Goal: Use online tool/utility: Utilize a website feature to perform a specific function

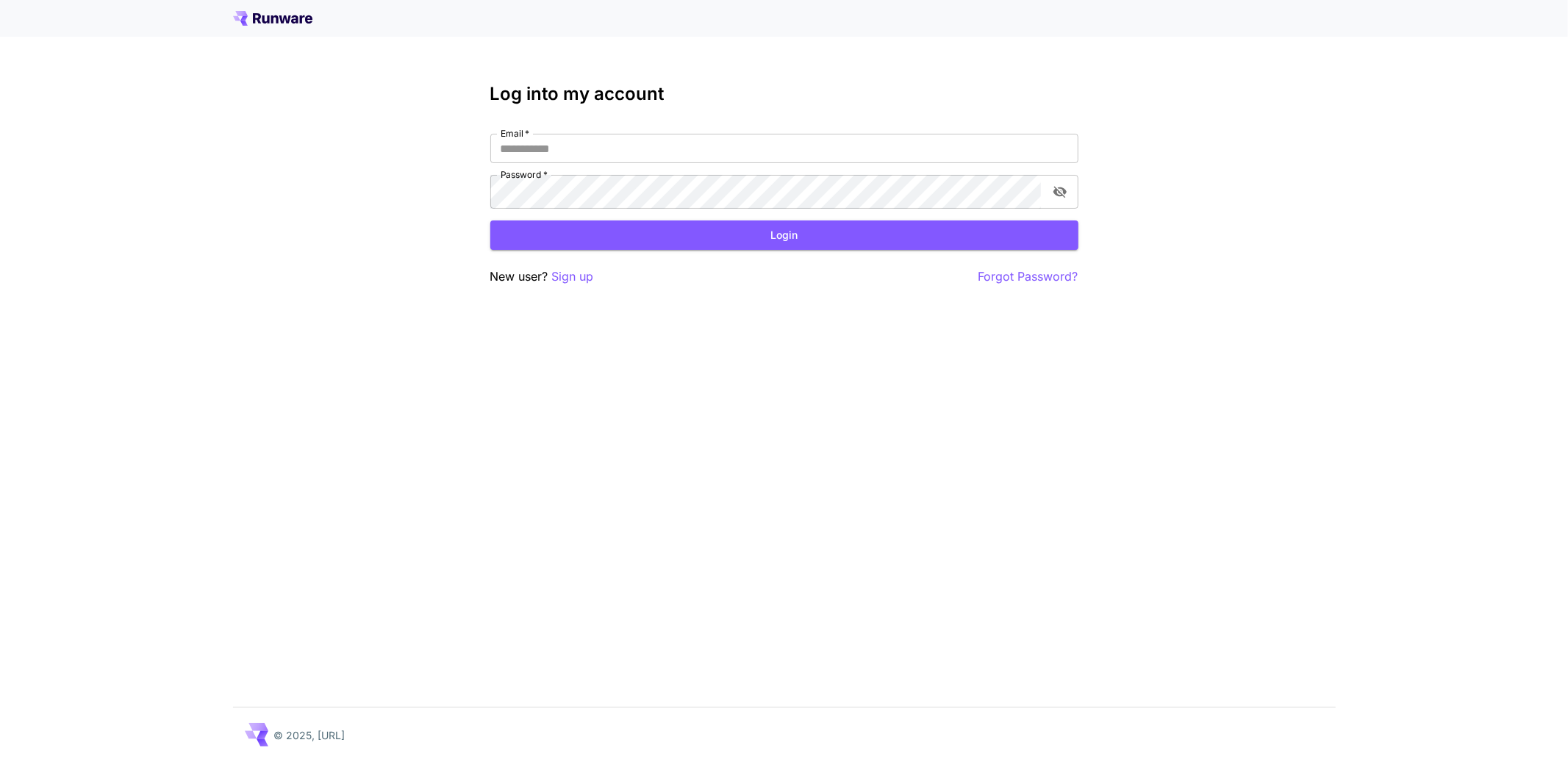
click at [265, 24] on icon at bounding box center [265, 19] width 7 height 8
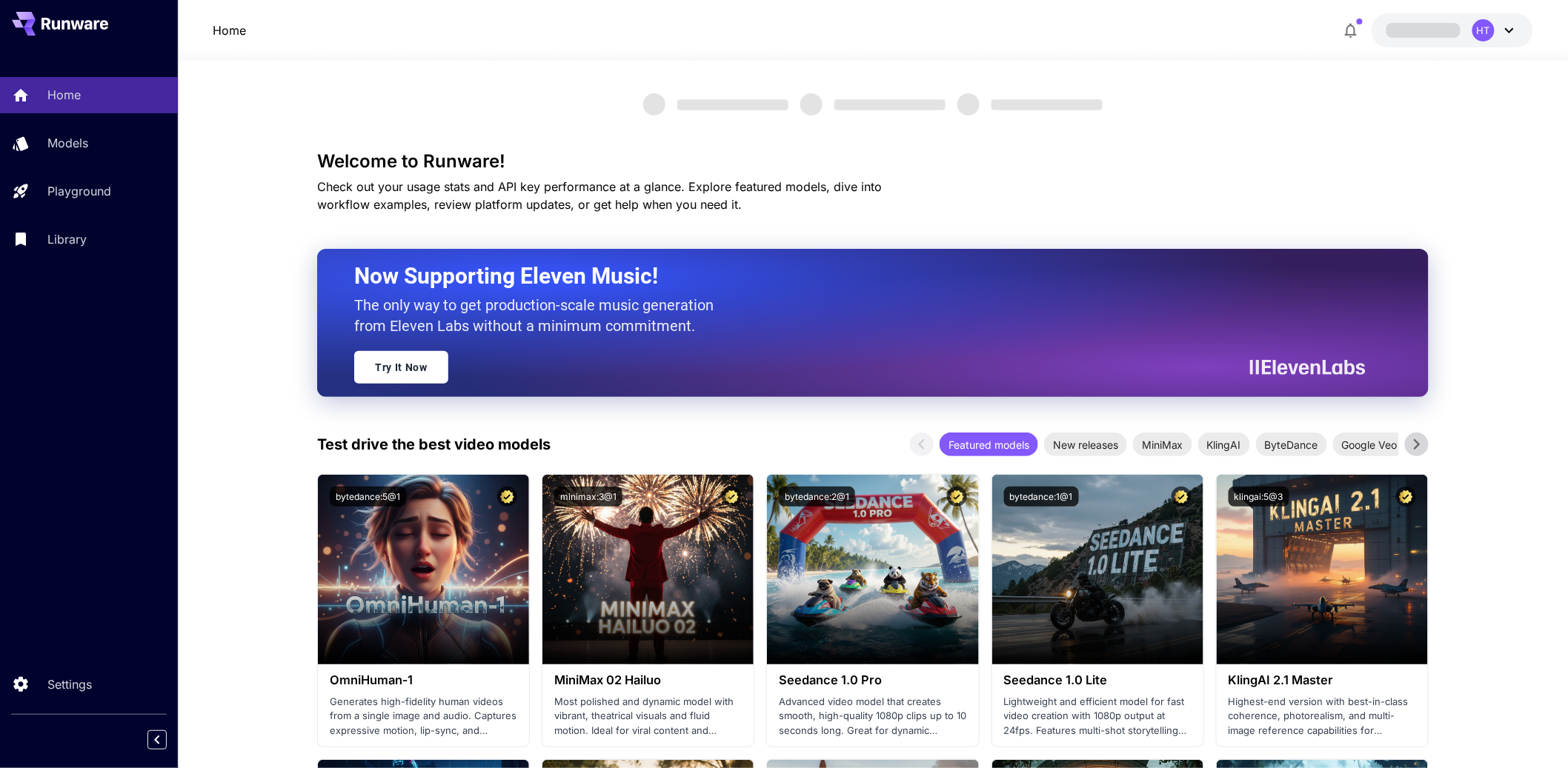
click at [1506, 39] on icon at bounding box center [1509, 31] width 18 height 18
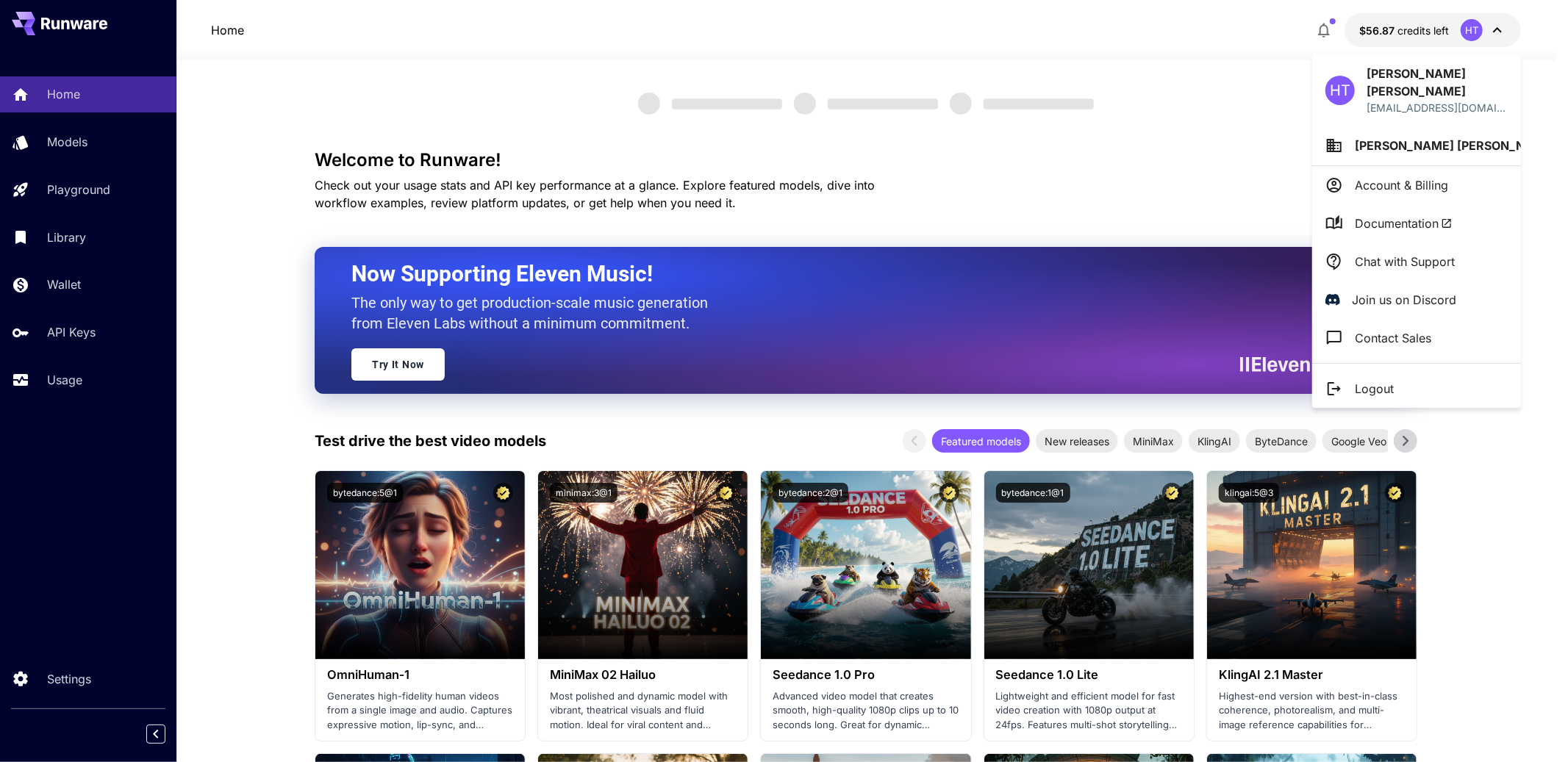
click at [1429, 225] on span "Documentation" at bounding box center [1403, 223] width 98 height 18
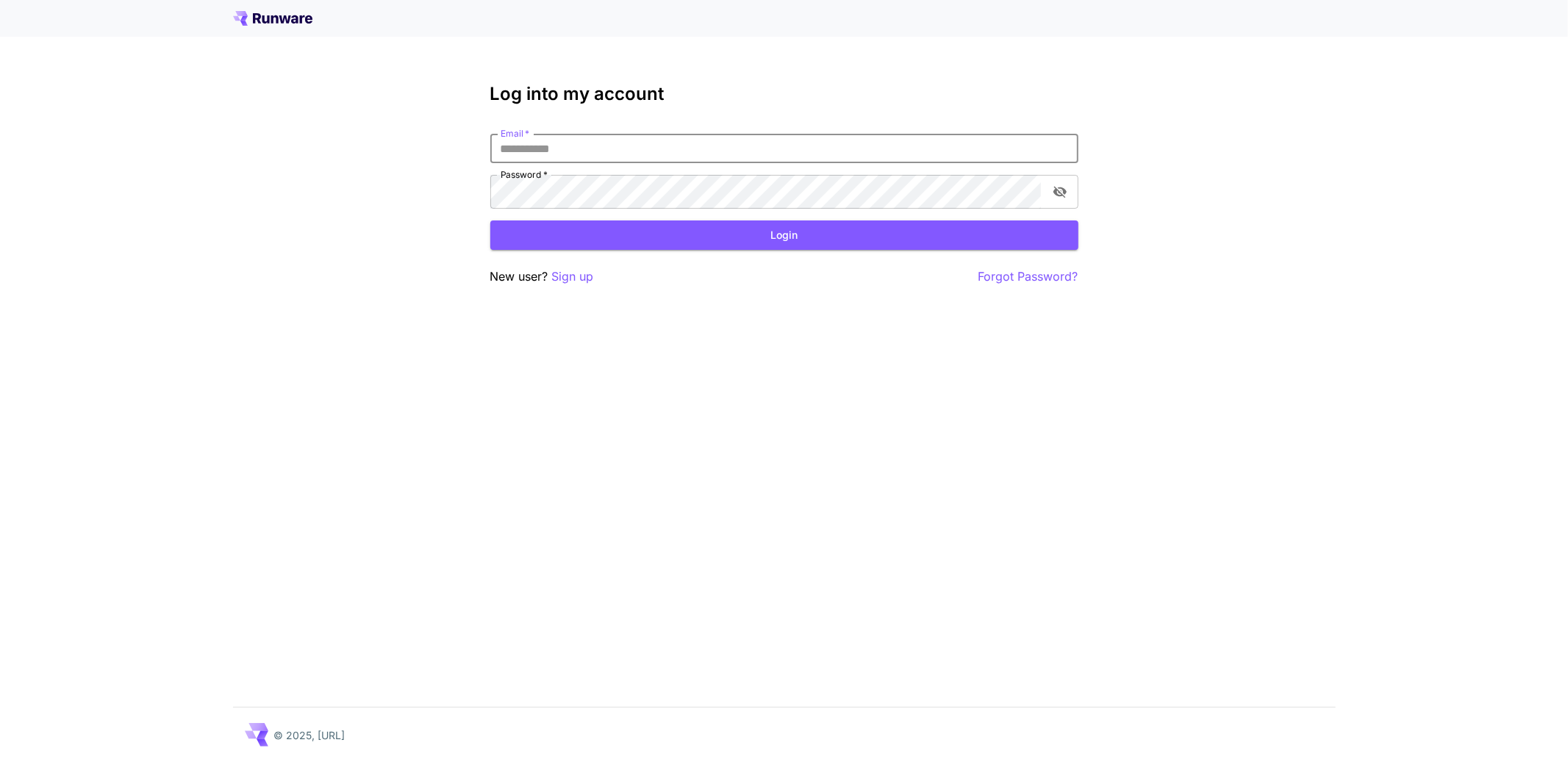
click at [792, 163] on input "Email   *" at bounding box center [784, 149] width 588 height 30
type input "**********"
click button "Login" at bounding box center [784, 235] width 588 height 30
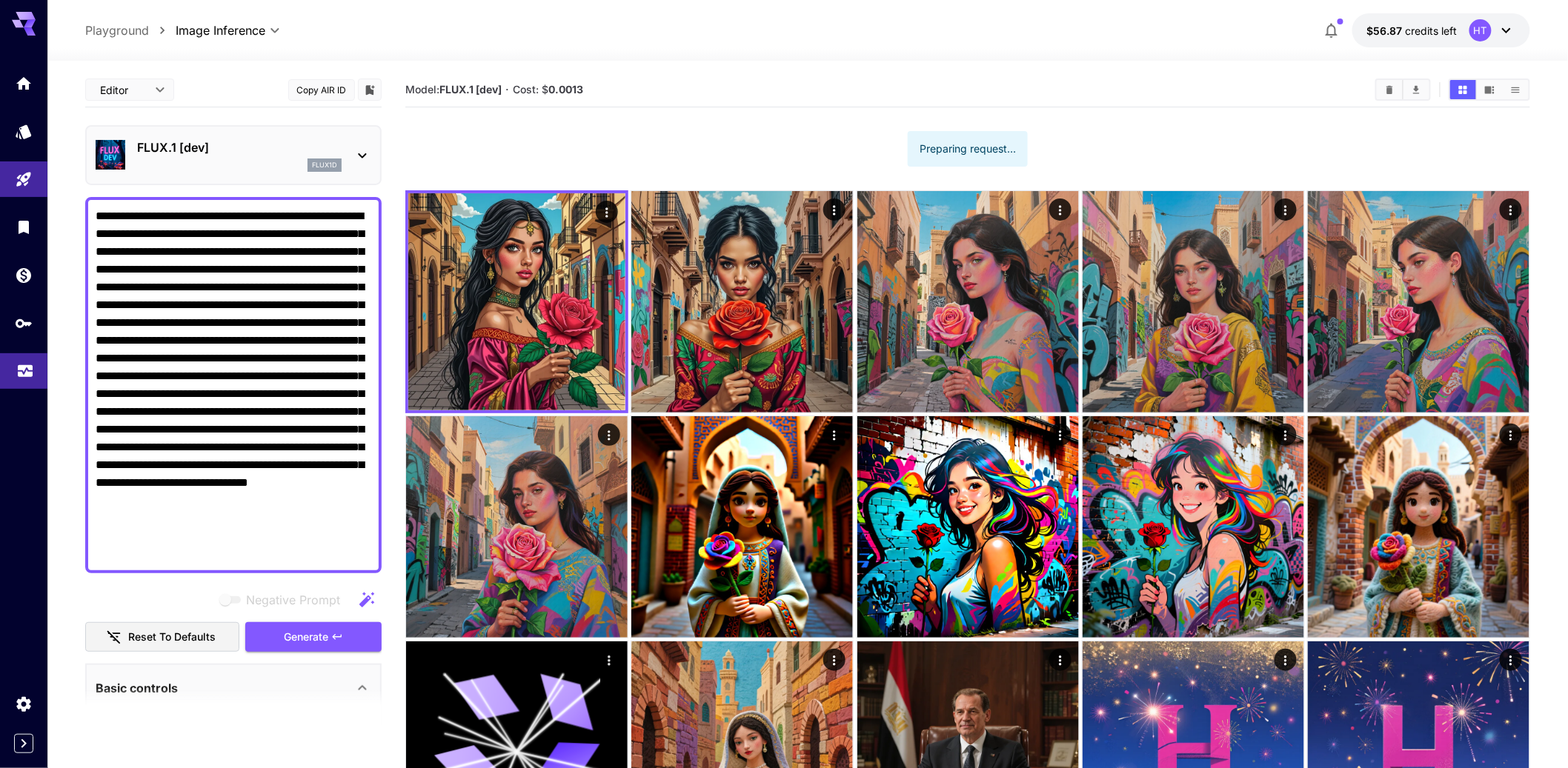
click at [29, 390] on link at bounding box center [24, 371] width 48 height 37
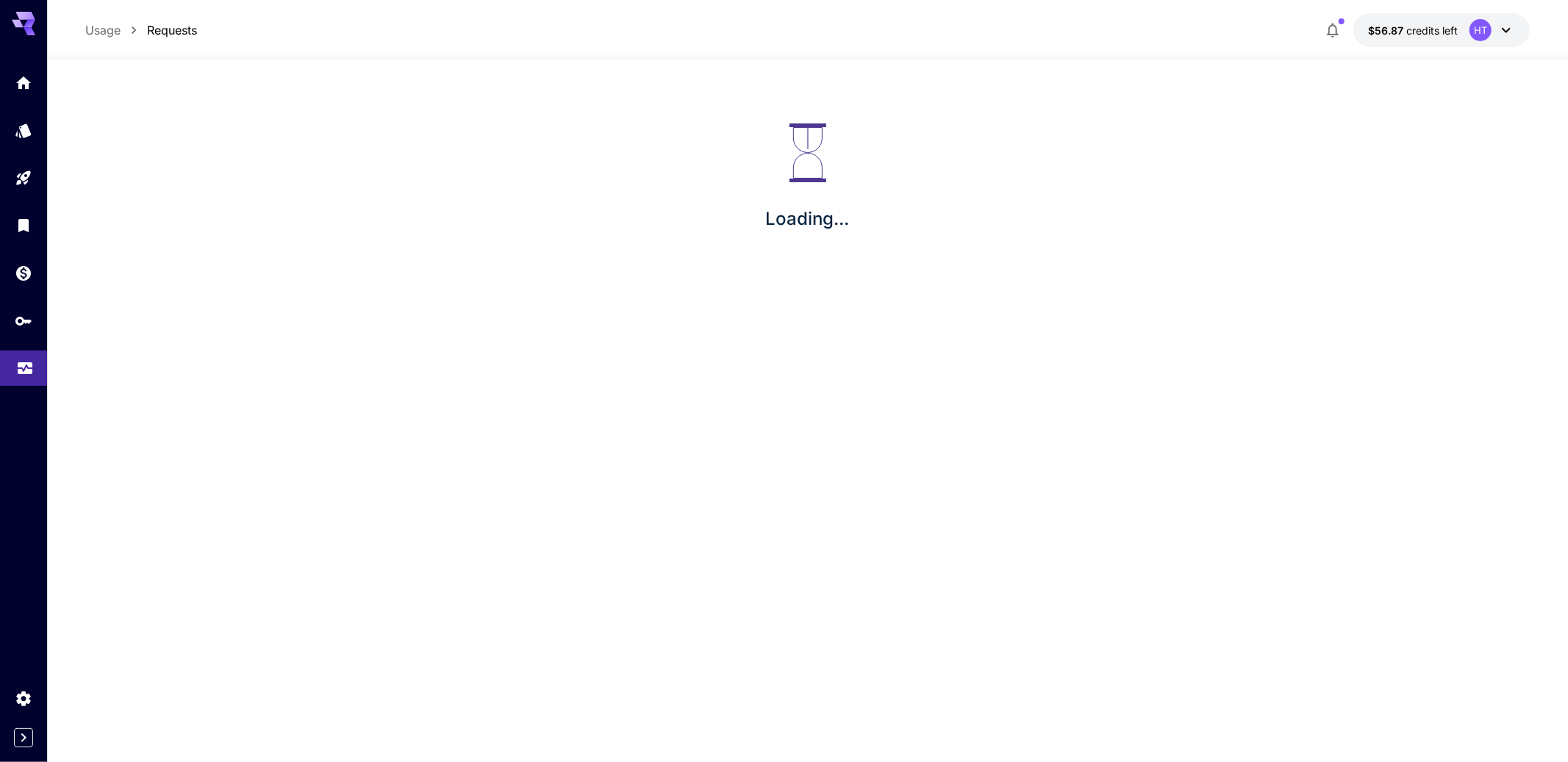
click at [30, 373] on icon "Usage" at bounding box center [25, 364] width 18 height 18
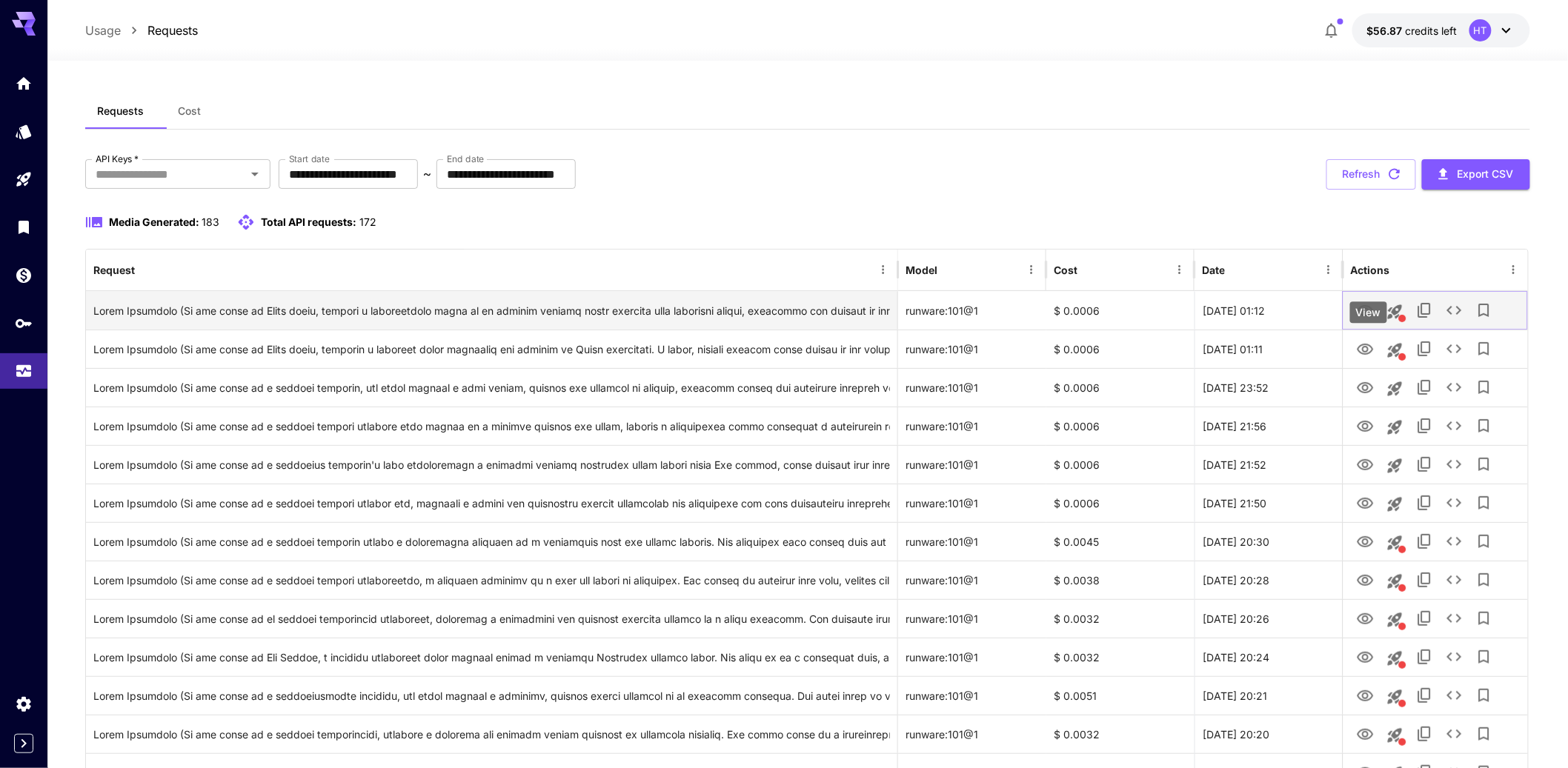
click at [1364, 320] on icon "View" at bounding box center [1365, 311] width 18 height 18
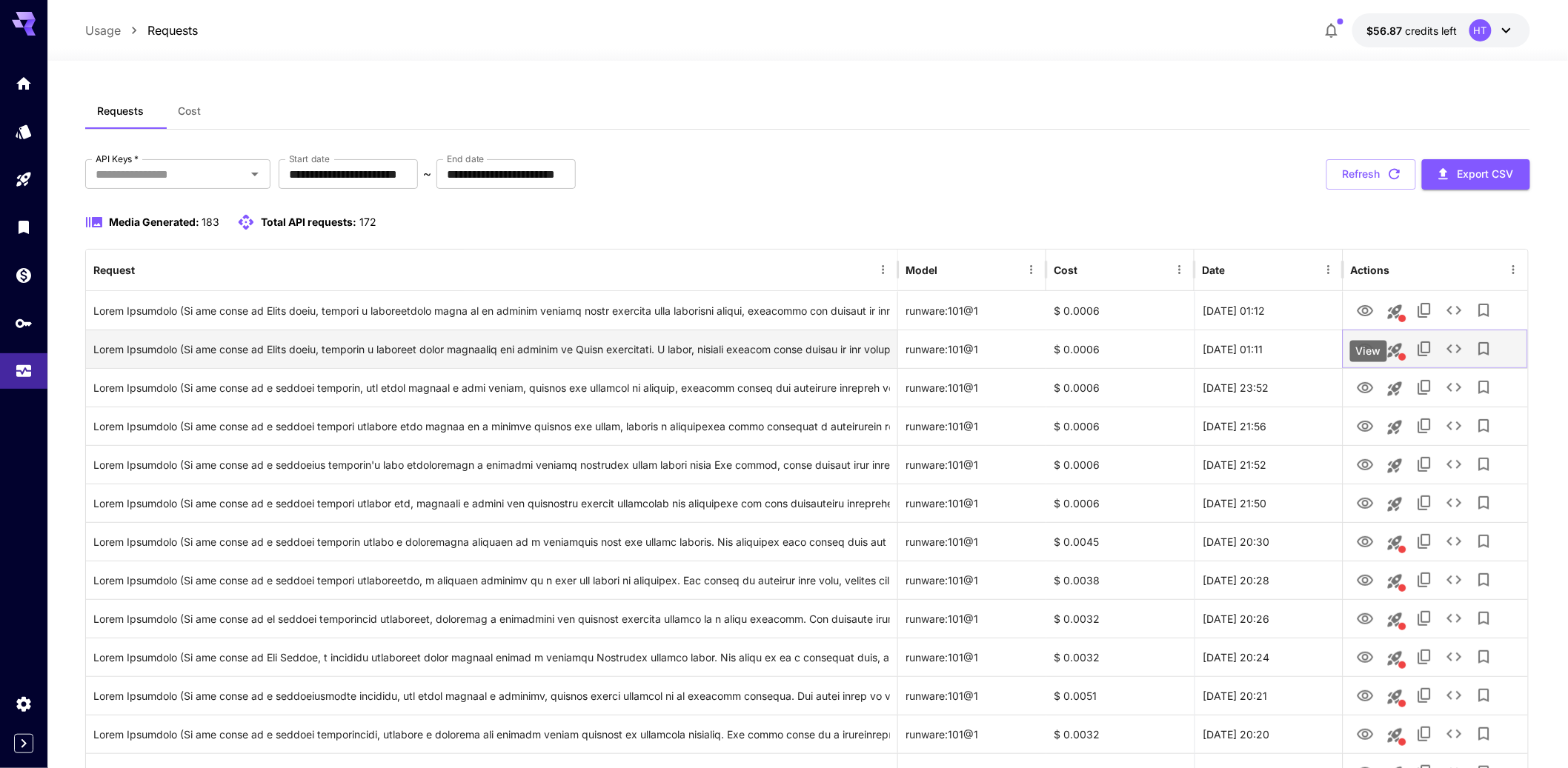
click at [1364, 358] on icon "View" at bounding box center [1365, 349] width 18 height 18
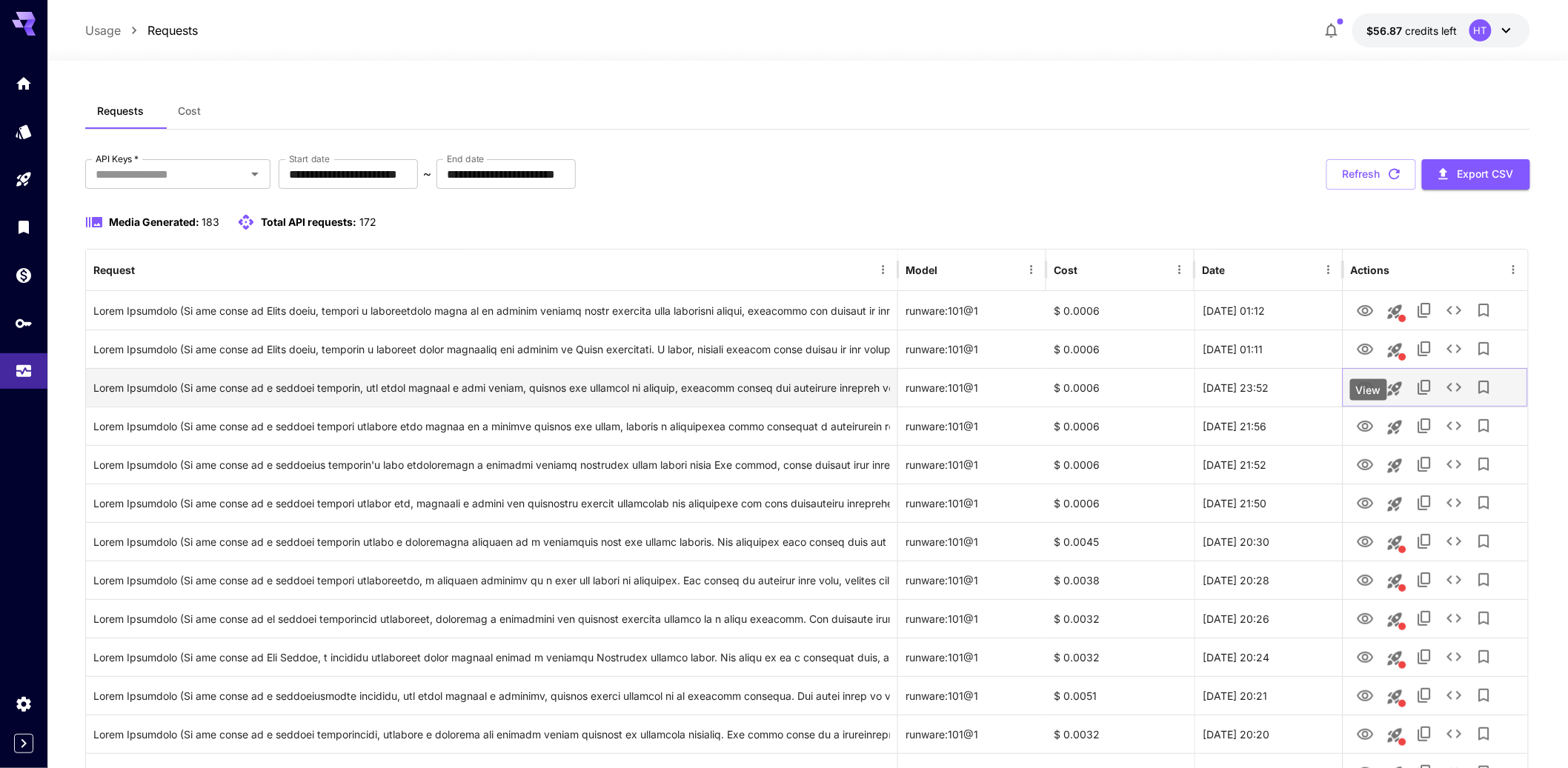
click at [1363, 397] on icon "View" at bounding box center [1365, 388] width 18 height 18
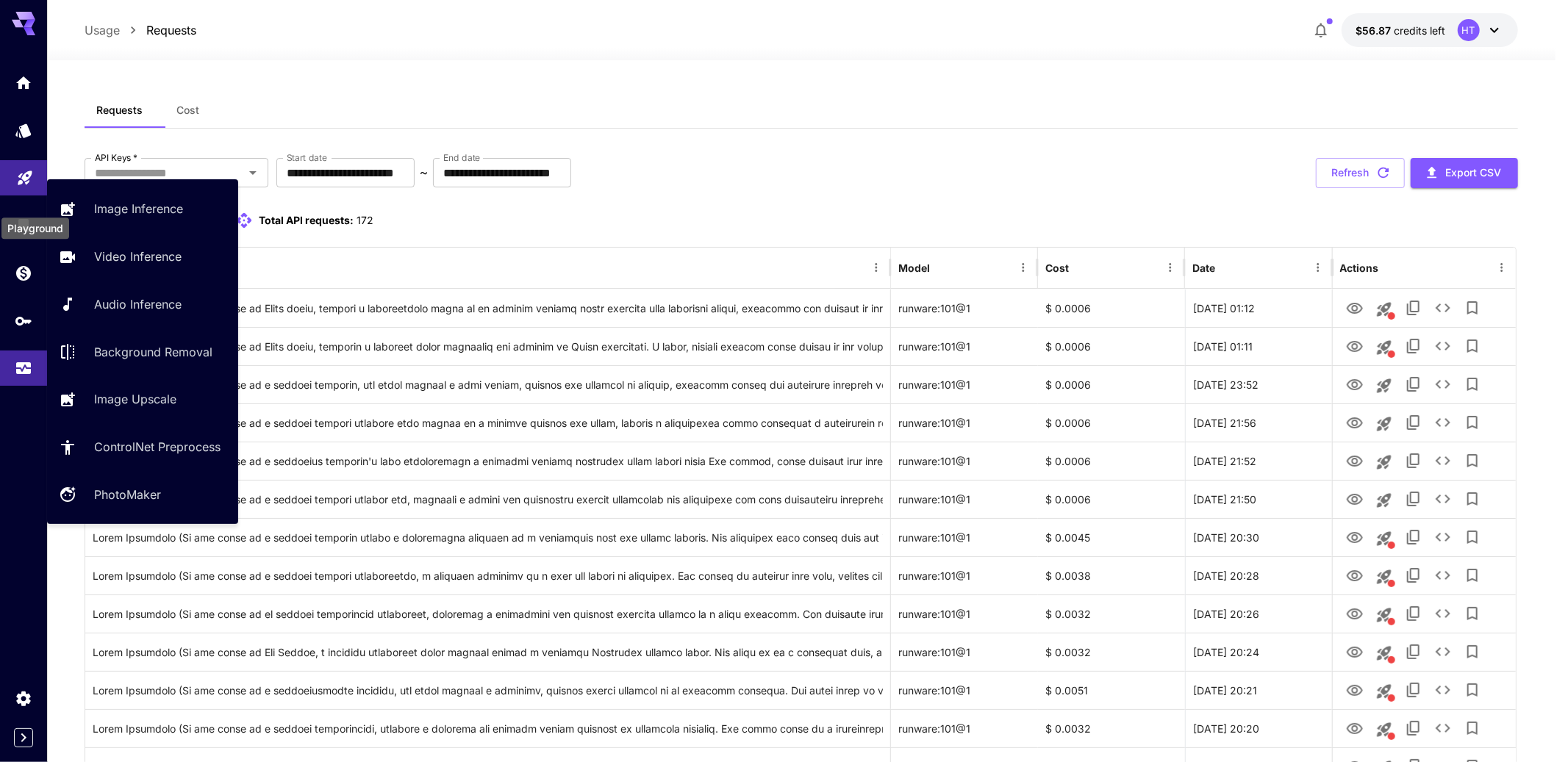
click at [24, 183] on icon "Playground" at bounding box center [25, 174] width 18 height 18
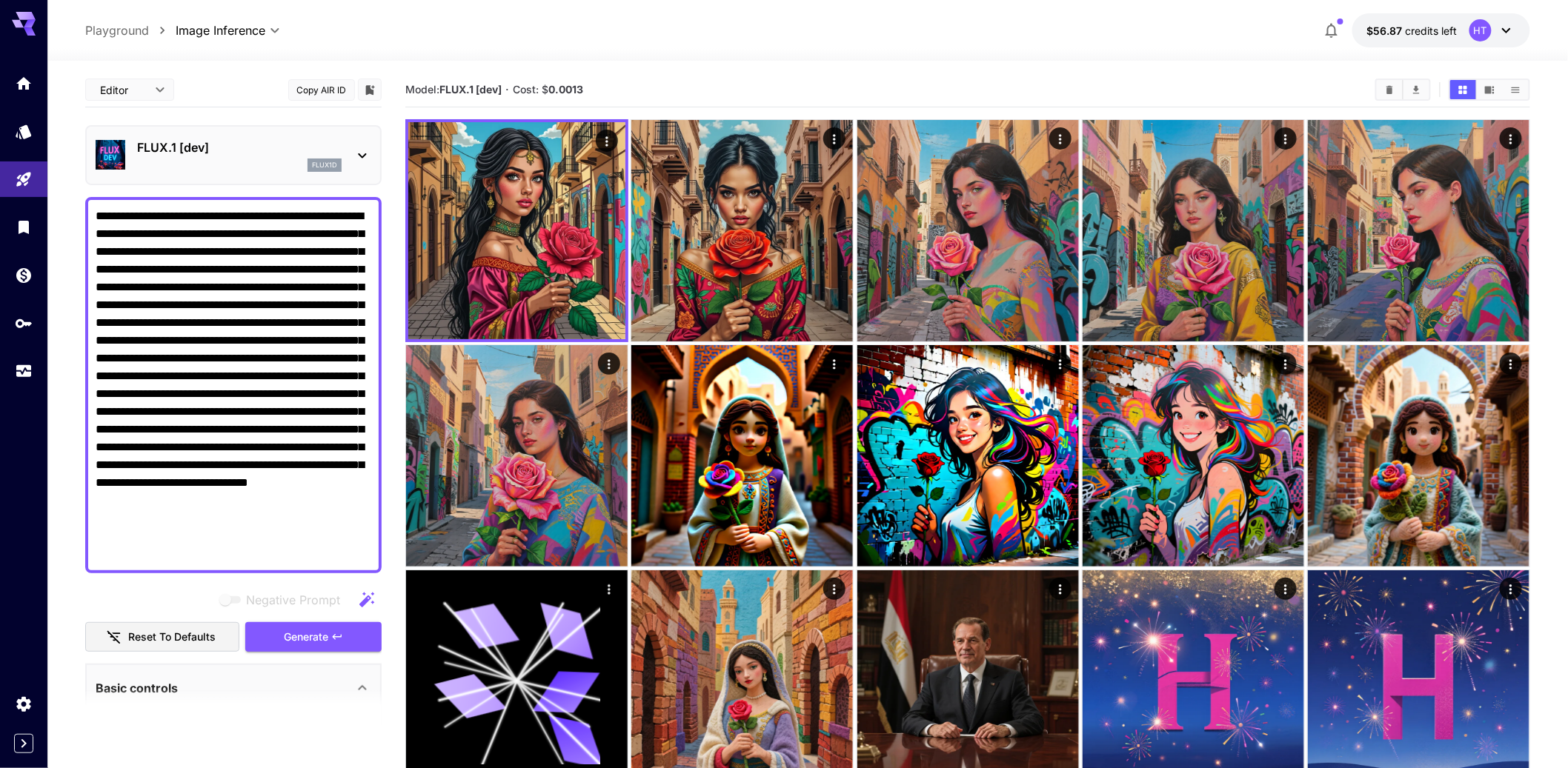
click at [240, 156] on p "FLUX.1 [dev]" at bounding box center [239, 147] width 204 height 18
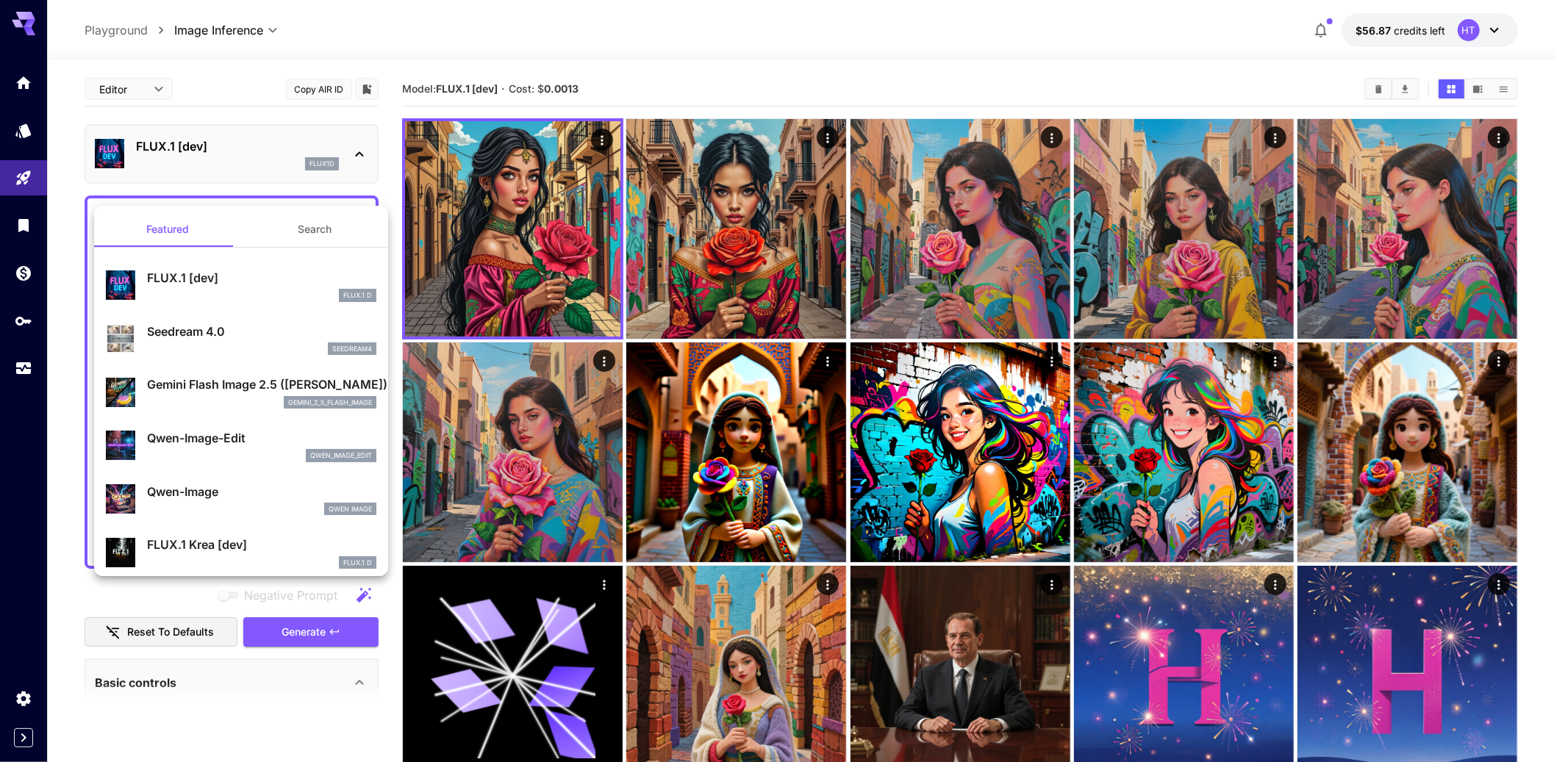
click at [295, 227] on button "Search" at bounding box center [314, 229] width 147 height 35
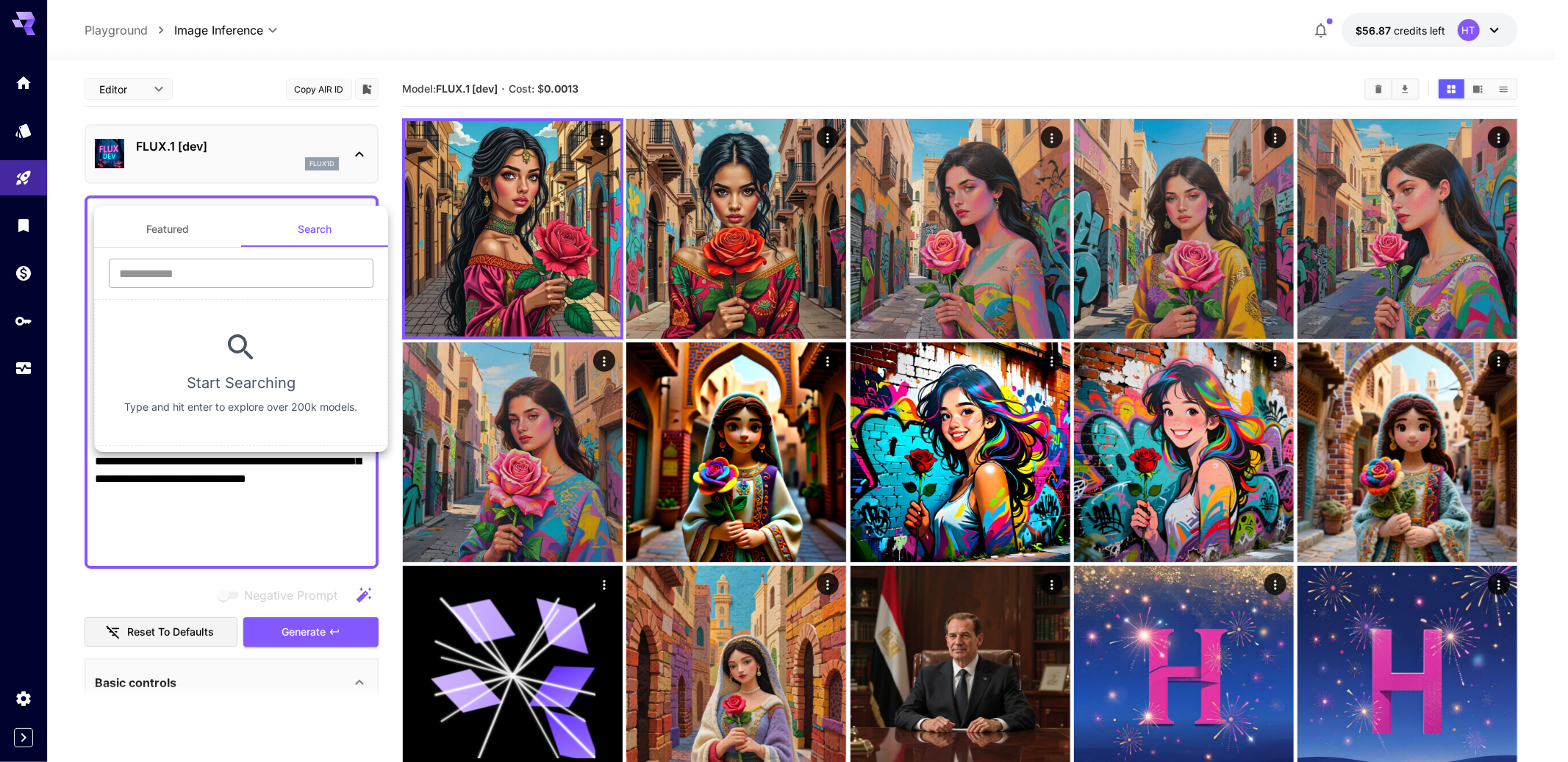
click at [240, 276] on input "text" at bounding box center [241, 273] width 265 height 30
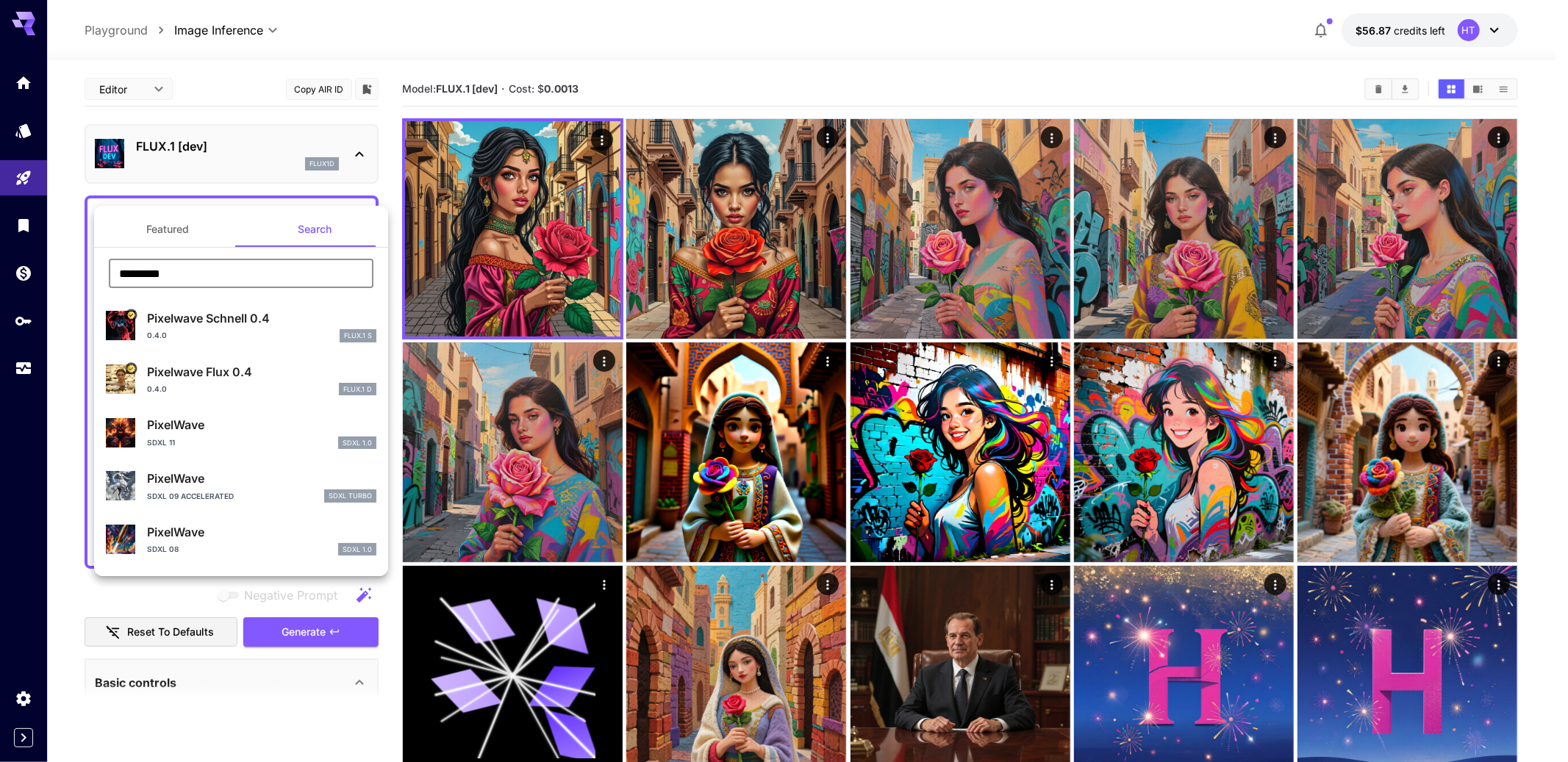
type input "*********"
click at [247, 381] on p "Pixelwave Flux 0.4" at bounding box center [262, 372] width 229 height 18
type input "**"
type input "*"
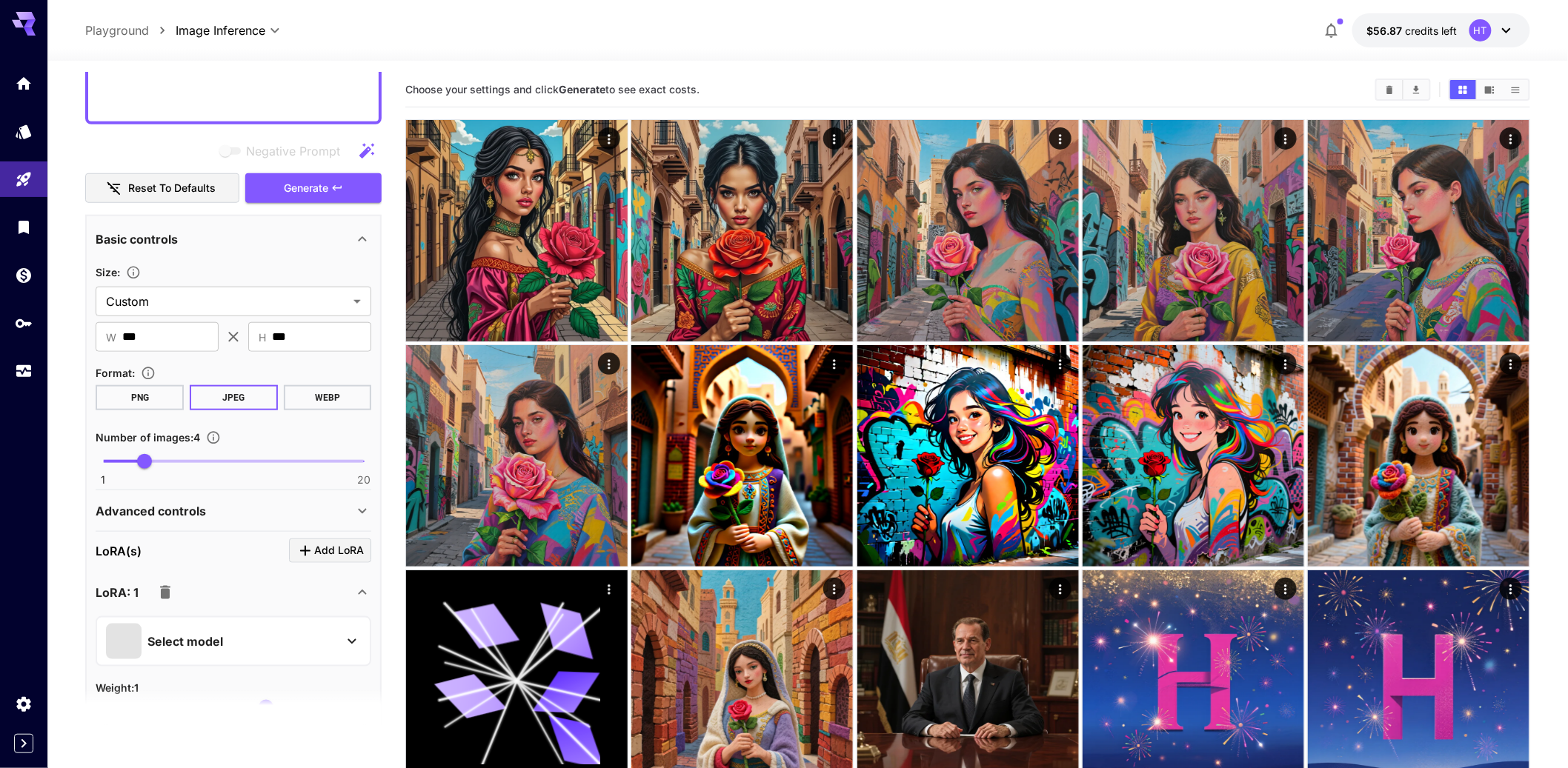
scroll to position [450, 0]
drag, startPoint x: 143, startPoint y: 532, endPoint x: 106, endPoint y: 536, distance: 37.2
click at [106, 467] on span "1" at bounding box center [103, 460] width 15 height 15
type input "*"
click at [114, 467] on span "2" at bounding box center [117, 460] width 15 height 15
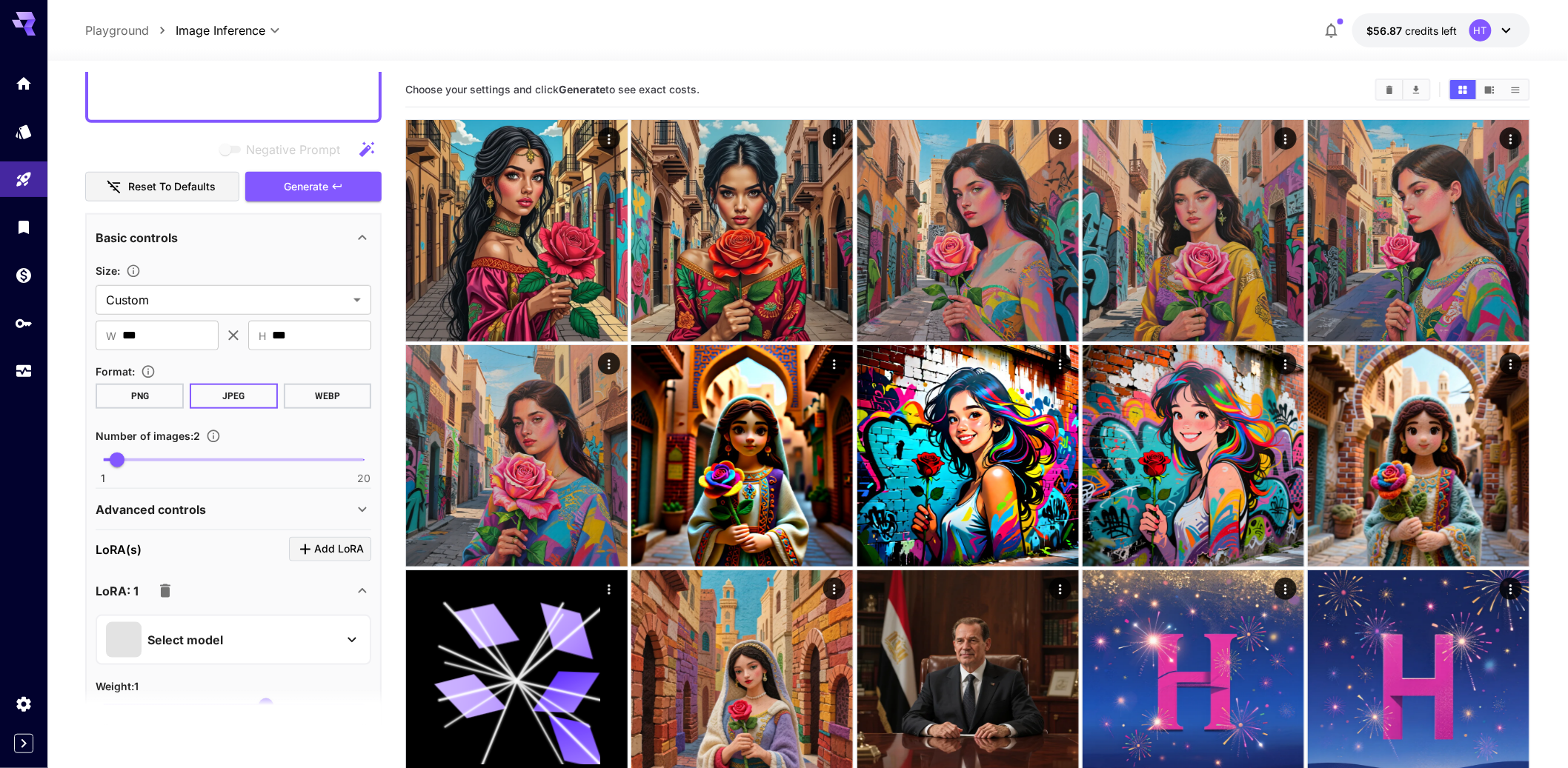
click at [171, 518] on p "Advanced controls" at bounding box center [151, 510] width 110 height 18
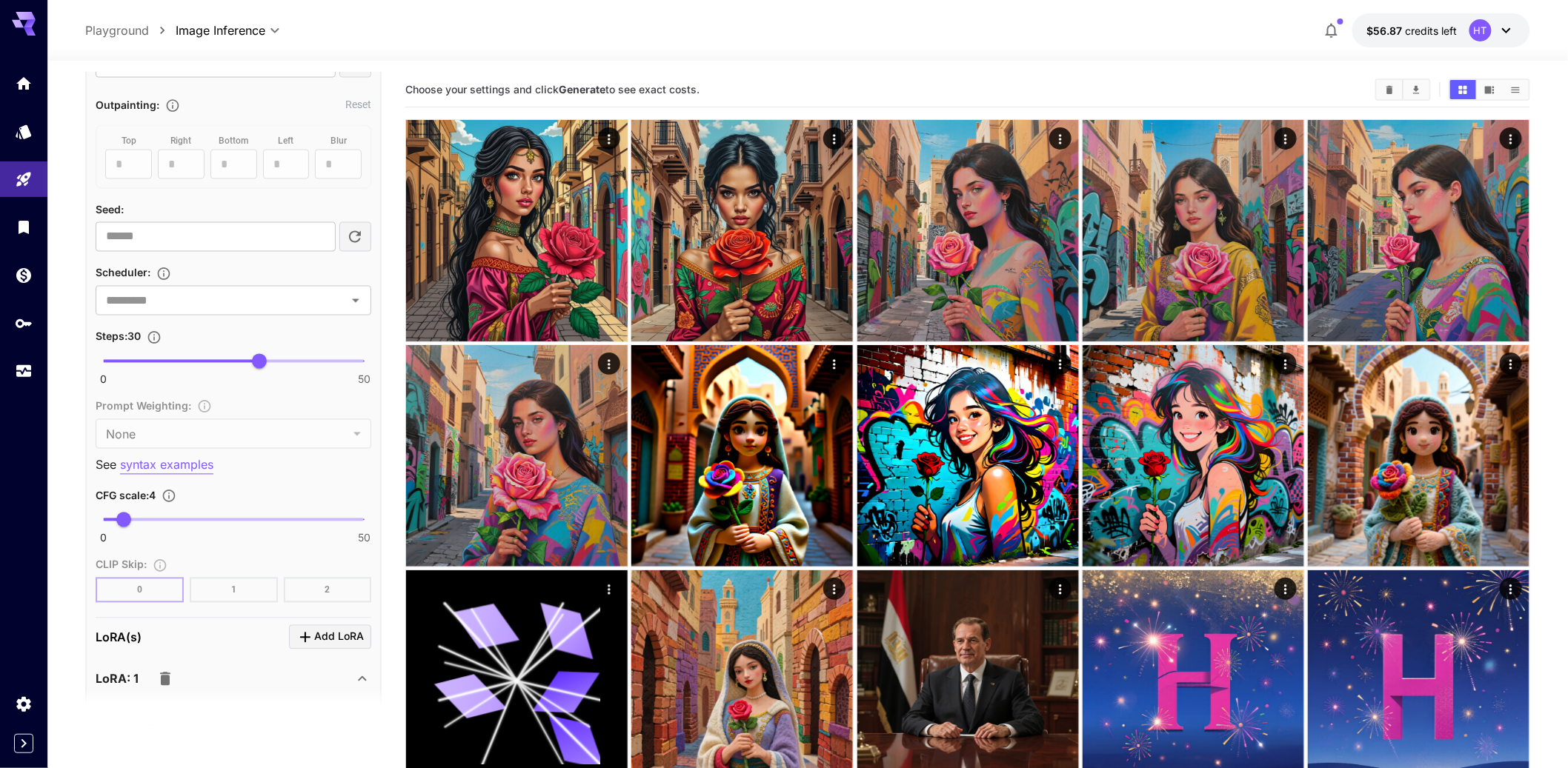
scroll to position [1123, 0]
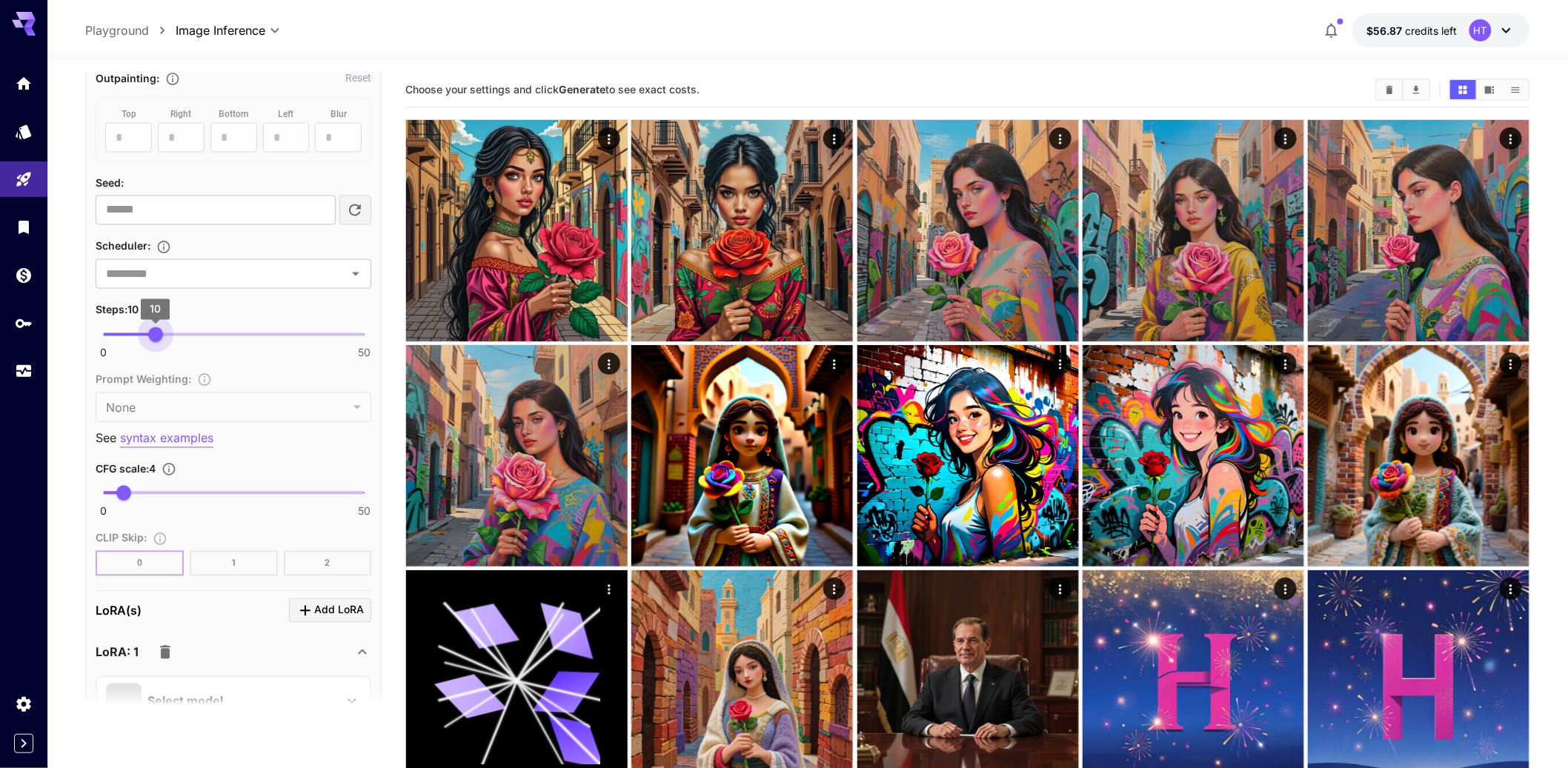
drag, startPoint x: 253, startPoint y: 504, endPoint x: 156, endPoint y: 495, distance: 97.4
click at [156, 342] on span "10" at bounding box center [156, 334] width 15 height 15
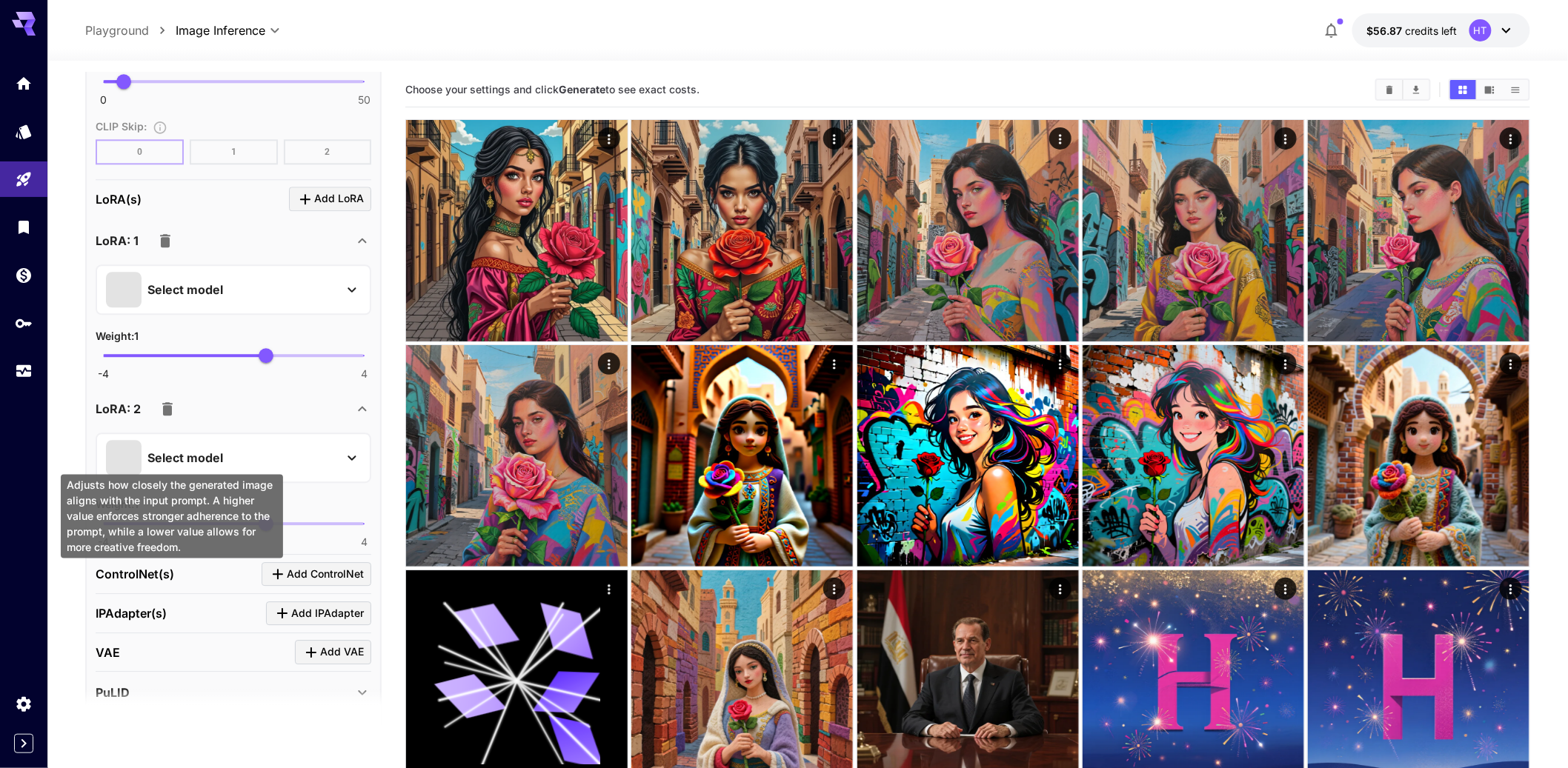
scroll to position [1542, 0]
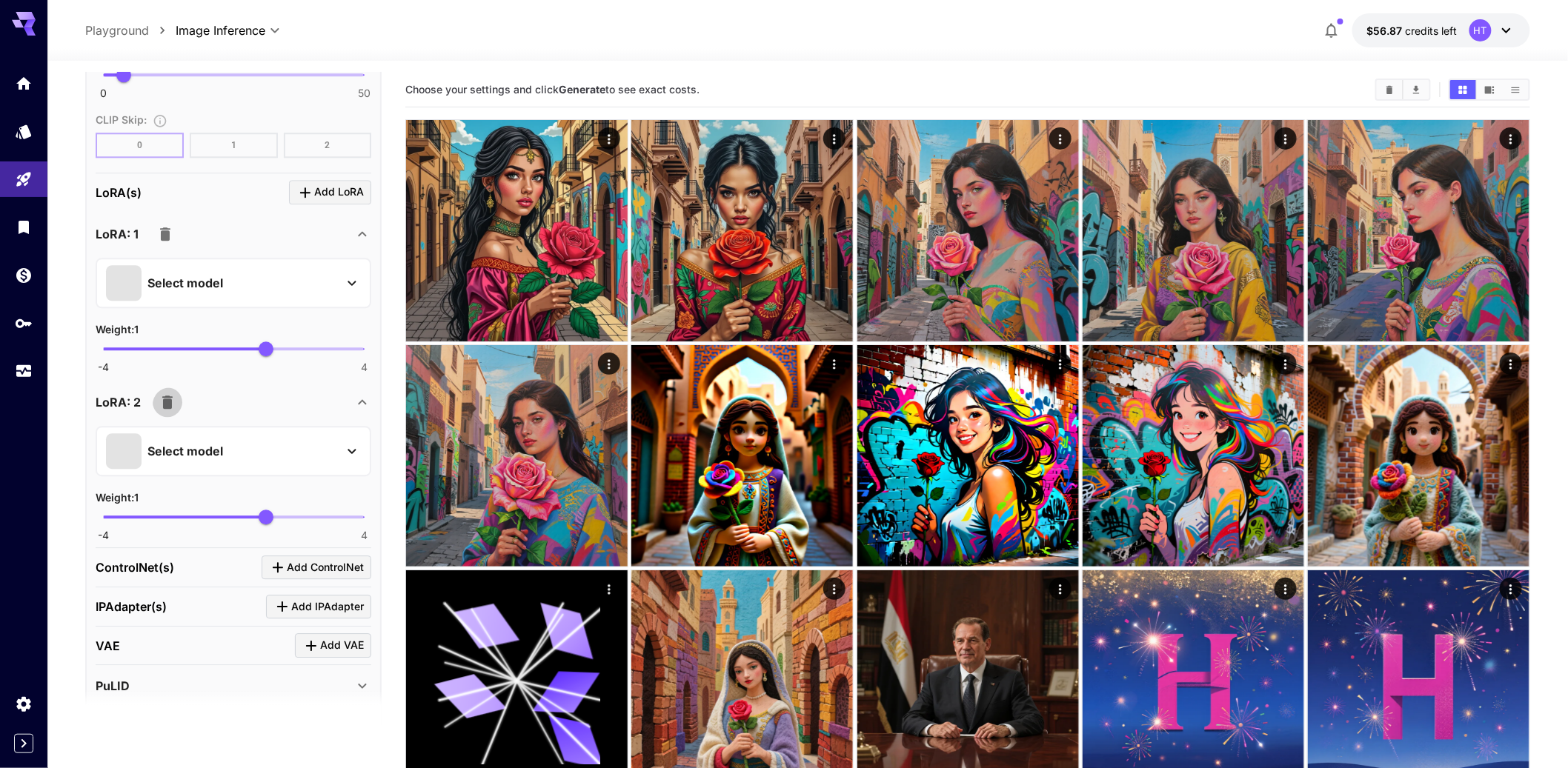
click at [173, 409] on icon "button" at bounding box center [168, 402] width 10 height 13
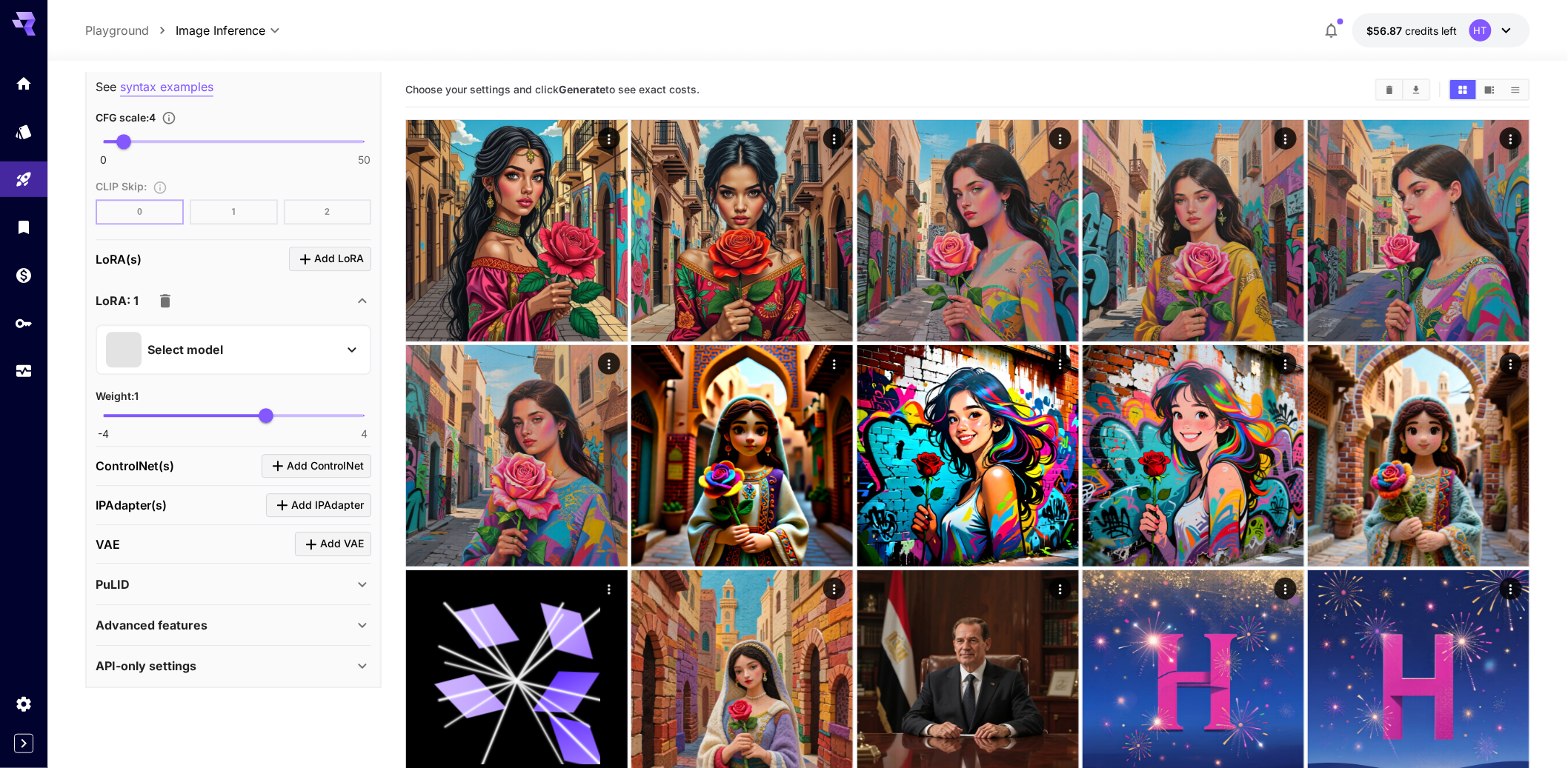
click at [223, 358] on p "Select model" at bounding box center [185, 349] width 75 height 18
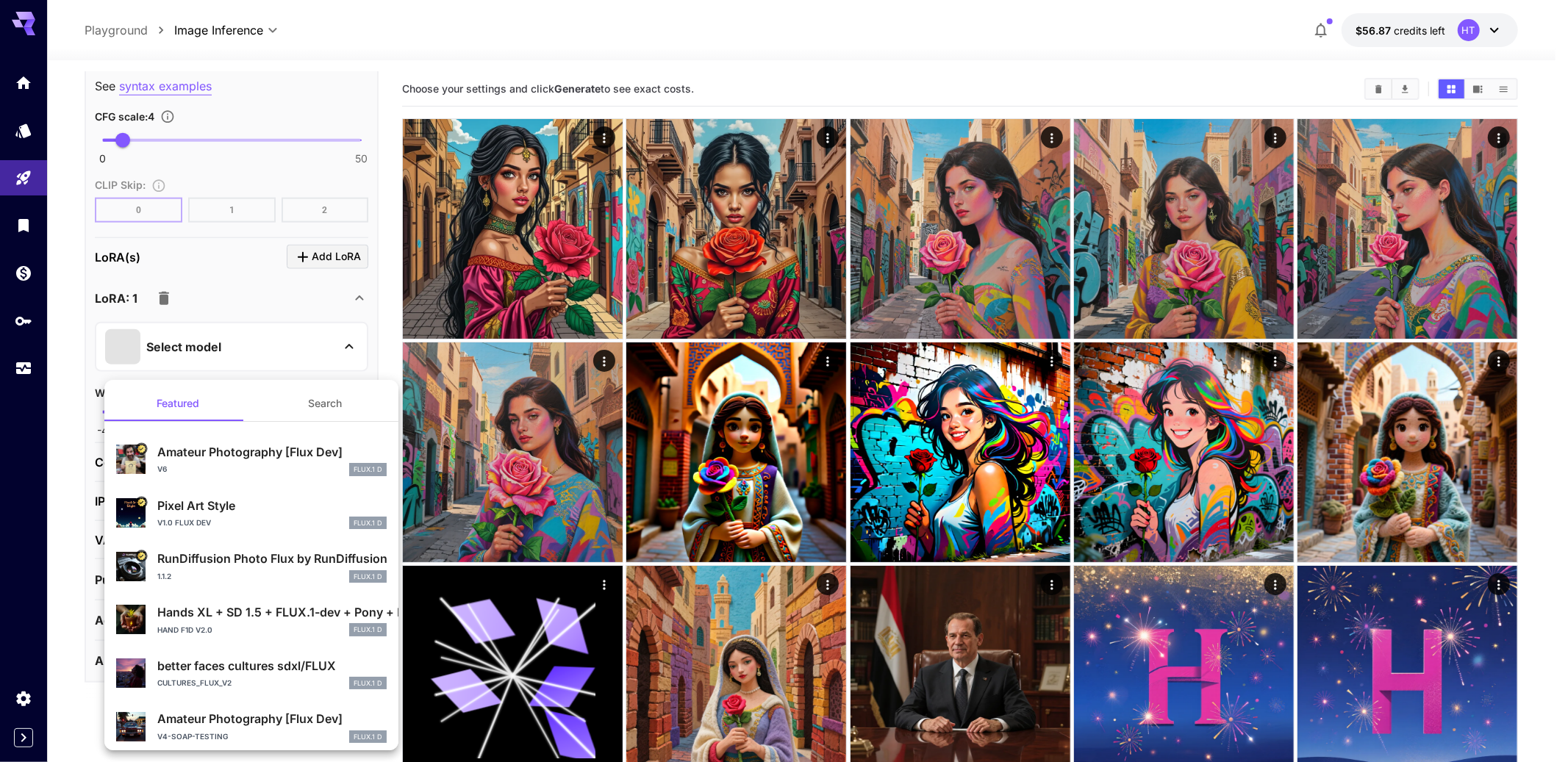
click at [344, 398] on button "Search" at bounding box center [325, 404] width 147 height 35
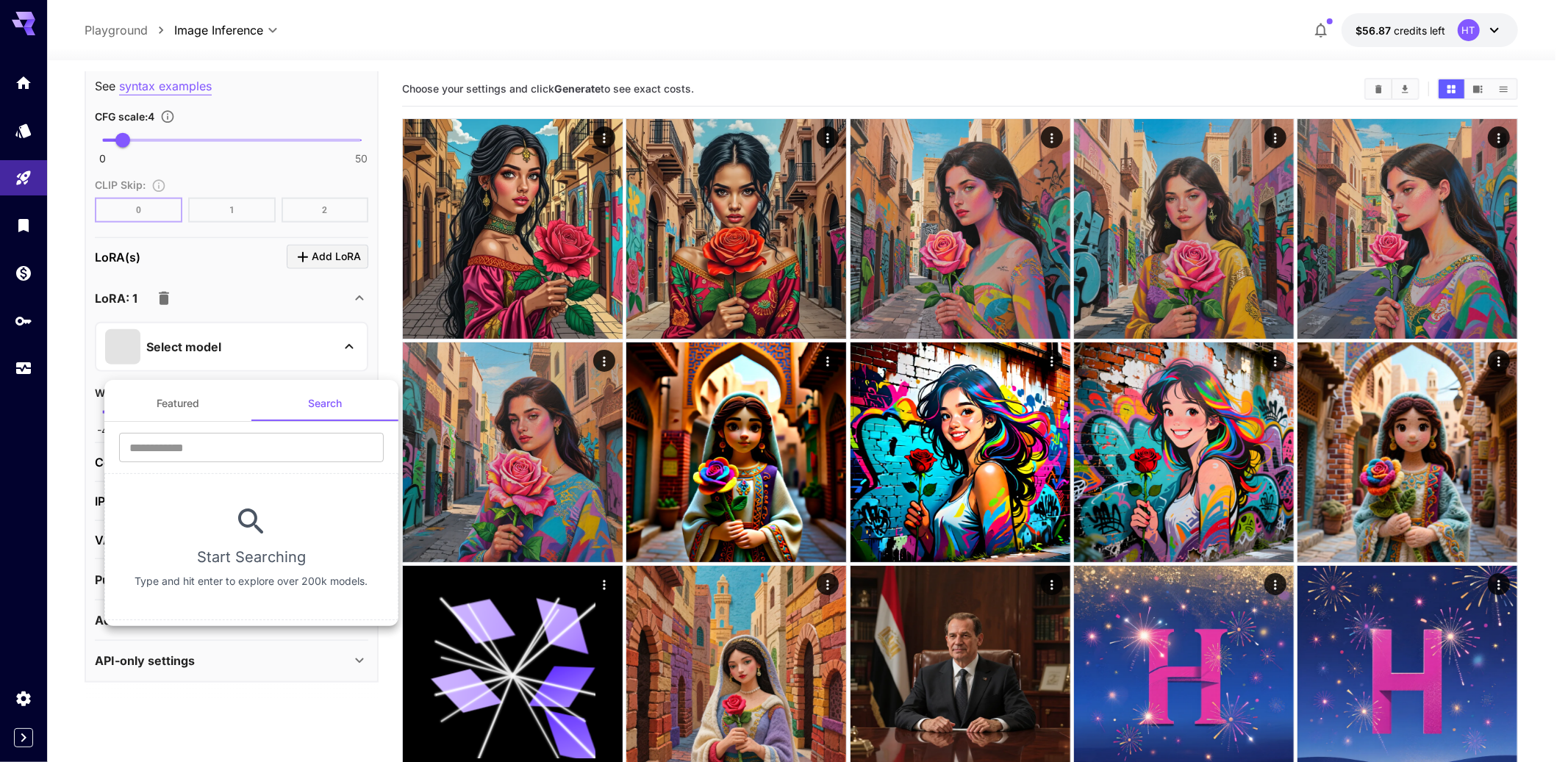
click at [190, 407] on button "Featured" at bounding box center [177, 404] width 147 height 35
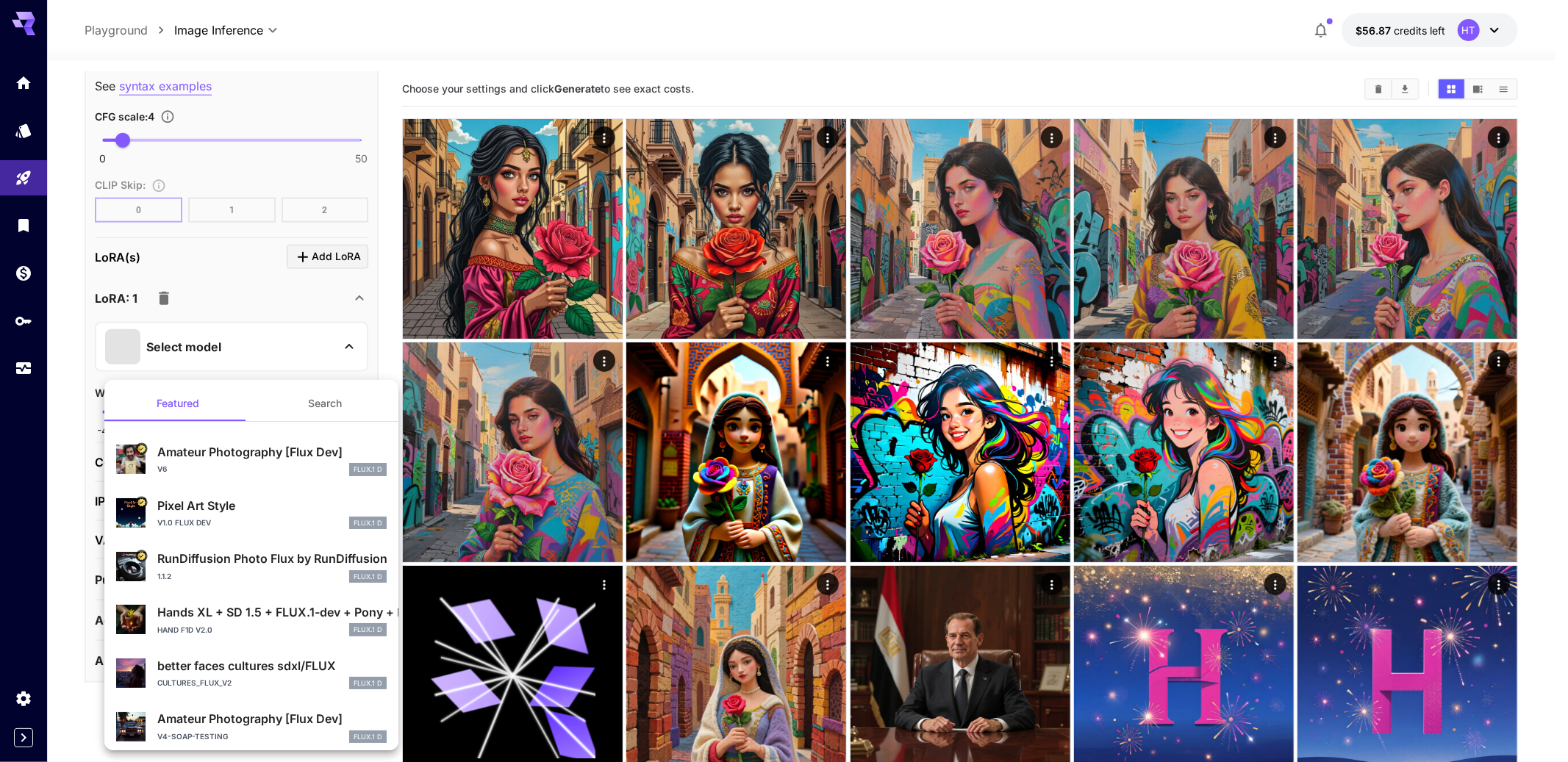
click at [61, 560] on div at bounding box center [784, 381] width 1568 height 762
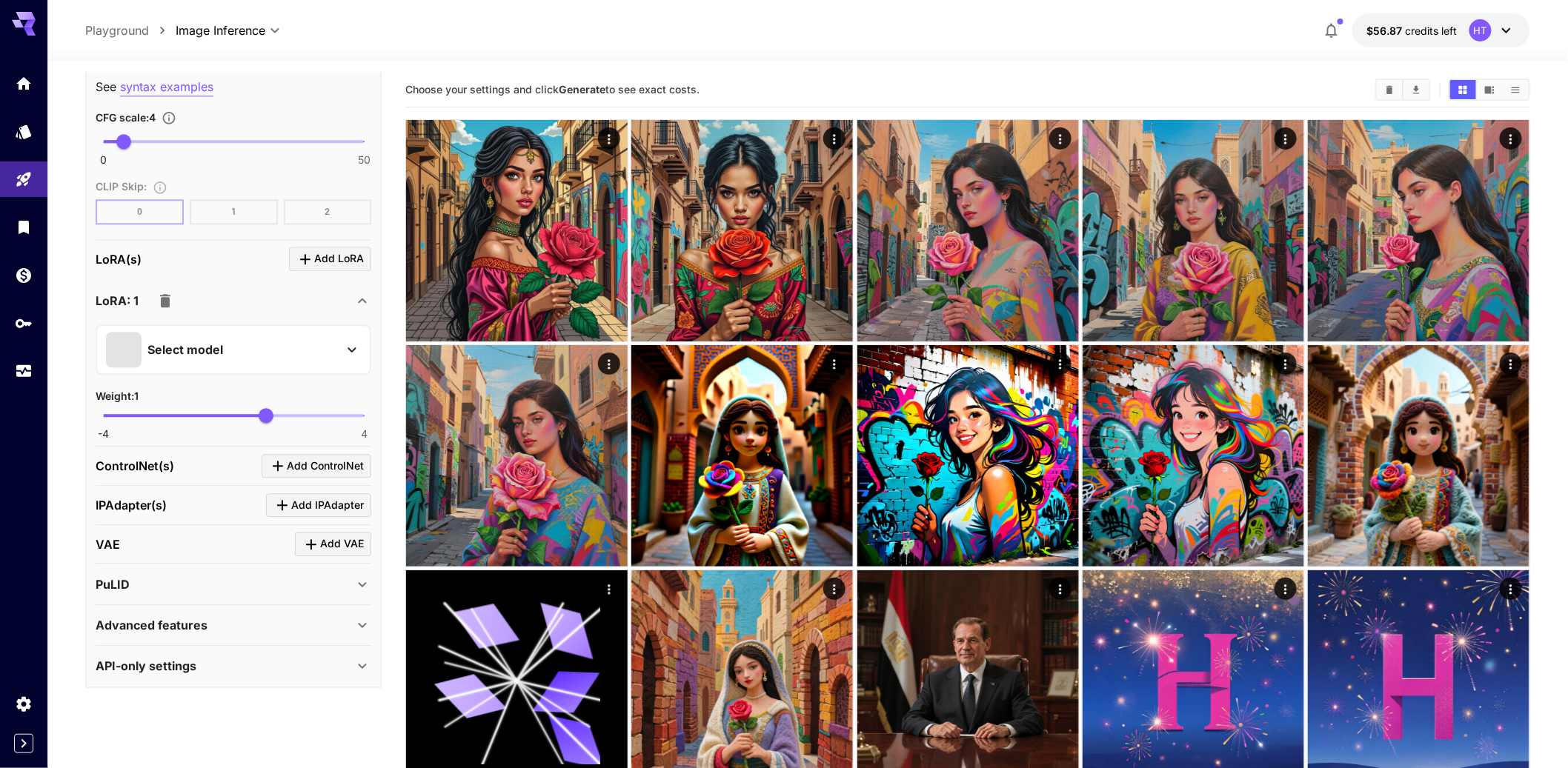
click at [174, 310] on icon "button" at bounding box center [165, 301] width 18 height 18
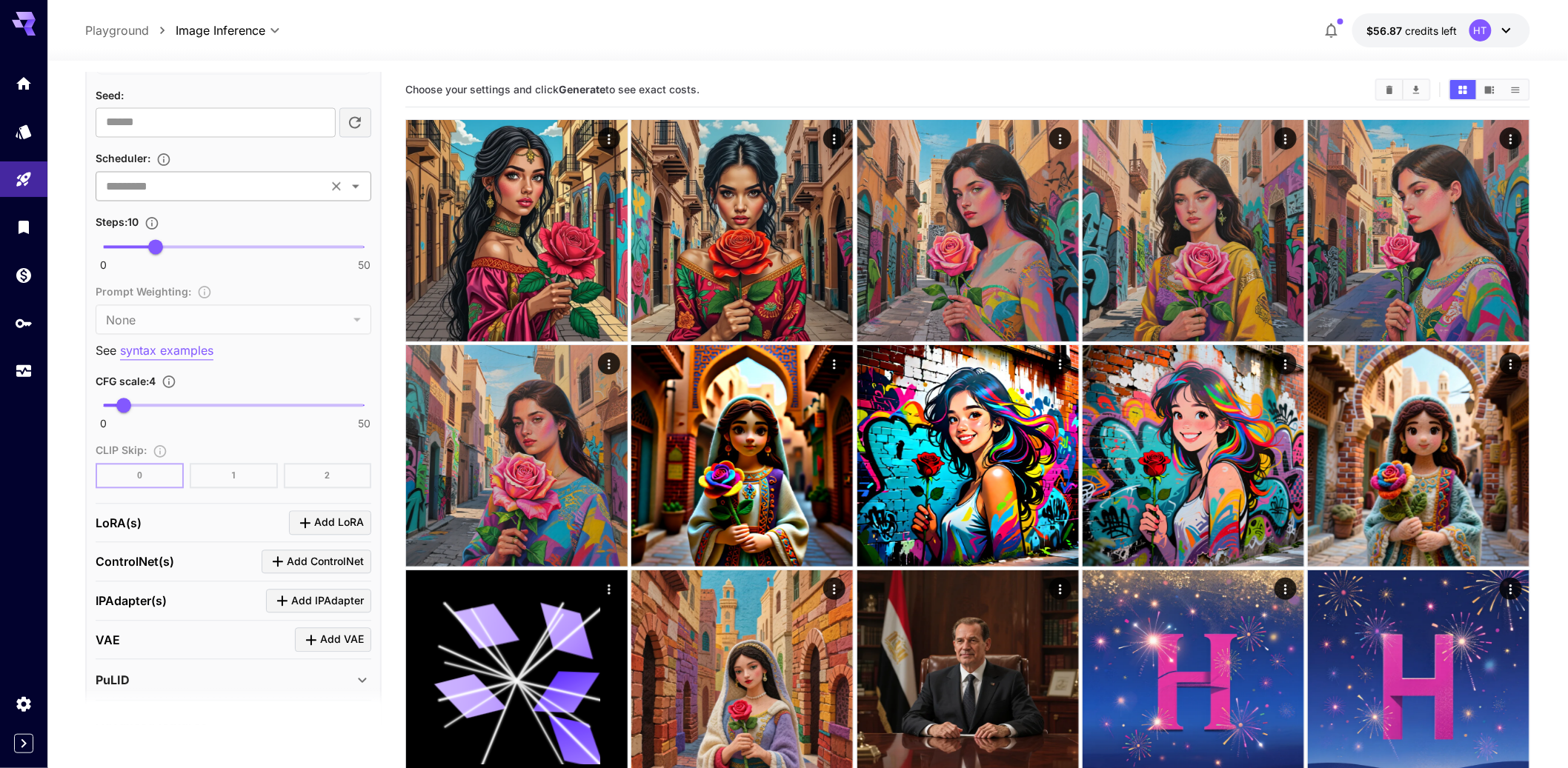
scroll to position [1210, 0]
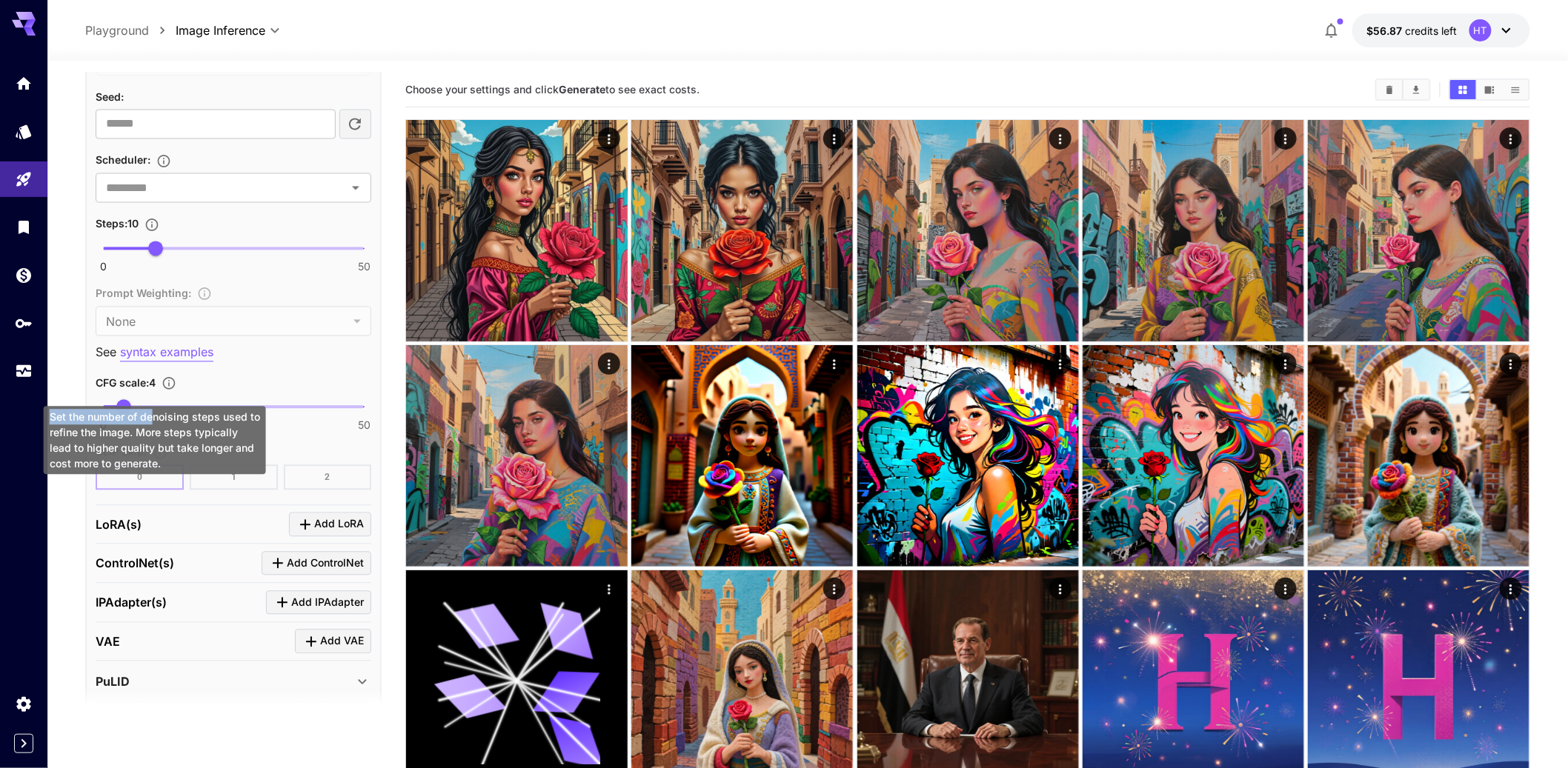
drag, startPoint x: 154, startPoint y: 410, endPoint x: 174, endPoint y: 407, distance: 20.2
click at [174, 407] on div "Set the number of denoising steps used to refine the image. More steps typicall…" at bounding box center [155, 439] width 222 height 68
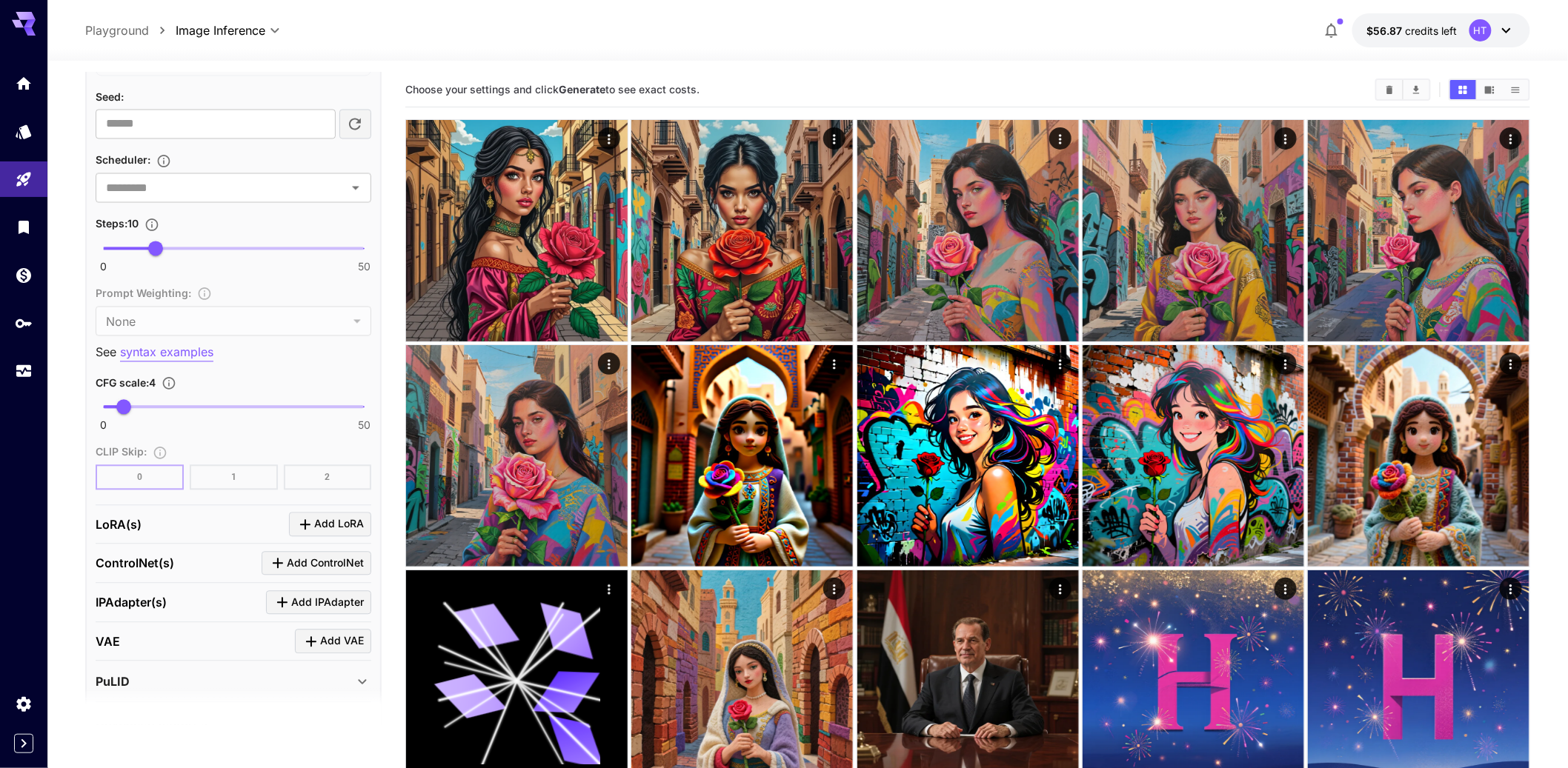
click at [190, 232] on div "Steps : 10" at bounding box center [233, 223] width 276 height 18
type input "**"
drag, startPoint x: 151, startPoint y: 412, endPoint x: 227, endPoint y: 410, distance: 76.0
click at [227, 256] on span "24" at bounding box center [228, 249] width 15 height 15
click at [183, 232] on div "Steps : 24" at bounding box center [233, 223] width 276 height 18
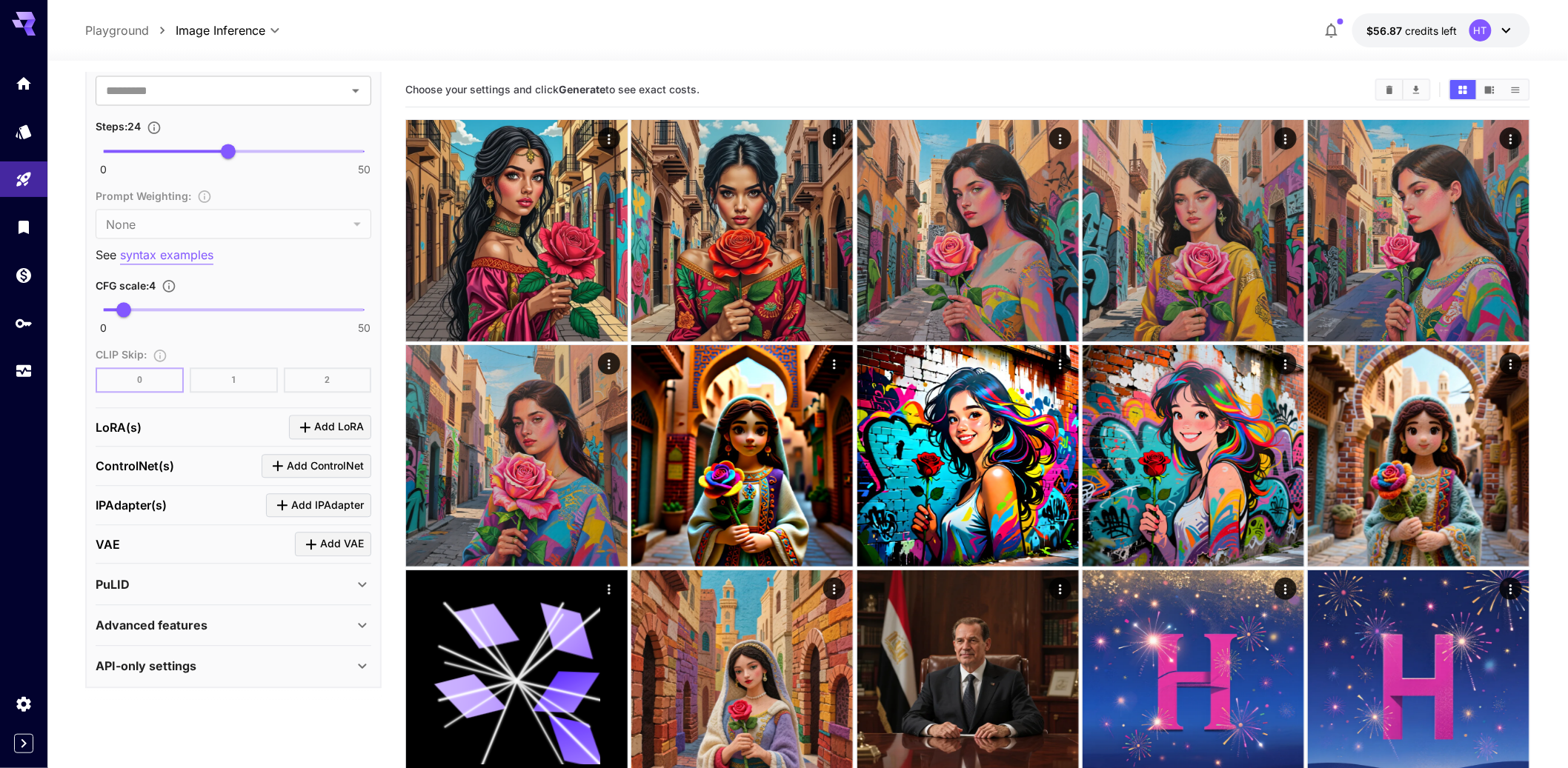
scroll to position [1523, 0]
drag, startPoint x: 119, startPoint y: 283, endPoint x: 233, endPoint y: 281, distance: 114.0
click at [233, 302] on span "24.8" at bounding box center [233, 310] width 15 height 15
type input "****"
click at [235, 302] on span "25.4" at bounding box center [235, 310] width 15 height 15
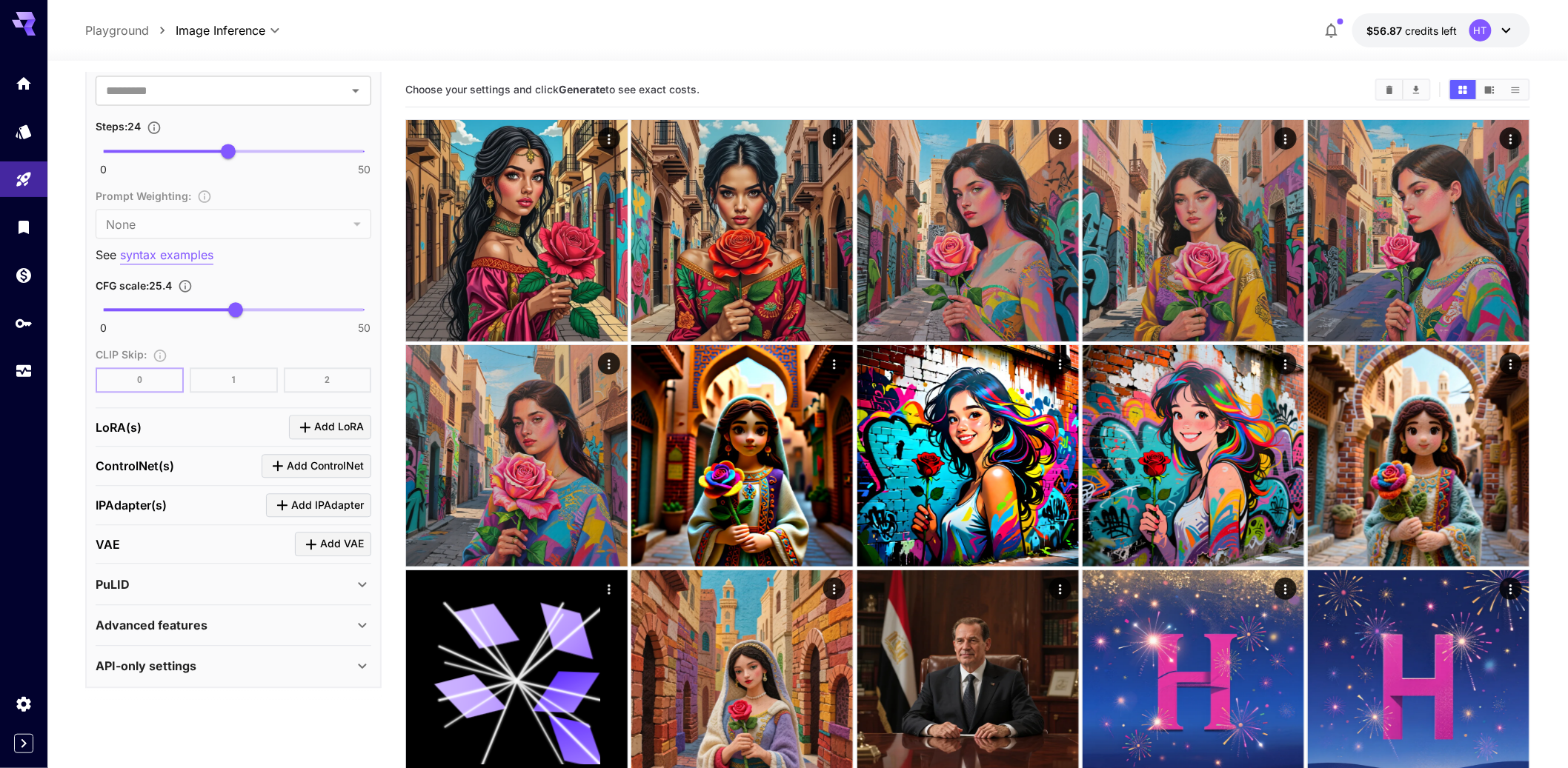
click at [200, 631] on div "Advanced features" at bounding box center [233, 625] width 276 height 36
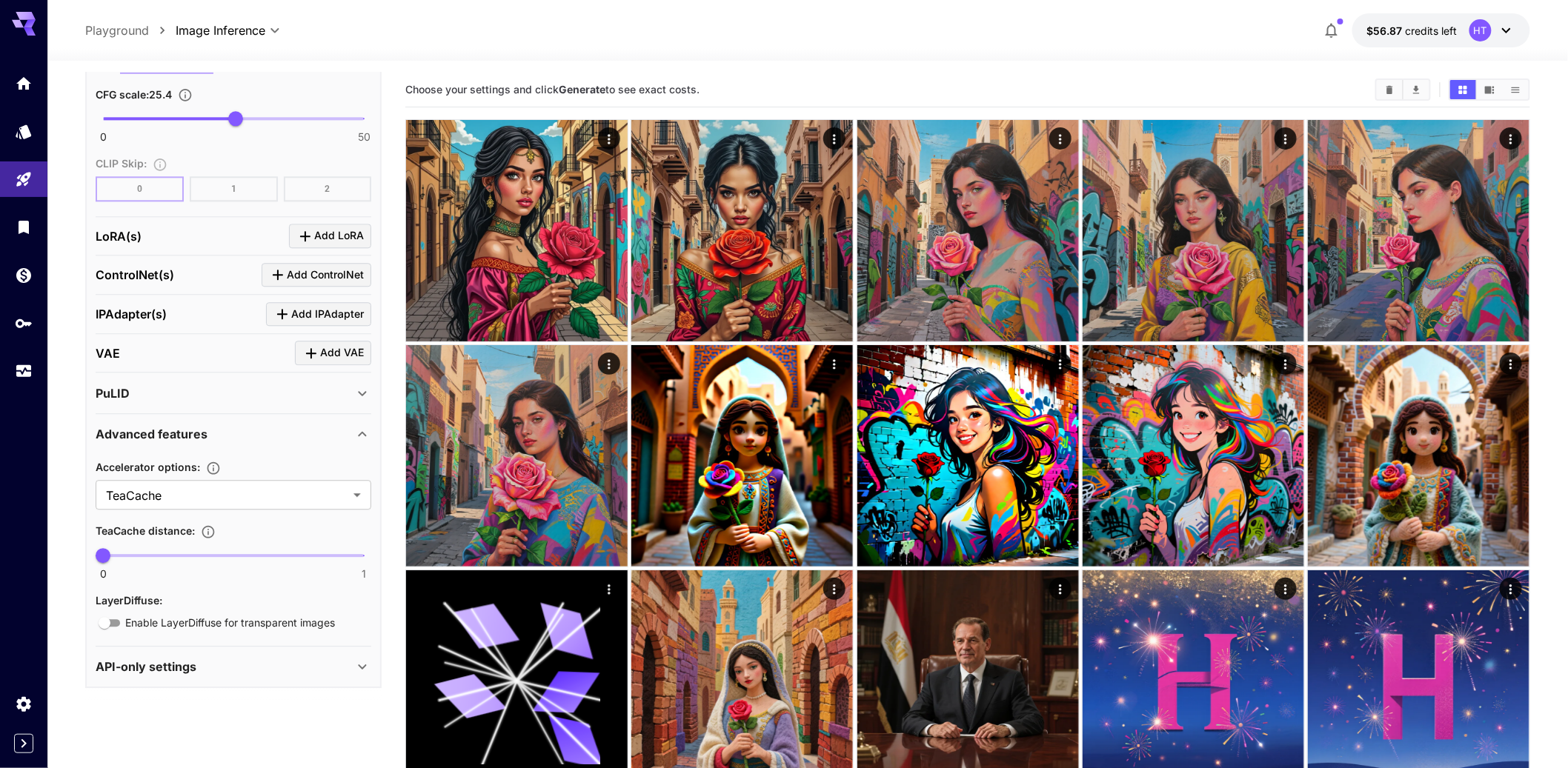
scroll to position [1740, 0]
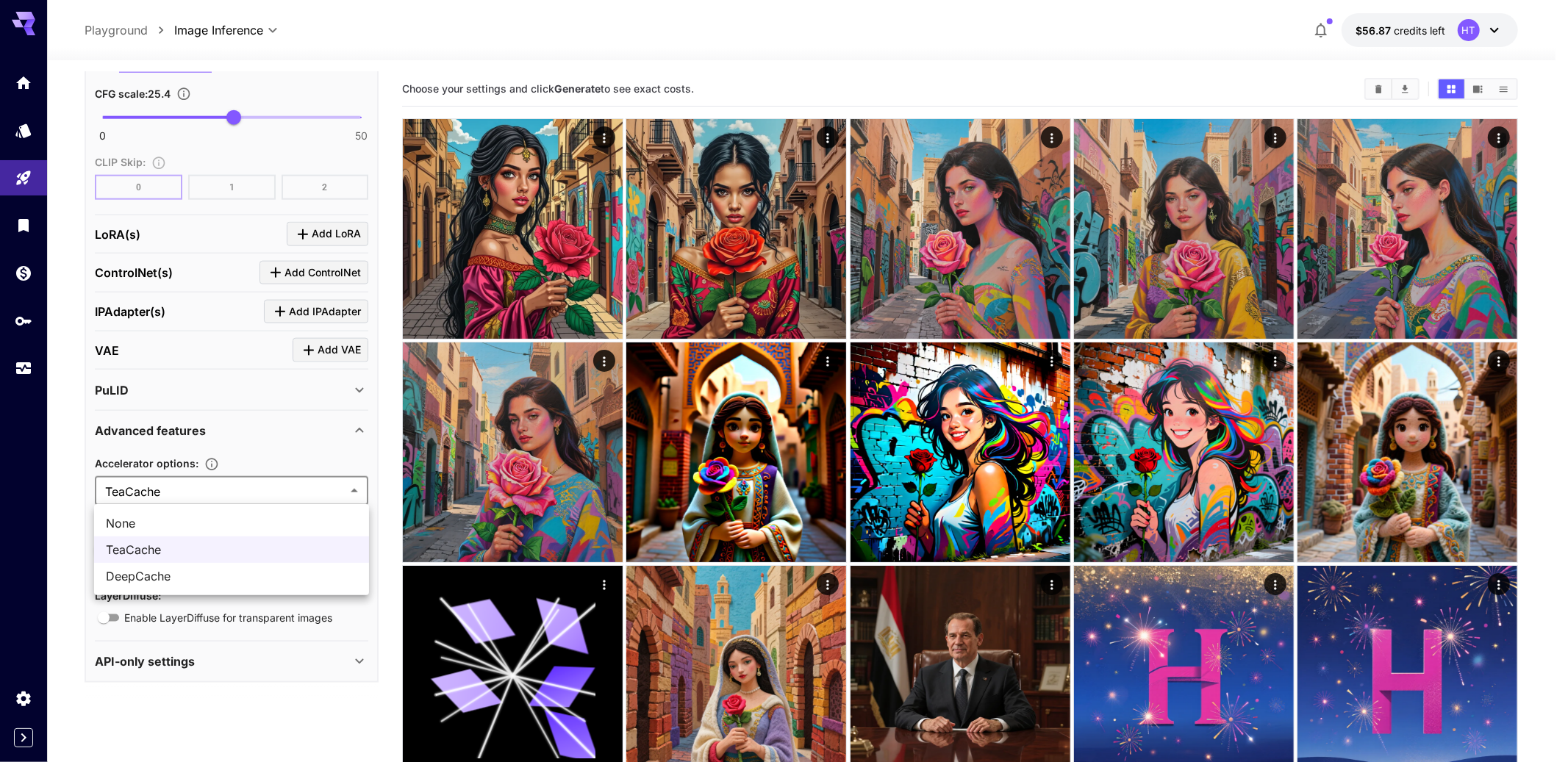
drag, startPoint x: 140, startPoint y: 520, endPoint x: 131, endPoint y: 561, distance: 42.0
click at [131, 561] on ul "None TeaCache DeepCache" at bounding box center [231, 549] width 275 height 91
click at [136, 553] on span "TeaCache" at bounding box center [231, 550] width 251 height 18
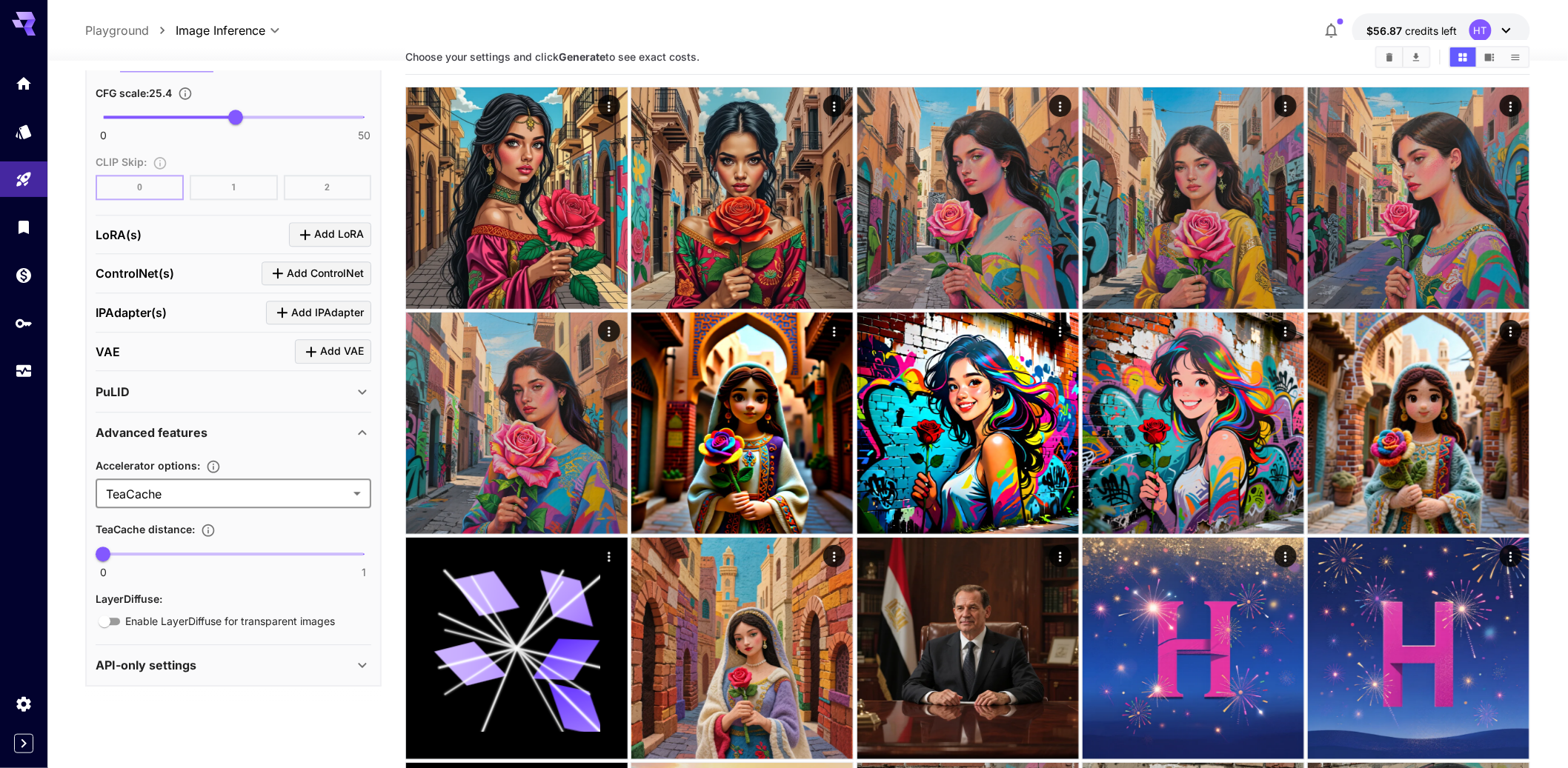
scroll to position [115, 0]
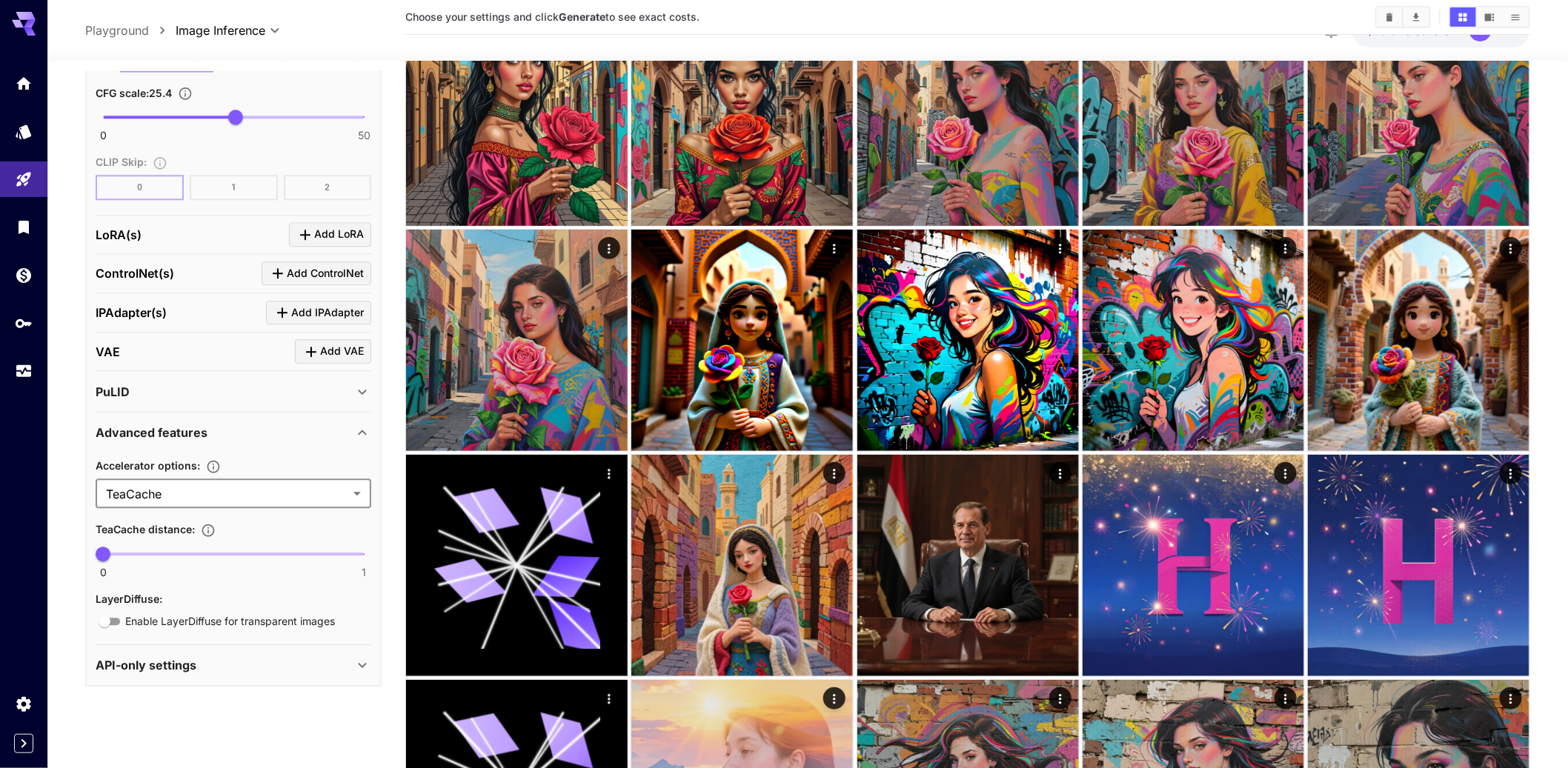
click at [190, 674] on p "API-only settings" at bounding box center [145, 665] width 101 height 18
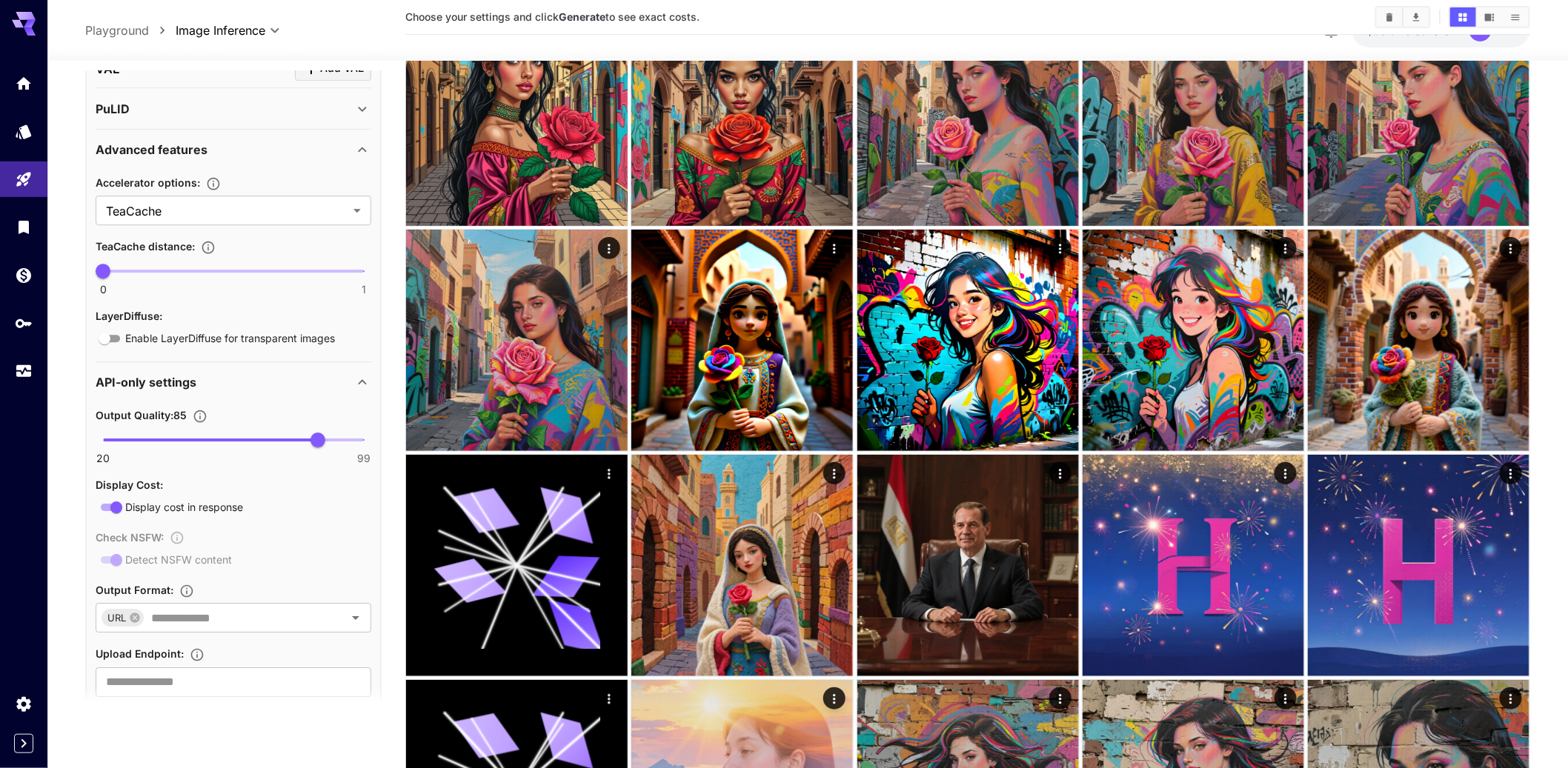
scroll to position [2025, 0]
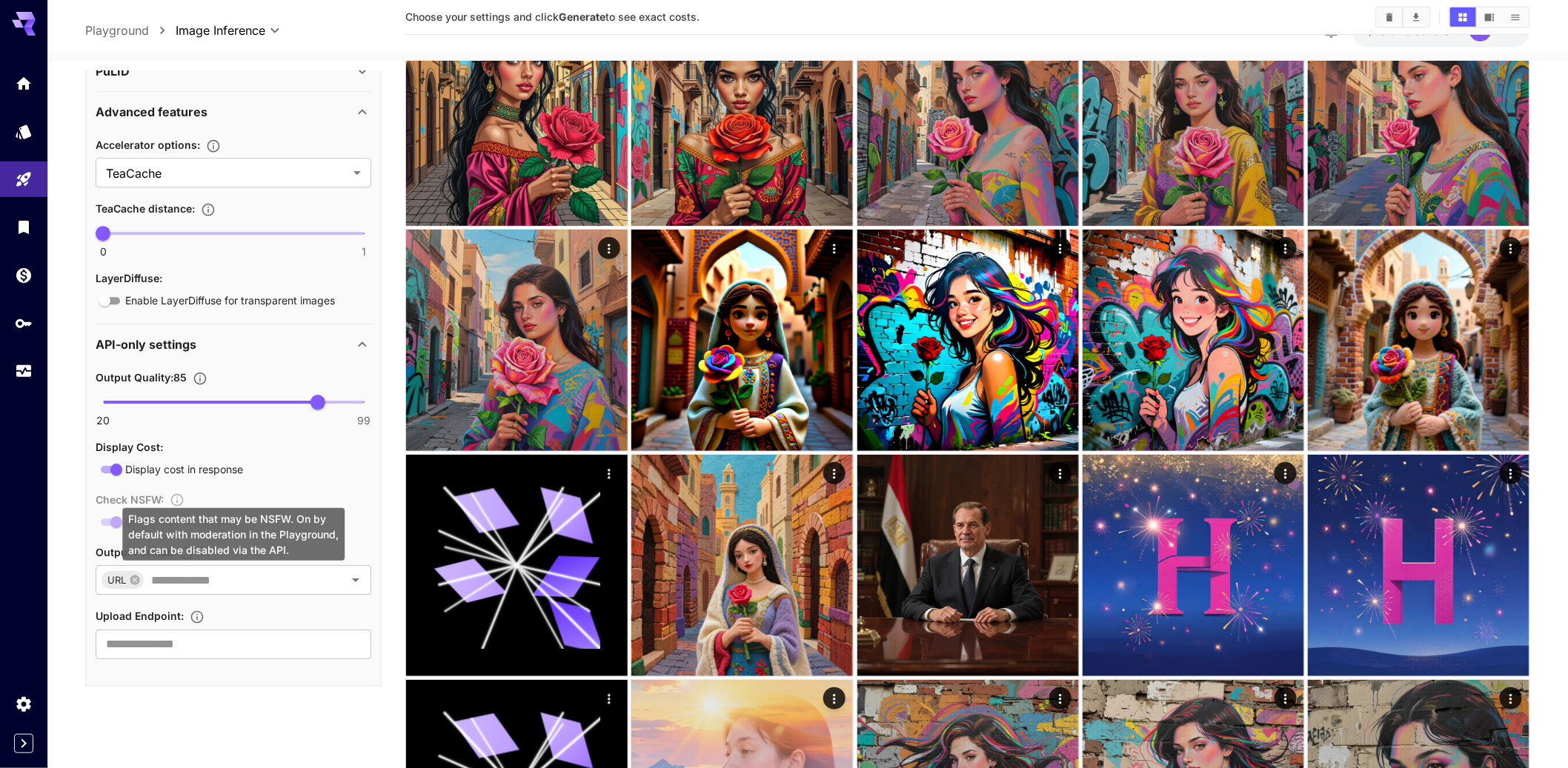
click at [109, 531] on div "Check NSFW : Detect NSFW content" at bounding box center [233, 510] width 276 height 41
click at [225, 531] on div "Check NSFW : Detect NSFW content" at bounding box center [233, 510] width 276 height 41
click at [341, 536] on div "Flags content that may be NSFW. On by default with moderation in the Playground…" at bounding box center [233, 534] width 222 height 53
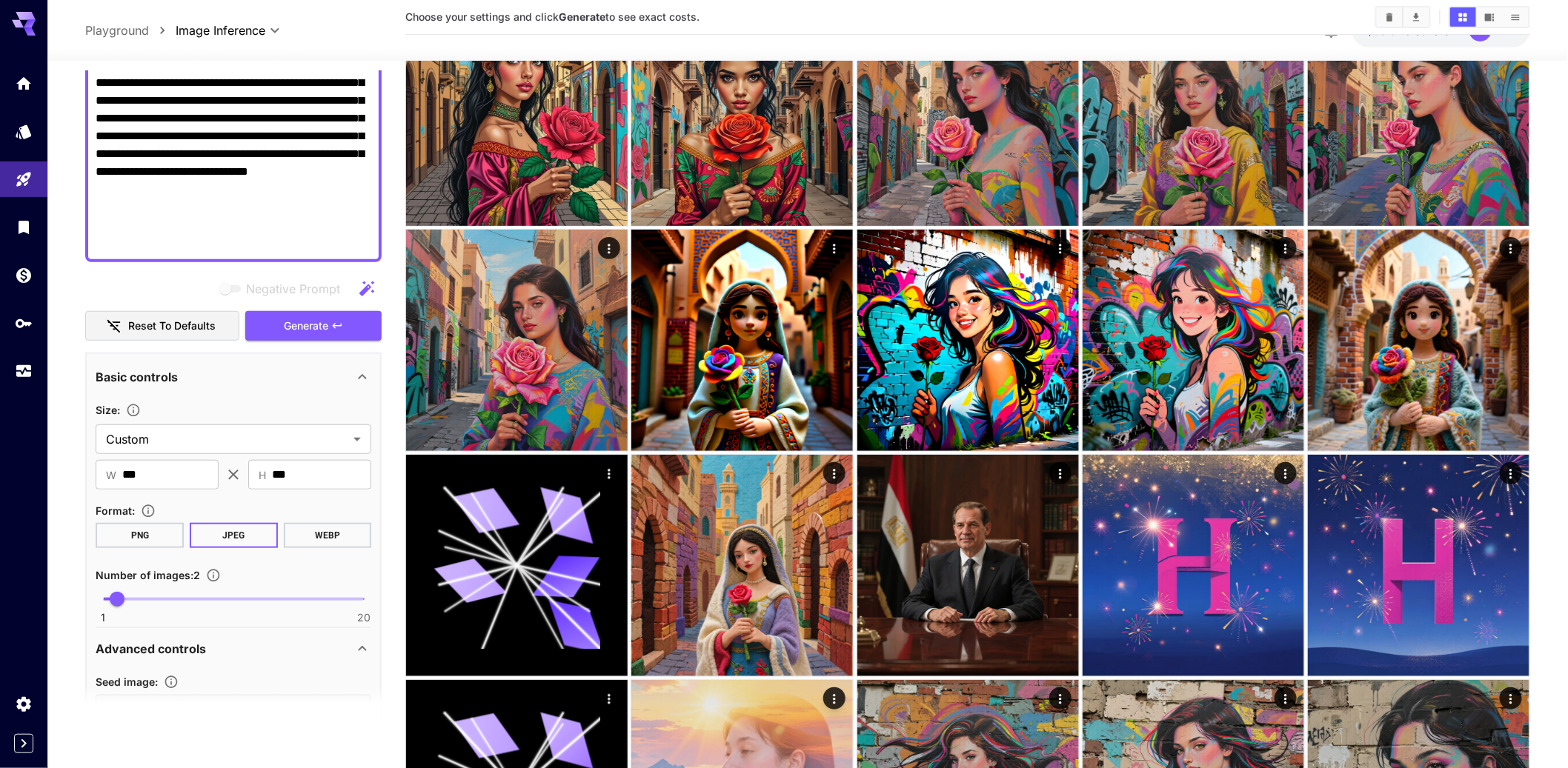
scroll to position [148, 0]
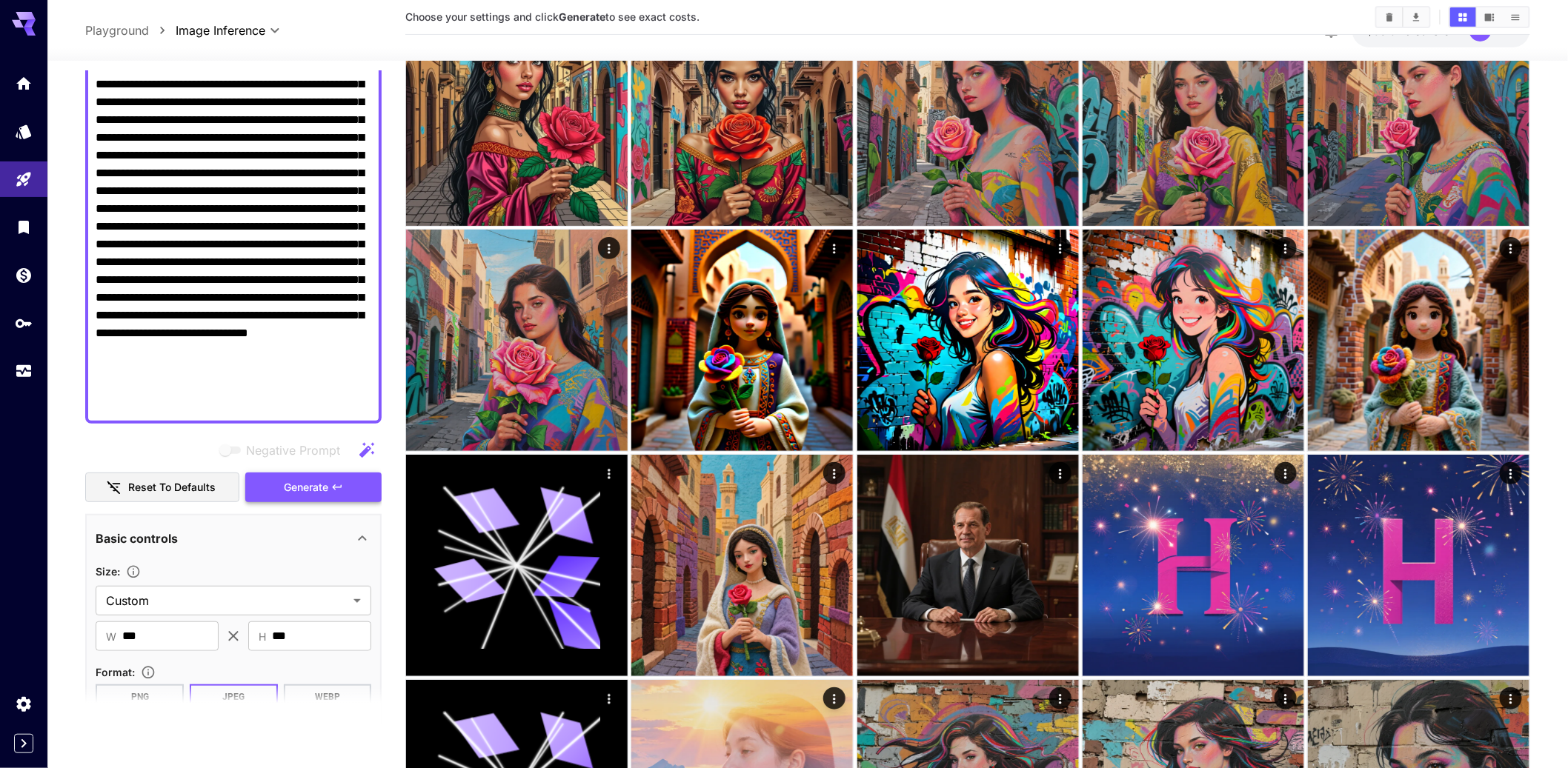
click at [304, 497] on span "Generate" at bounding box center [306, 487] width 45 height 19
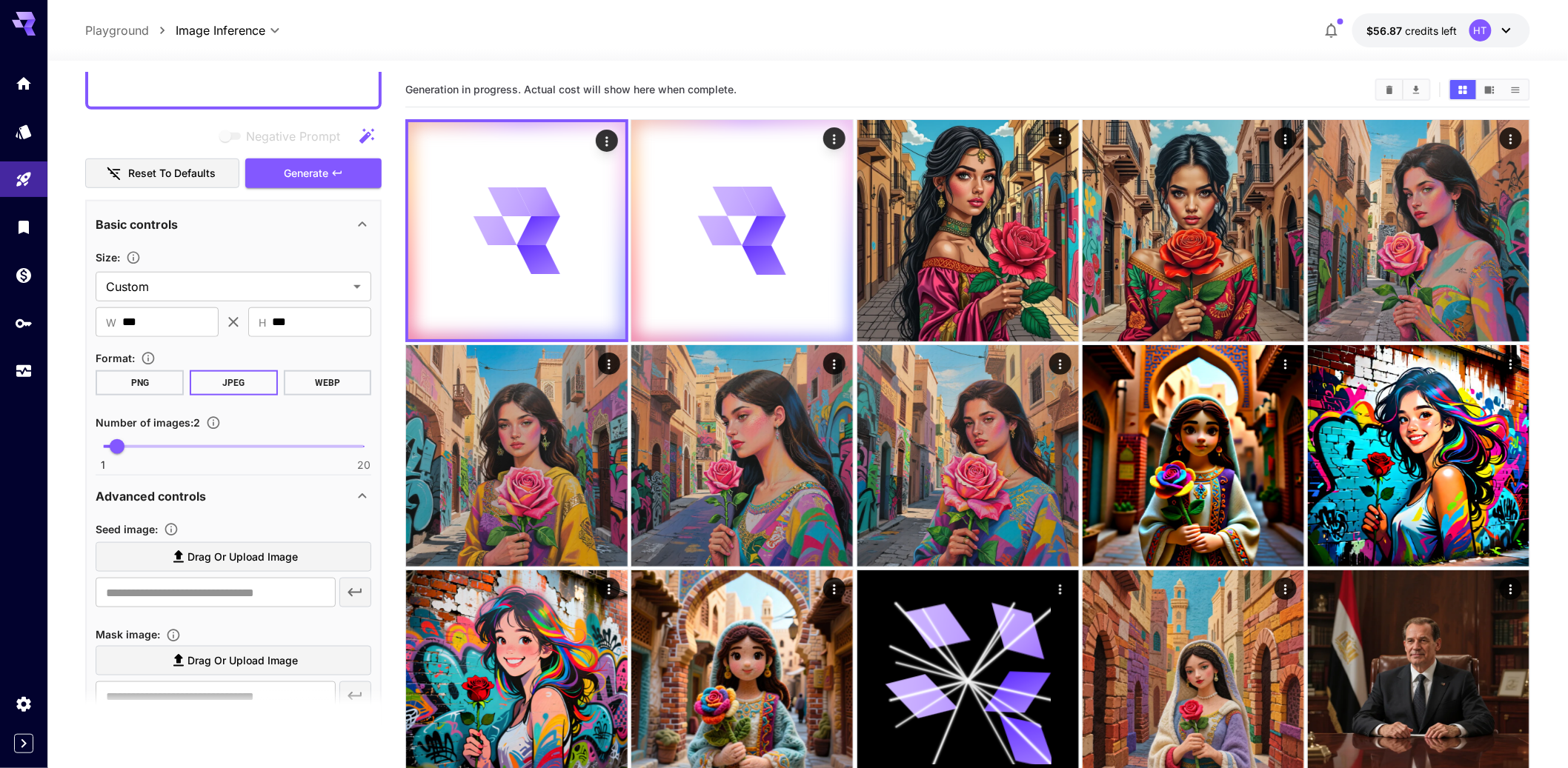
scroll to position [600, 0]
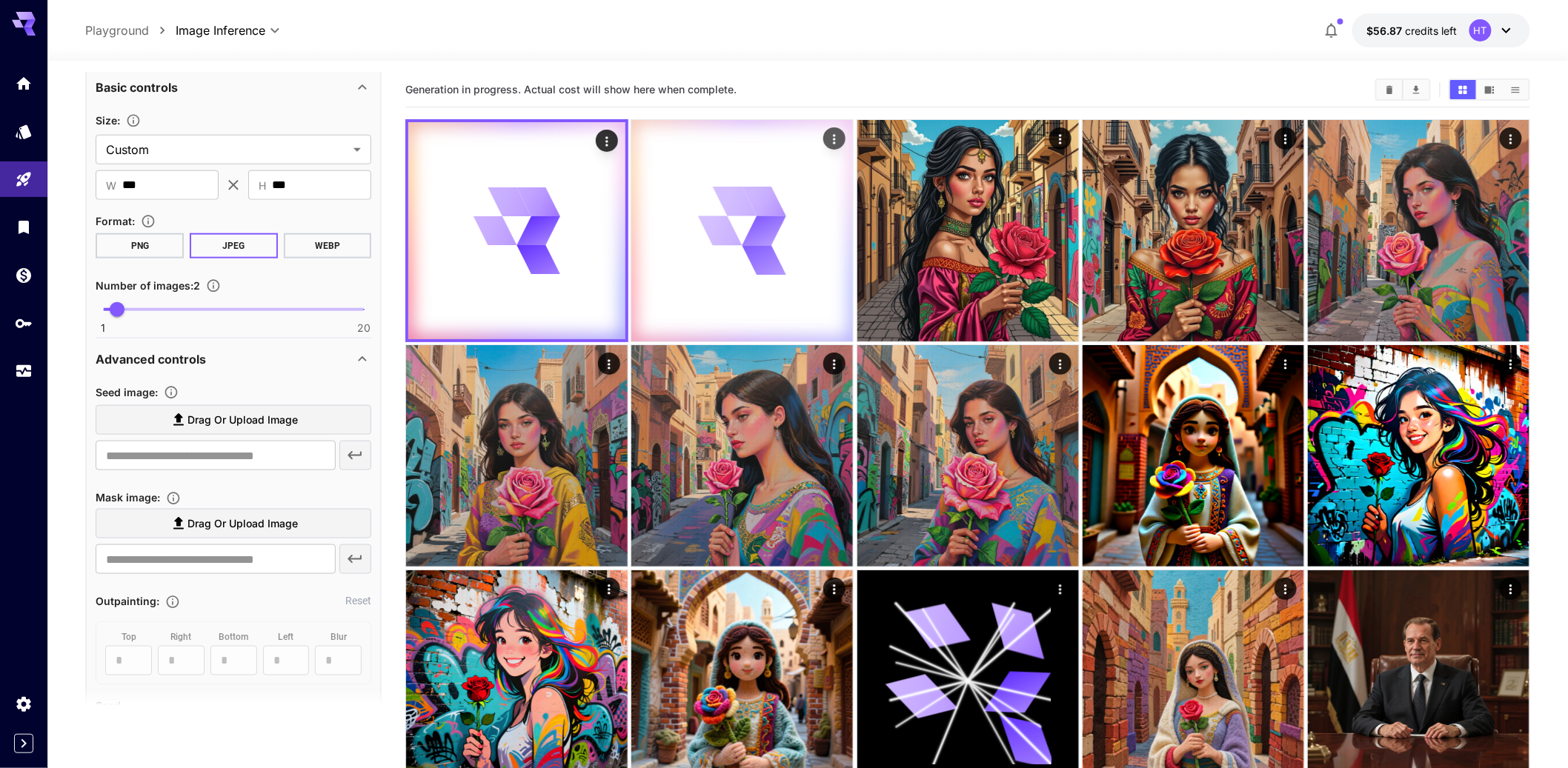
click at [753, 216] on icon at bounding box center [735, 201] width 45 height 31
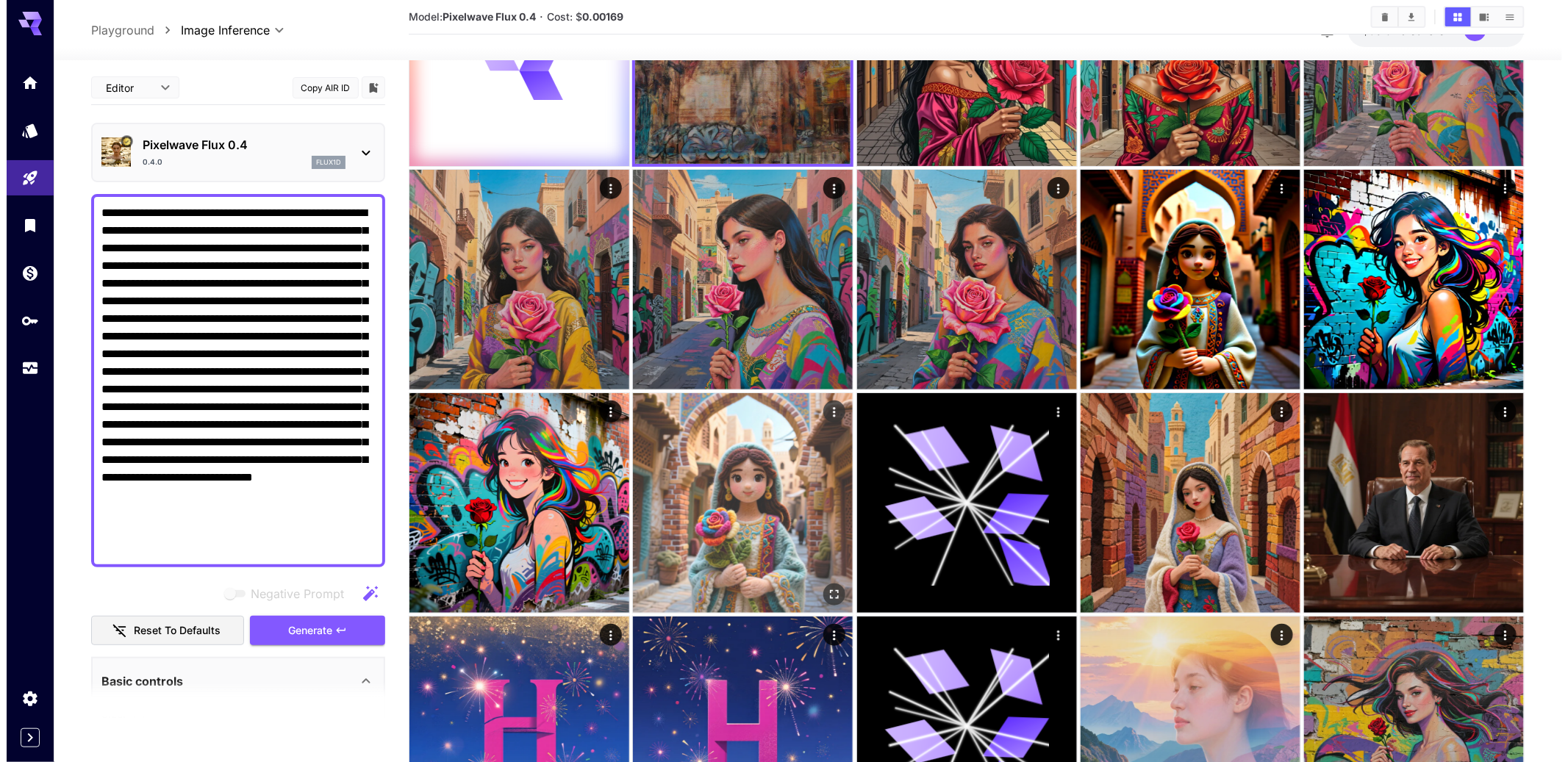
scroll to position [0, 0]
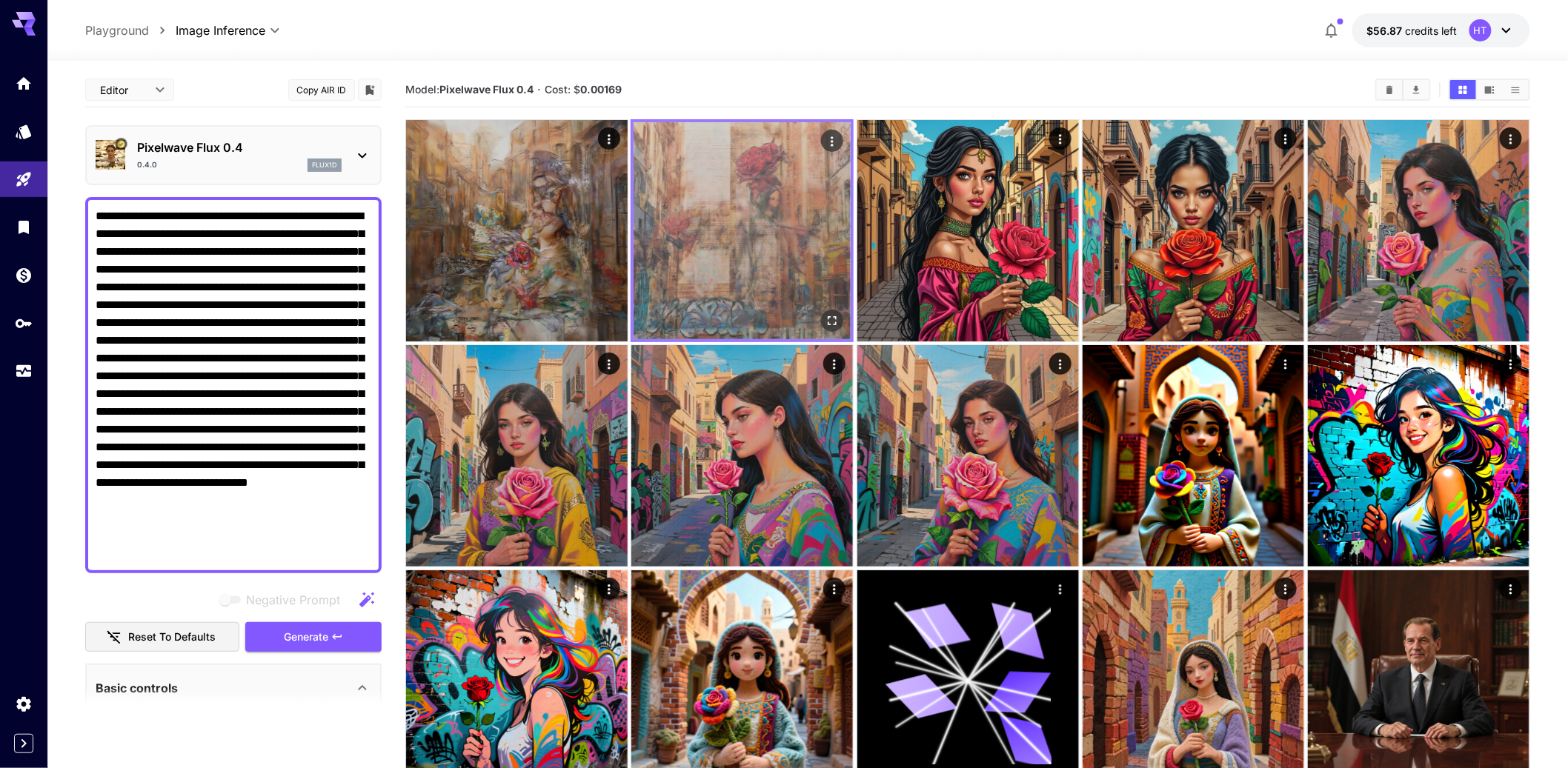
click at [775, 305] on img at bounding box center [742, 230] width 217 height 217
click at [836, 328] on icon "Open in fullscreen" at bounding box center [832, 321] width 15 height 15
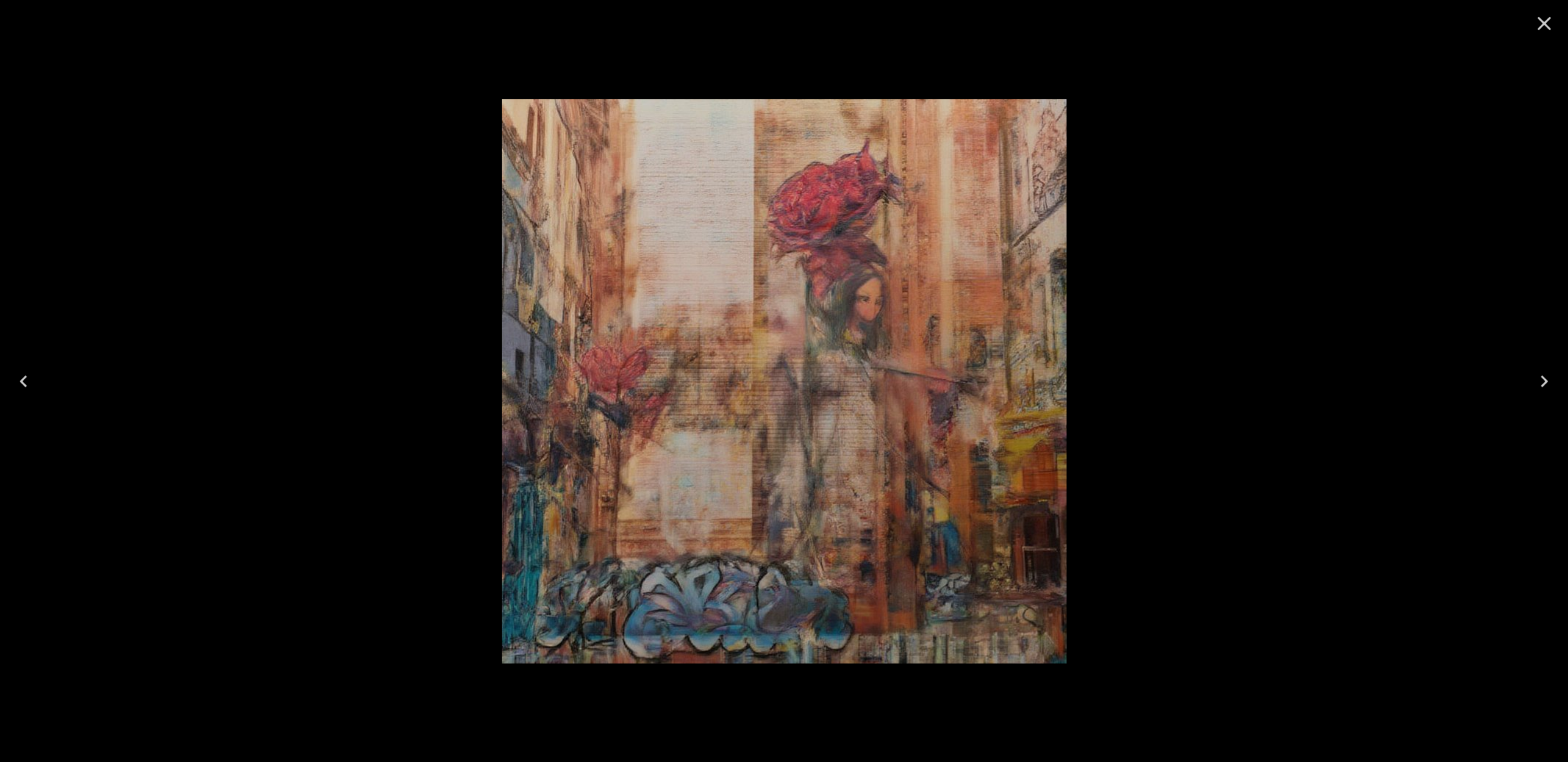
click at [1538, 23] on icon "Close" at bounding box center [1544, 24] width 24 height 24
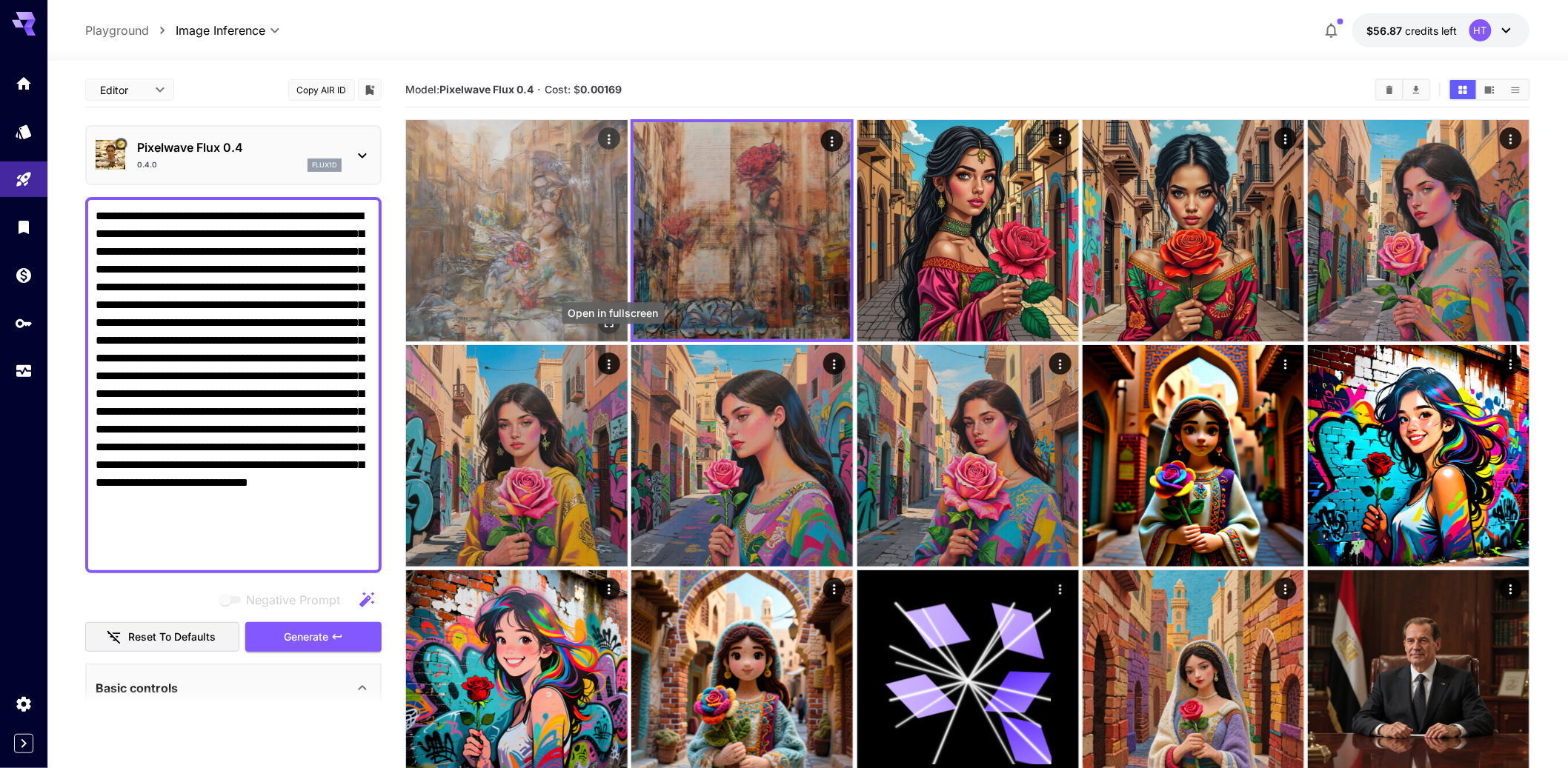
click at [613, 330] on icon "Open in fullscreen" at bounding box center [609, 323] width 15 height 15
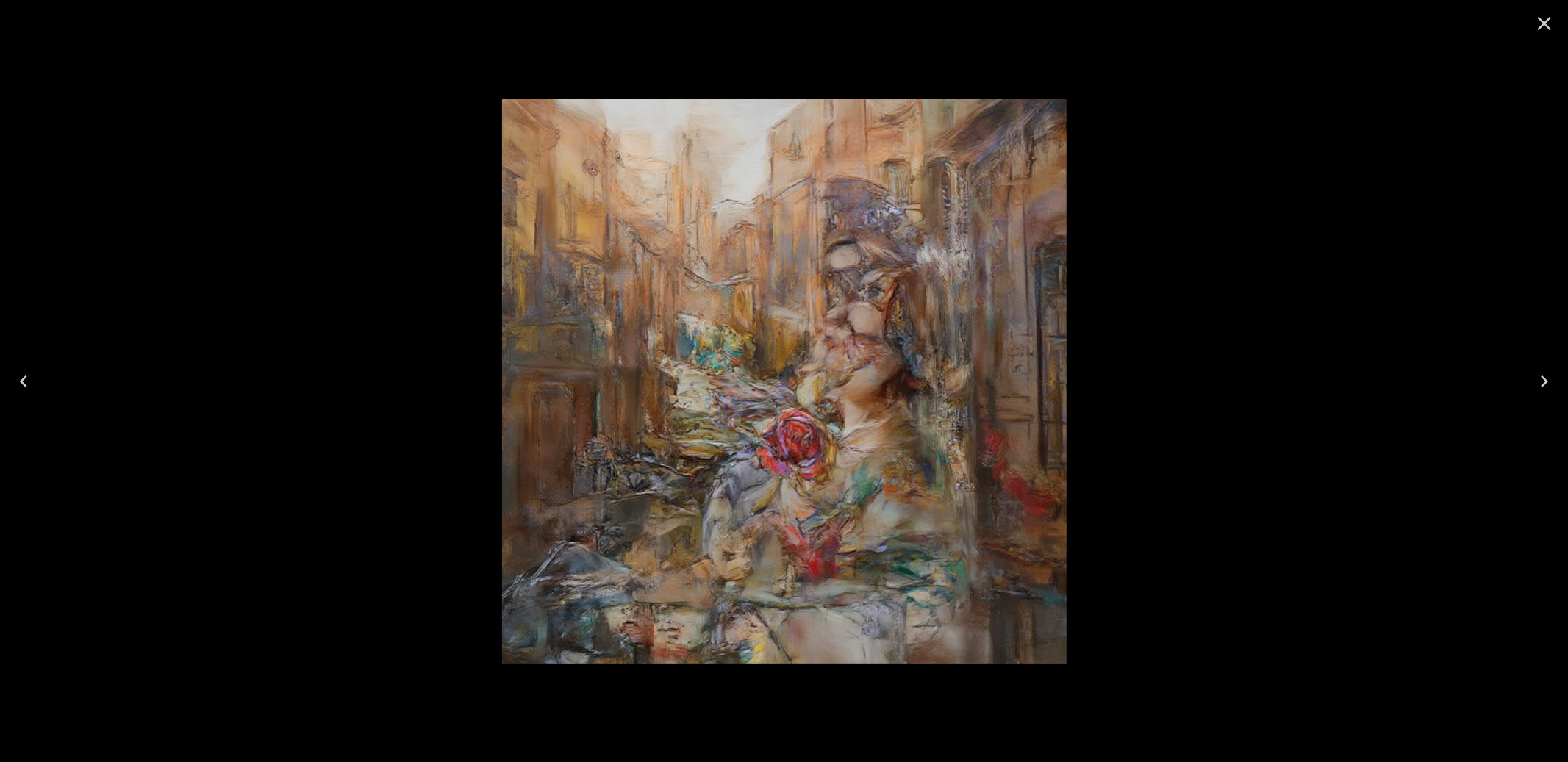
click at [1536, 28] on icon "Close" at bounding box center [1544, 24] width 24 height 24
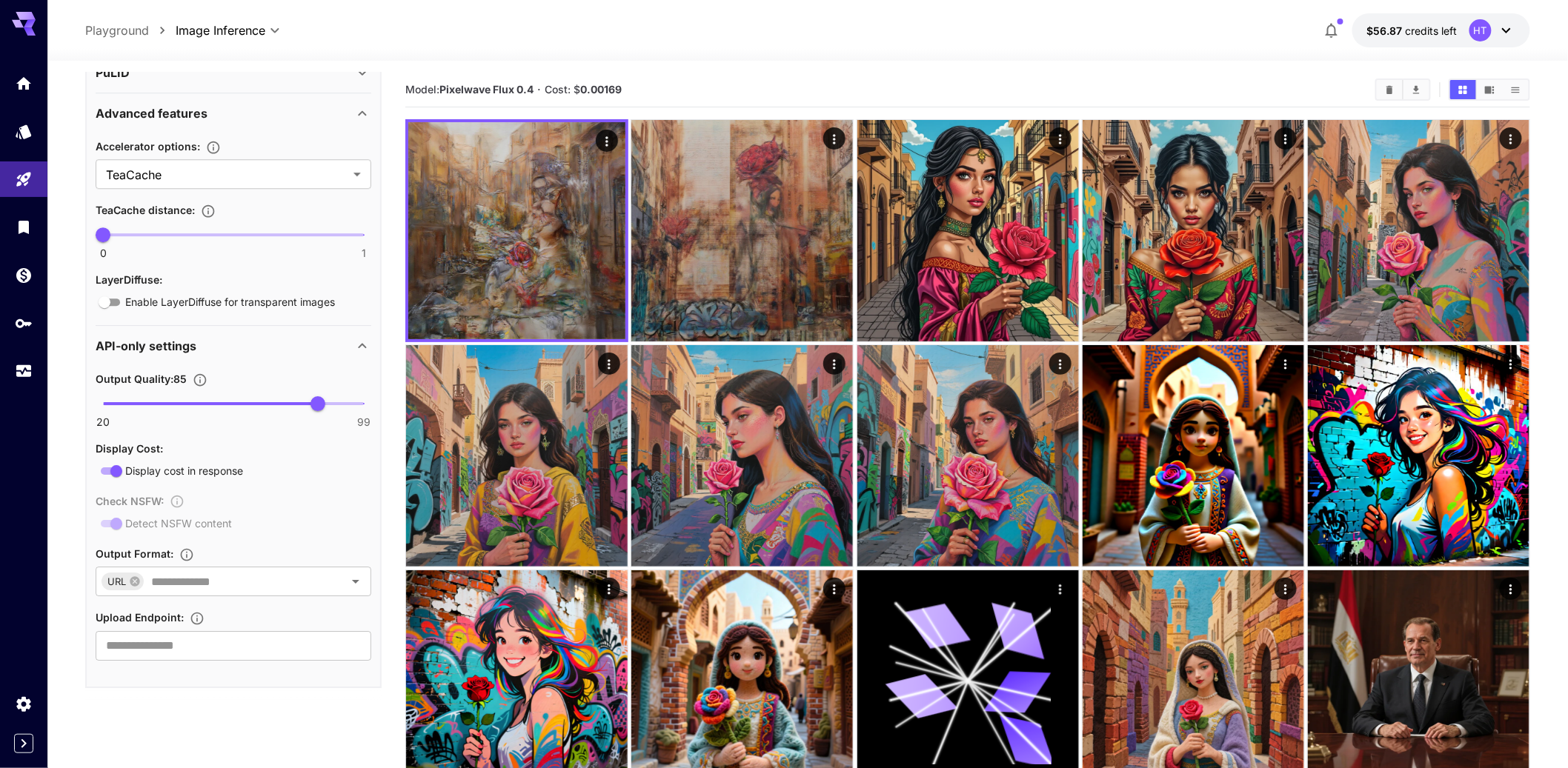
scroll to position [1978, 0]
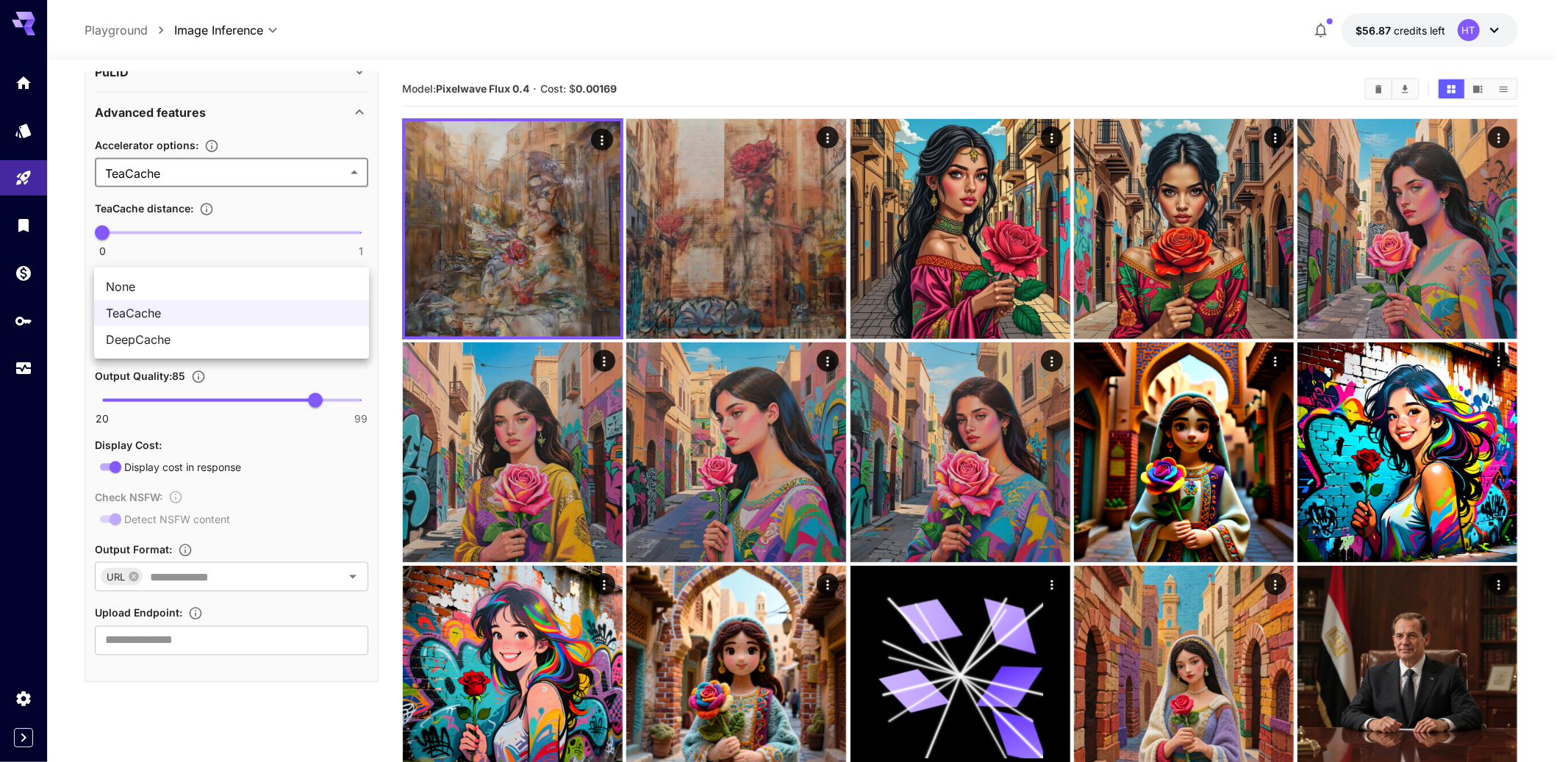
click at [123, 285] on span "None" at bounding box center [231, 287] width 251 height 18
type input "****"
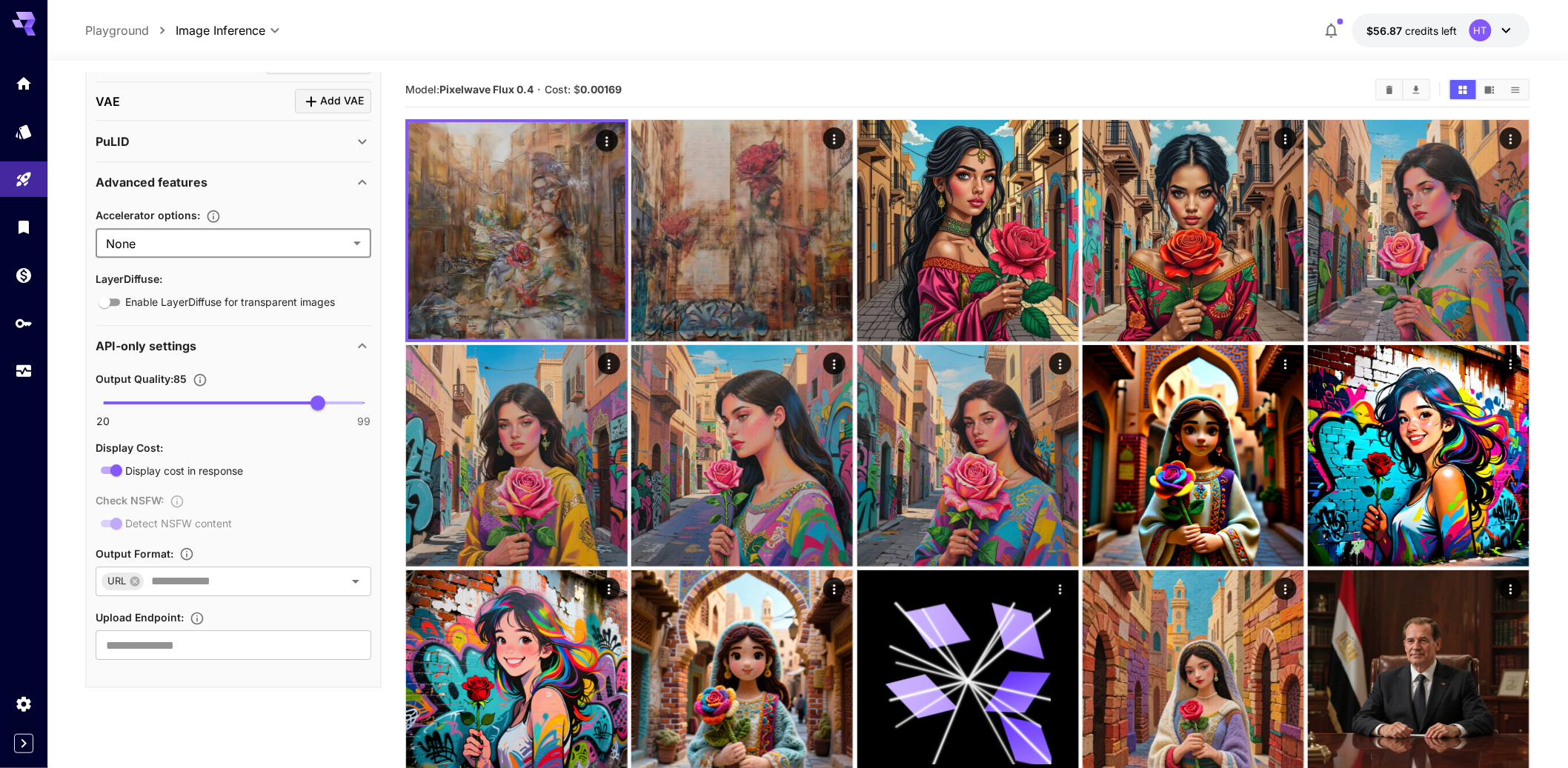
scroll to position [1822, 0]
type input "**"
drag, startPoint x: 318, startPoint y: 590, endPoint x: 382, endPoint y: 585, distance: 64.2
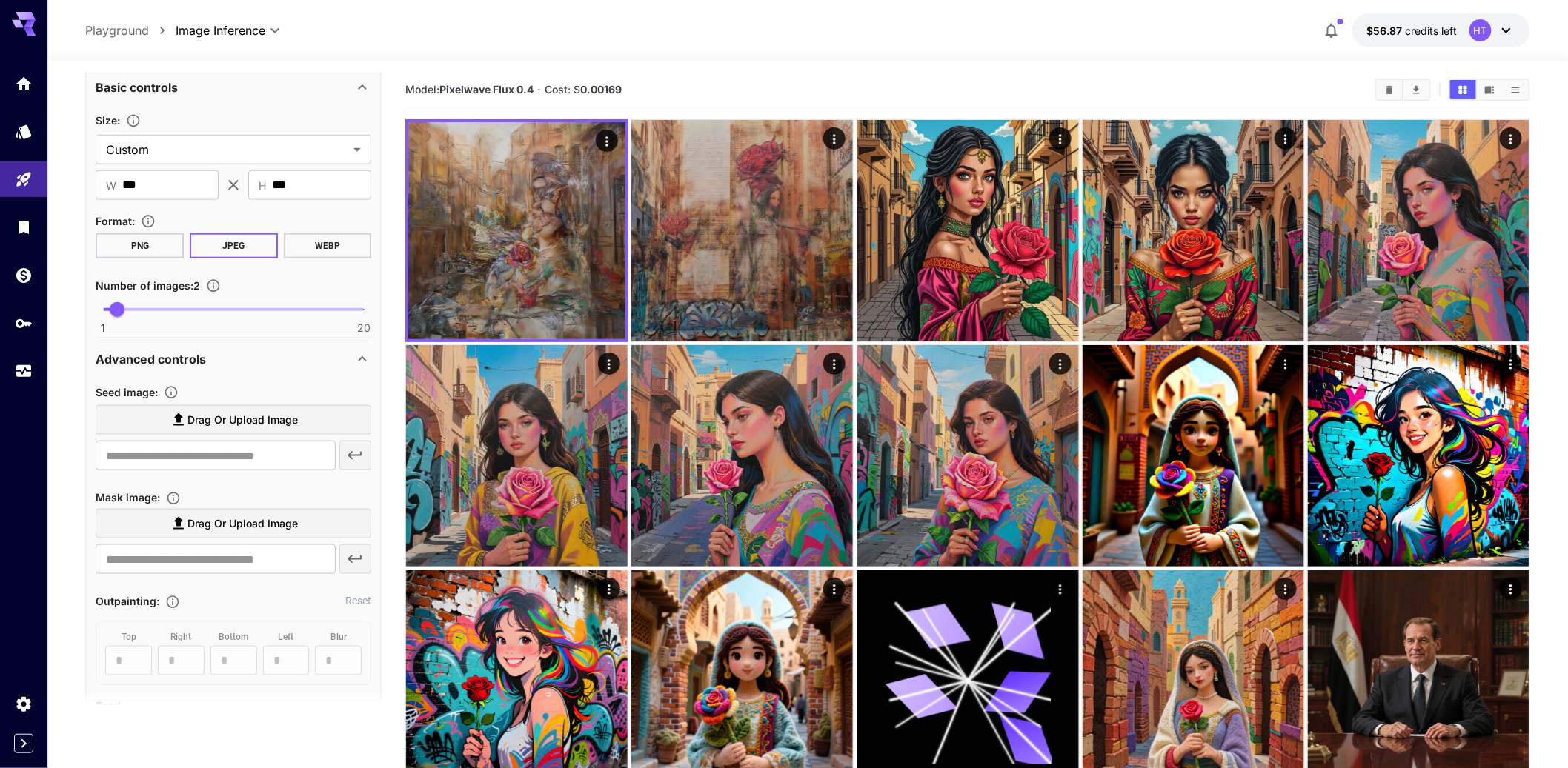
scroll to position [600, 0]
click at [330, 259] on button "WEBP" at bounding box center [328, 247] width 88 height 25
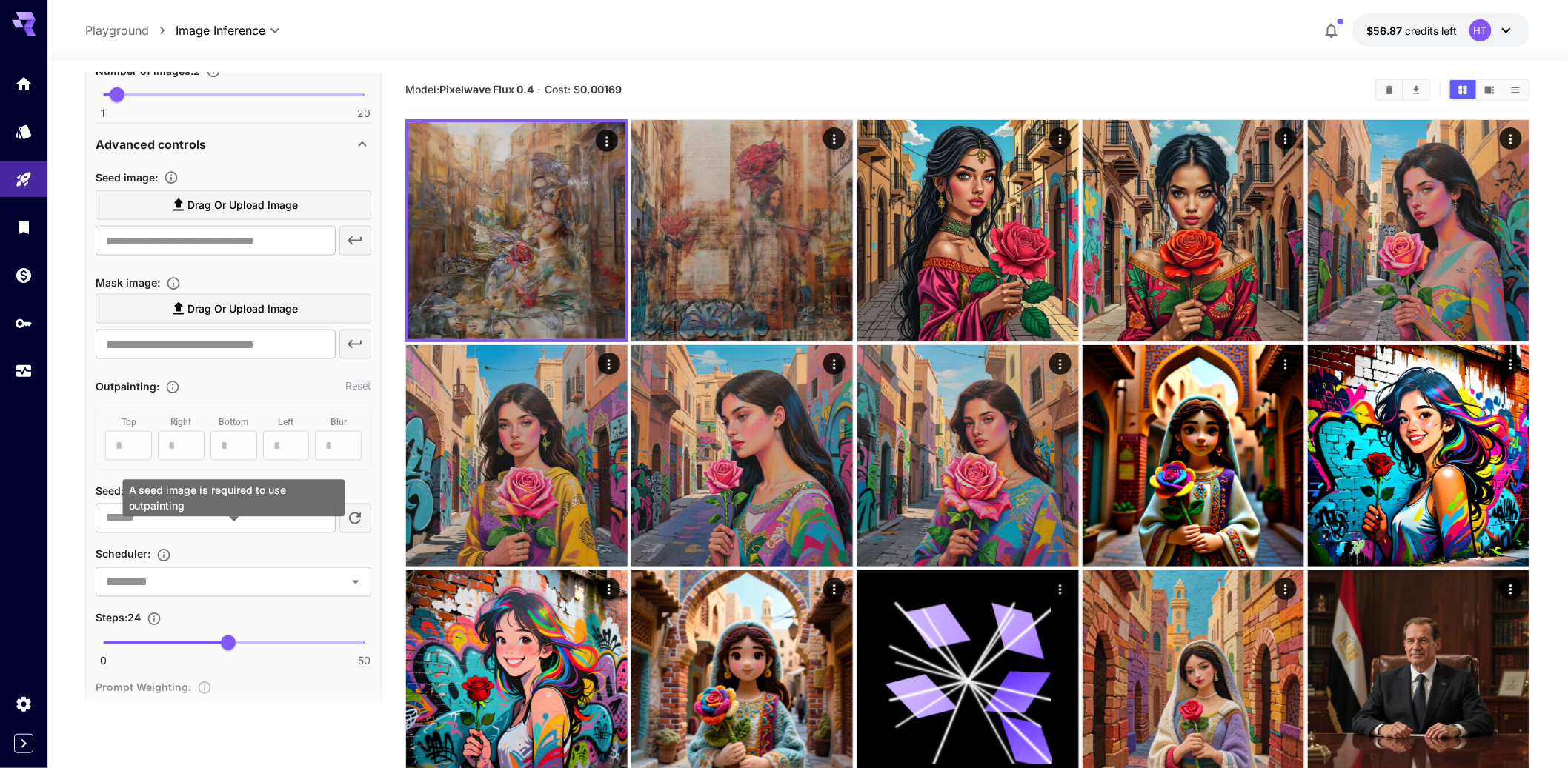
scroll to position [319, 0]
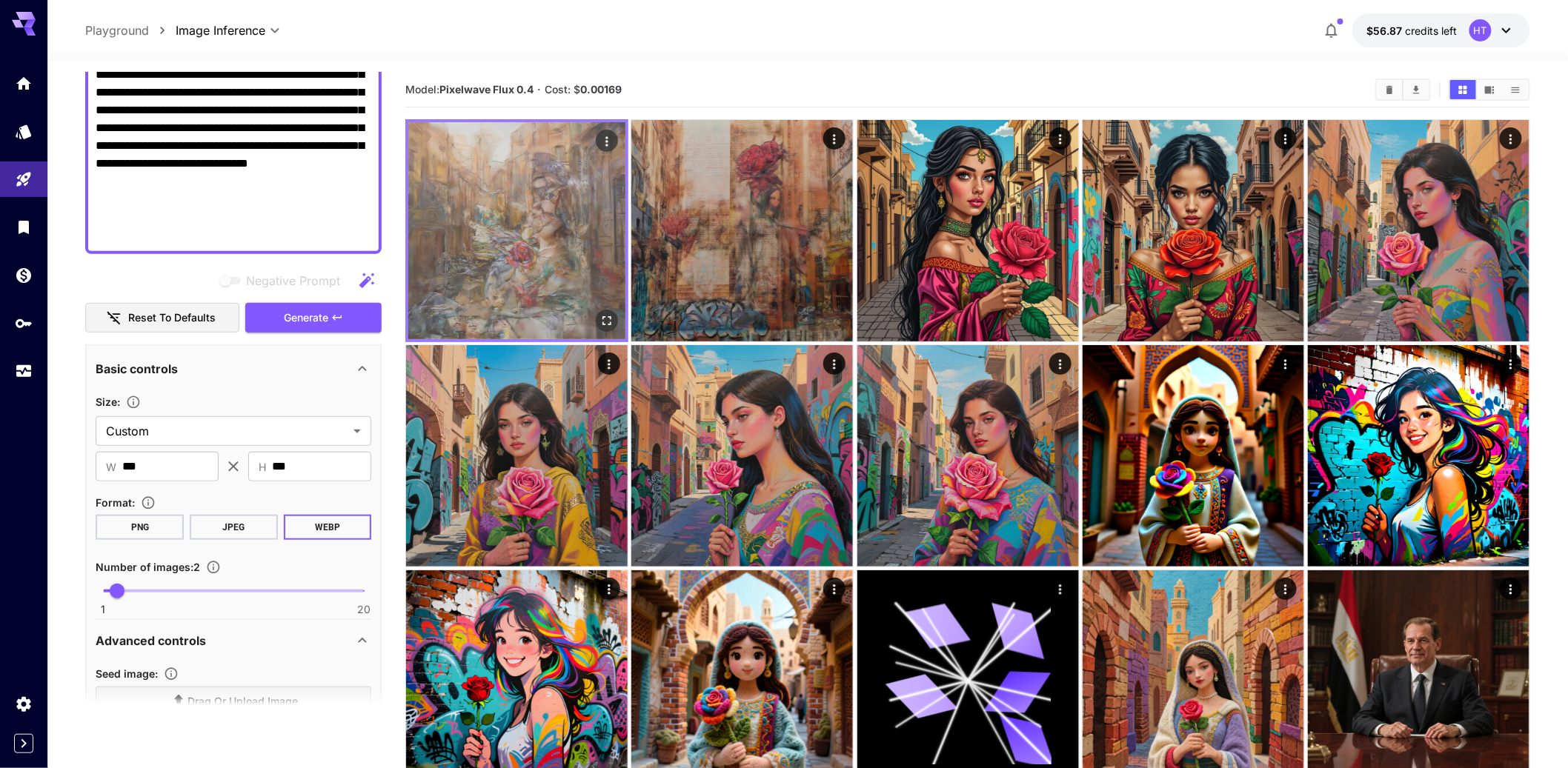
click at [483, 339] on img at bounding box center [516, 230] width 217 height 217
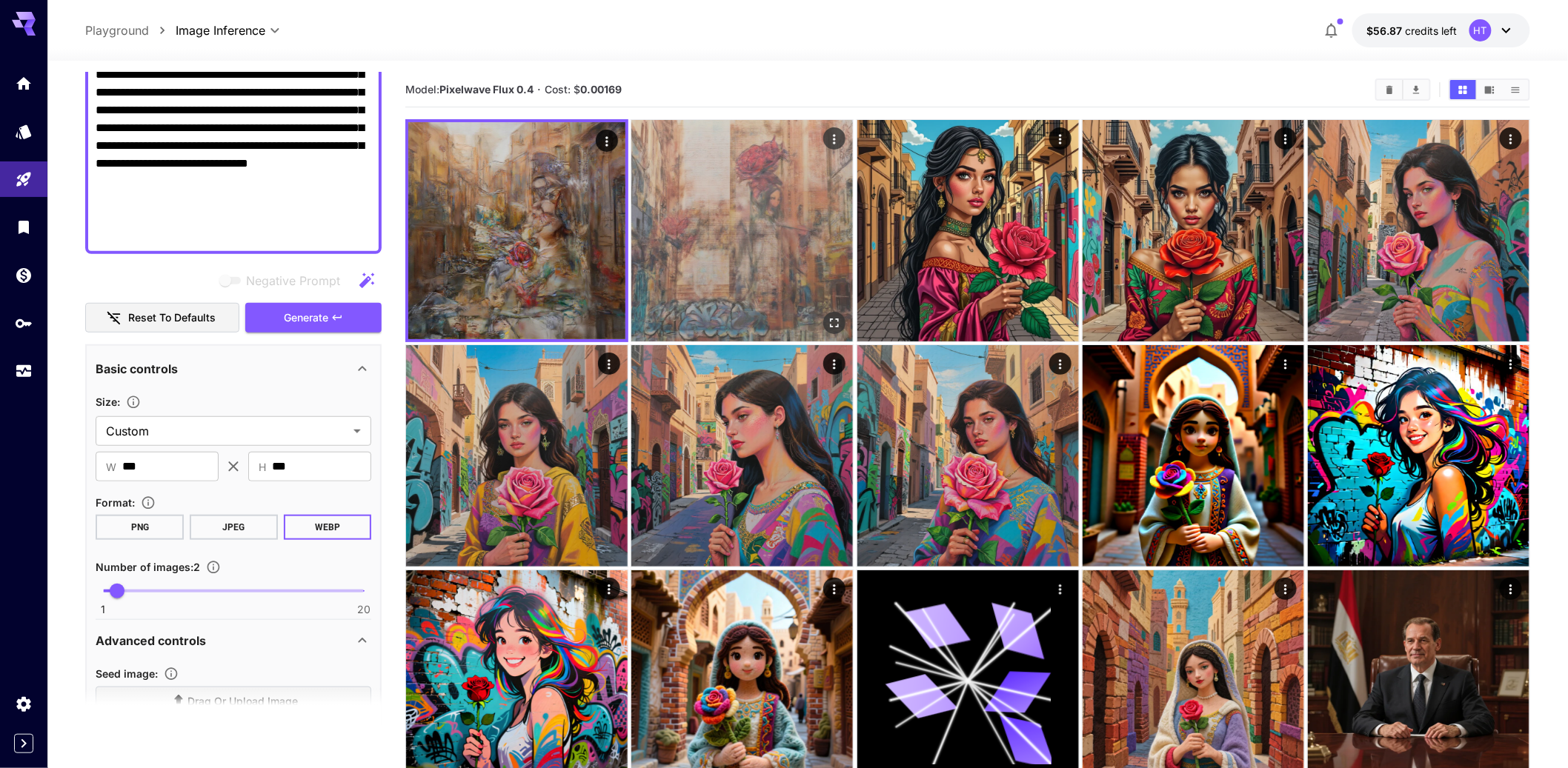
click at [769, 289] on img at bounding box center [742, 230] width 221 height 221
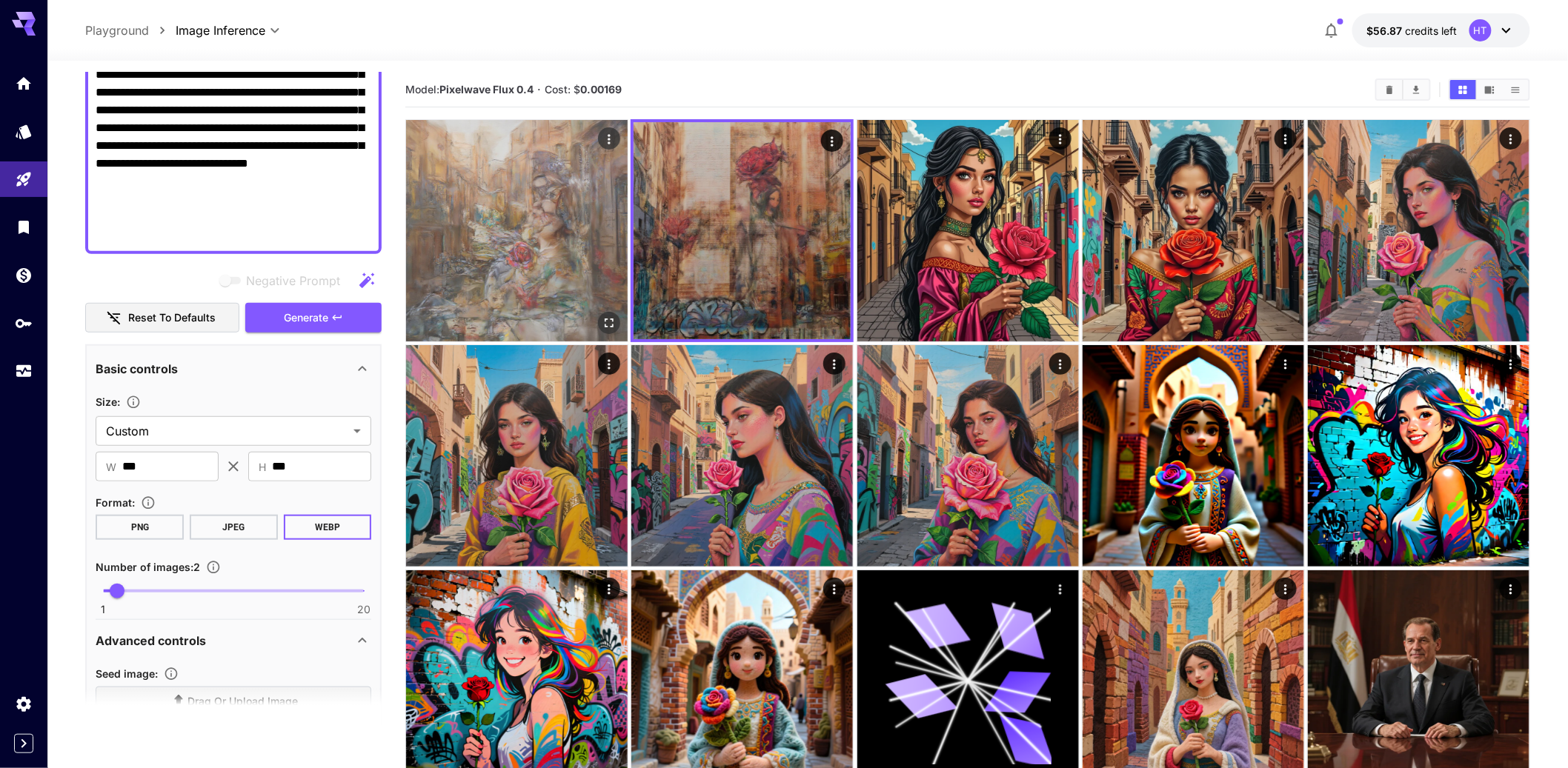
click at [589, 298] on img at bounding box center [516, 230] width 221 height 221
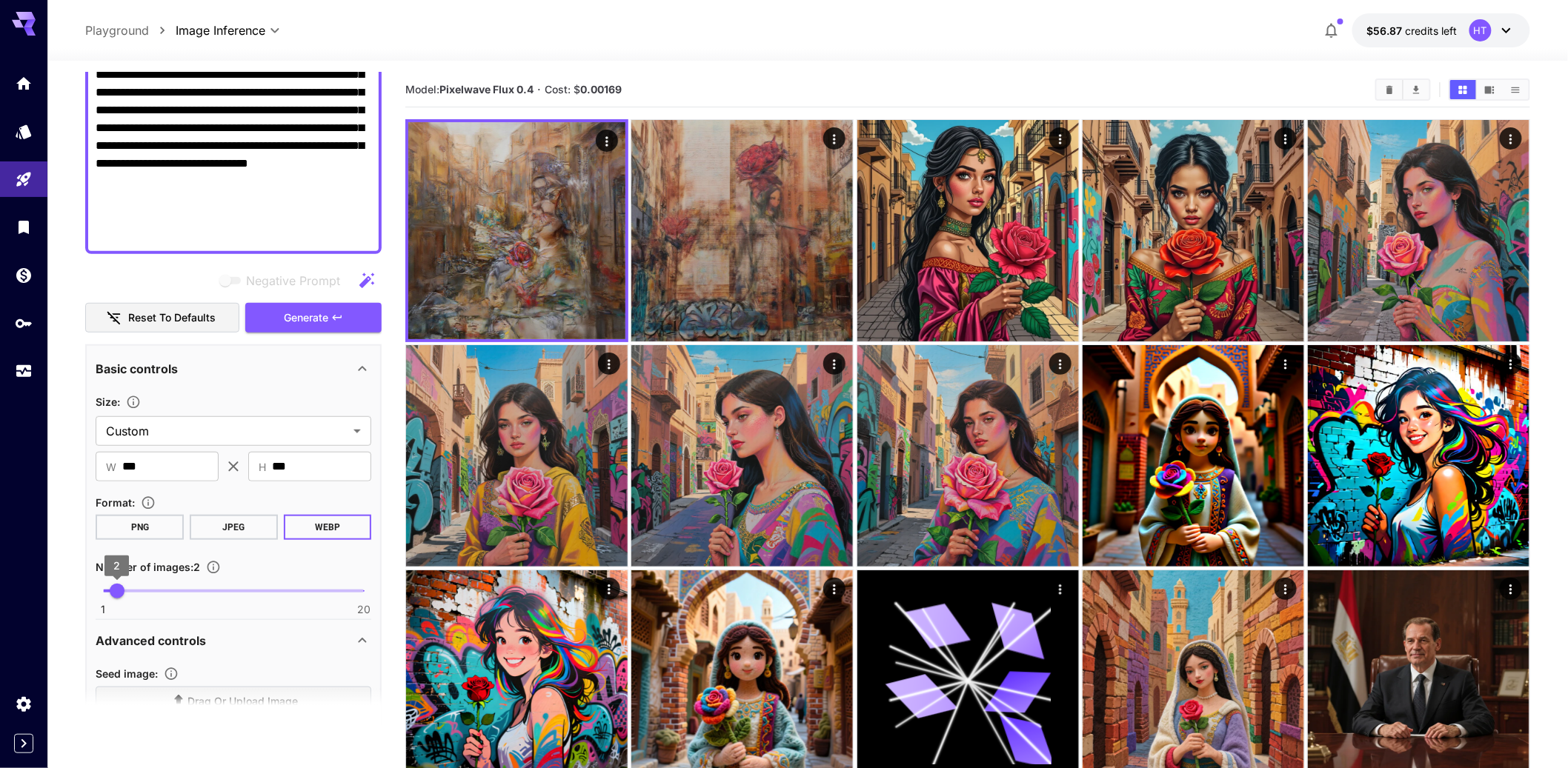
type input "*"
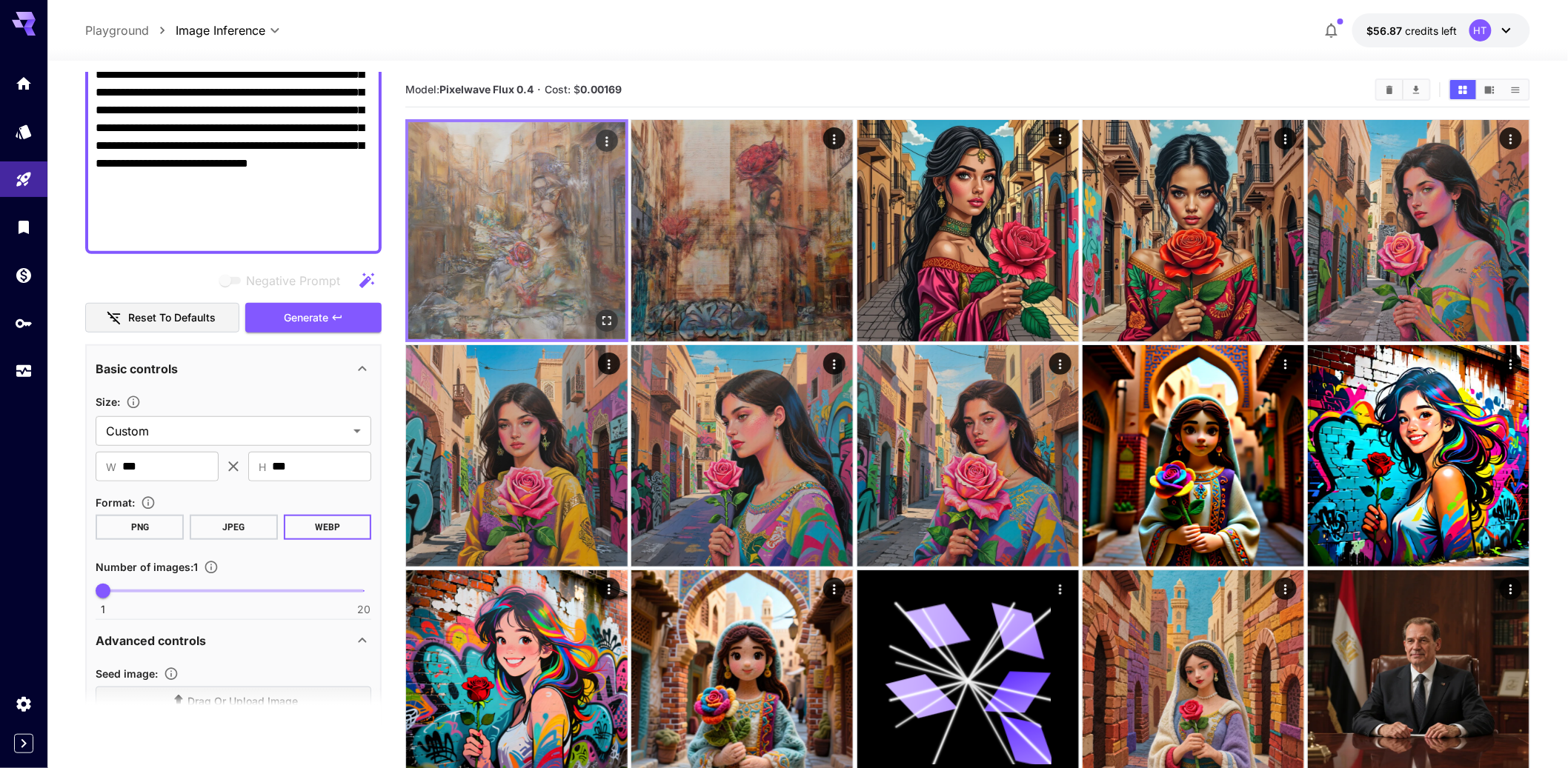
click at [525, 265] on img at bounding box center [516, 230] width 217 height 217
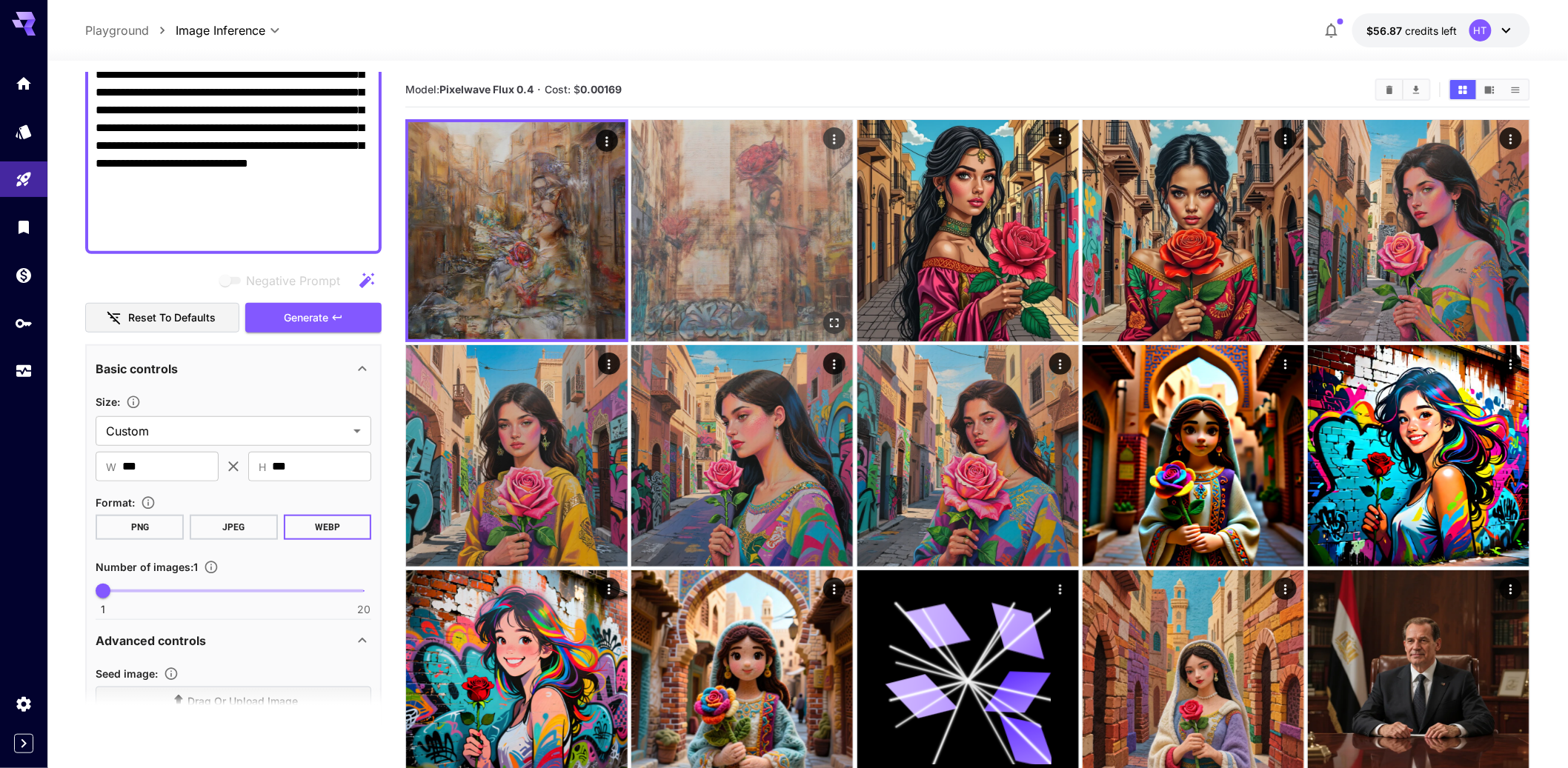
click at [721, 261] on img at bounding box center [742, 230] width 221 height 221
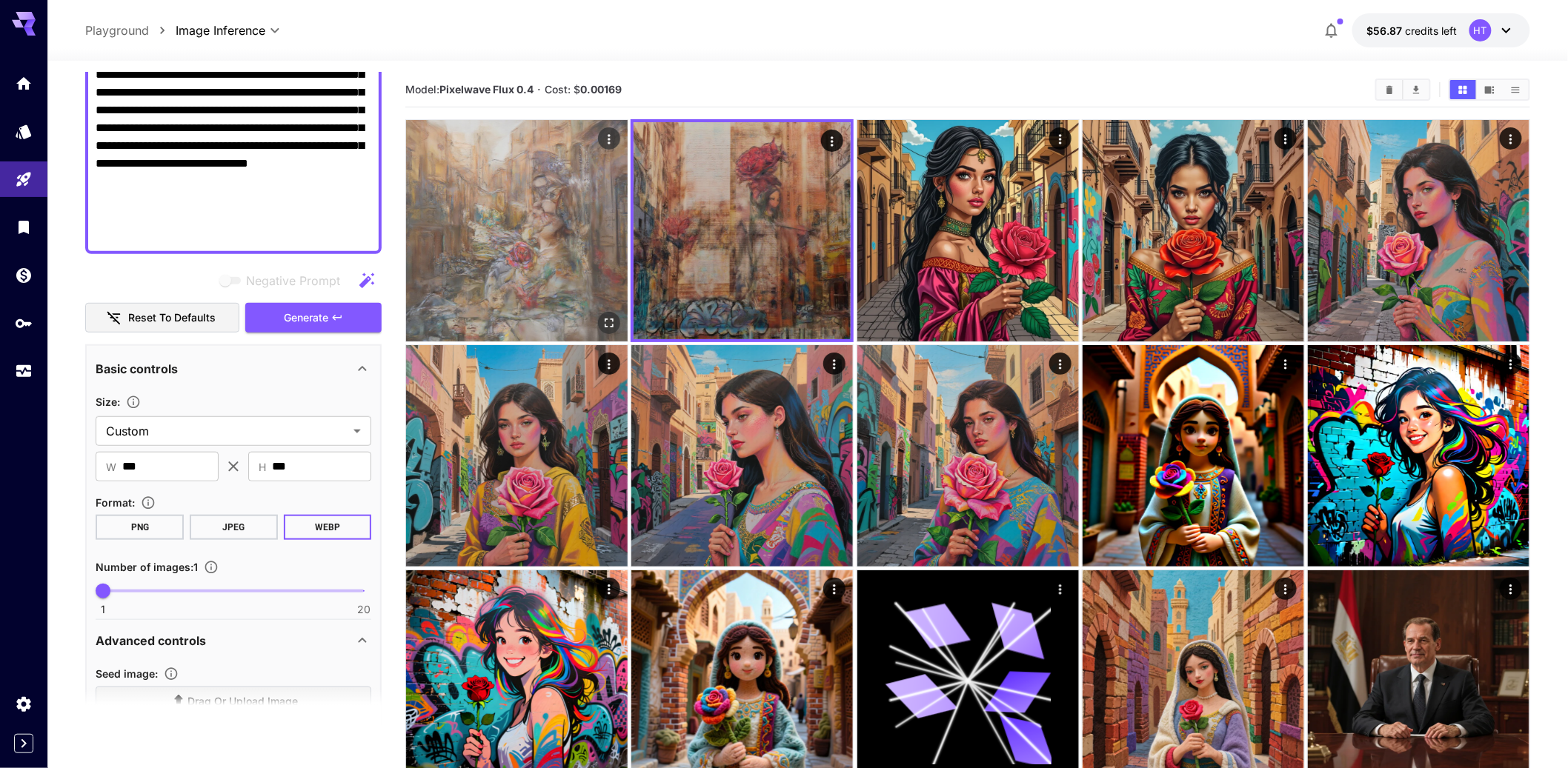
click at [562, 265] on img at bounding box center [516, 230] width 221 height 221
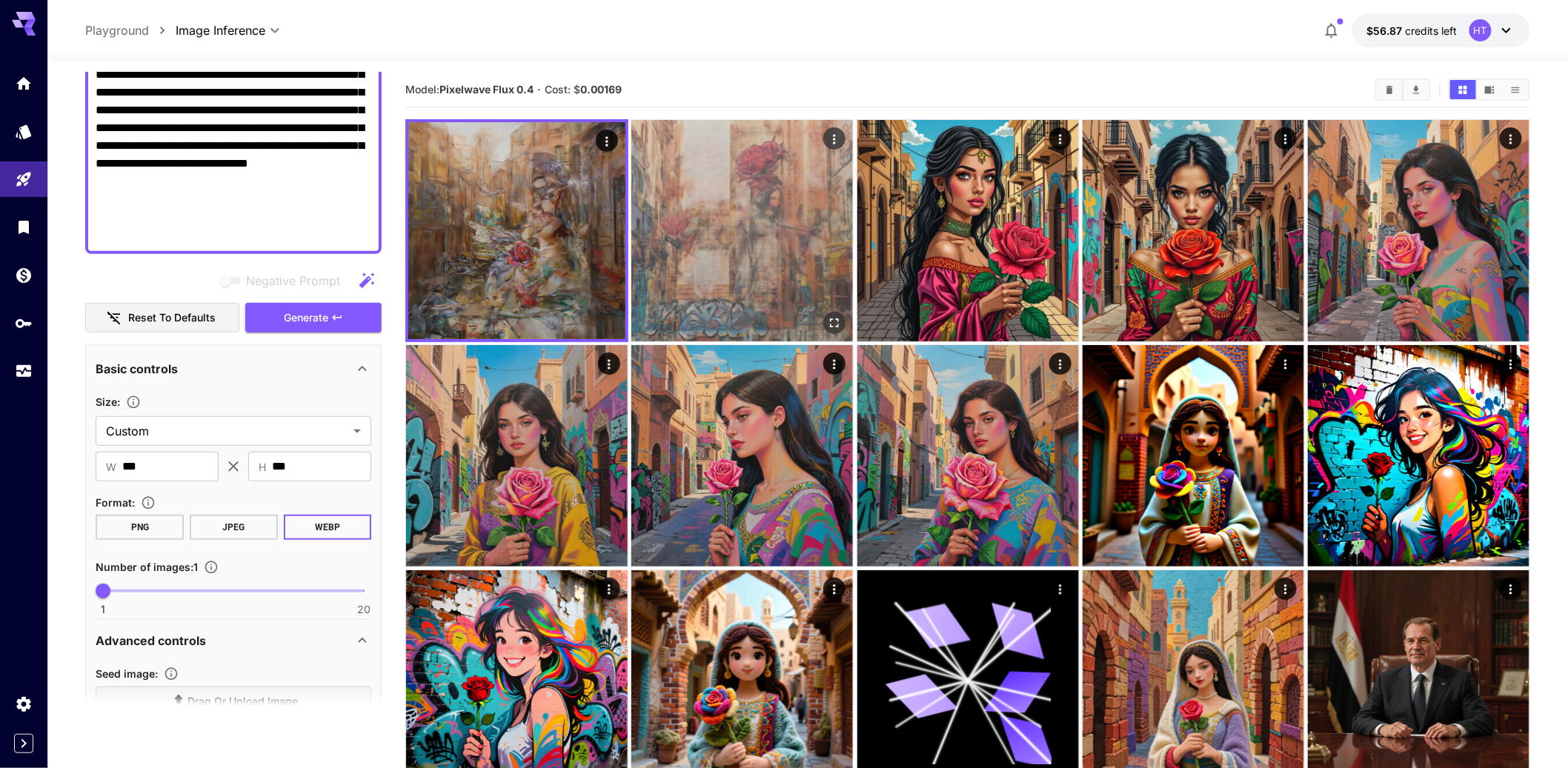
click at [783, 239] on img at bounding box center [742, 230] width 221 height 221
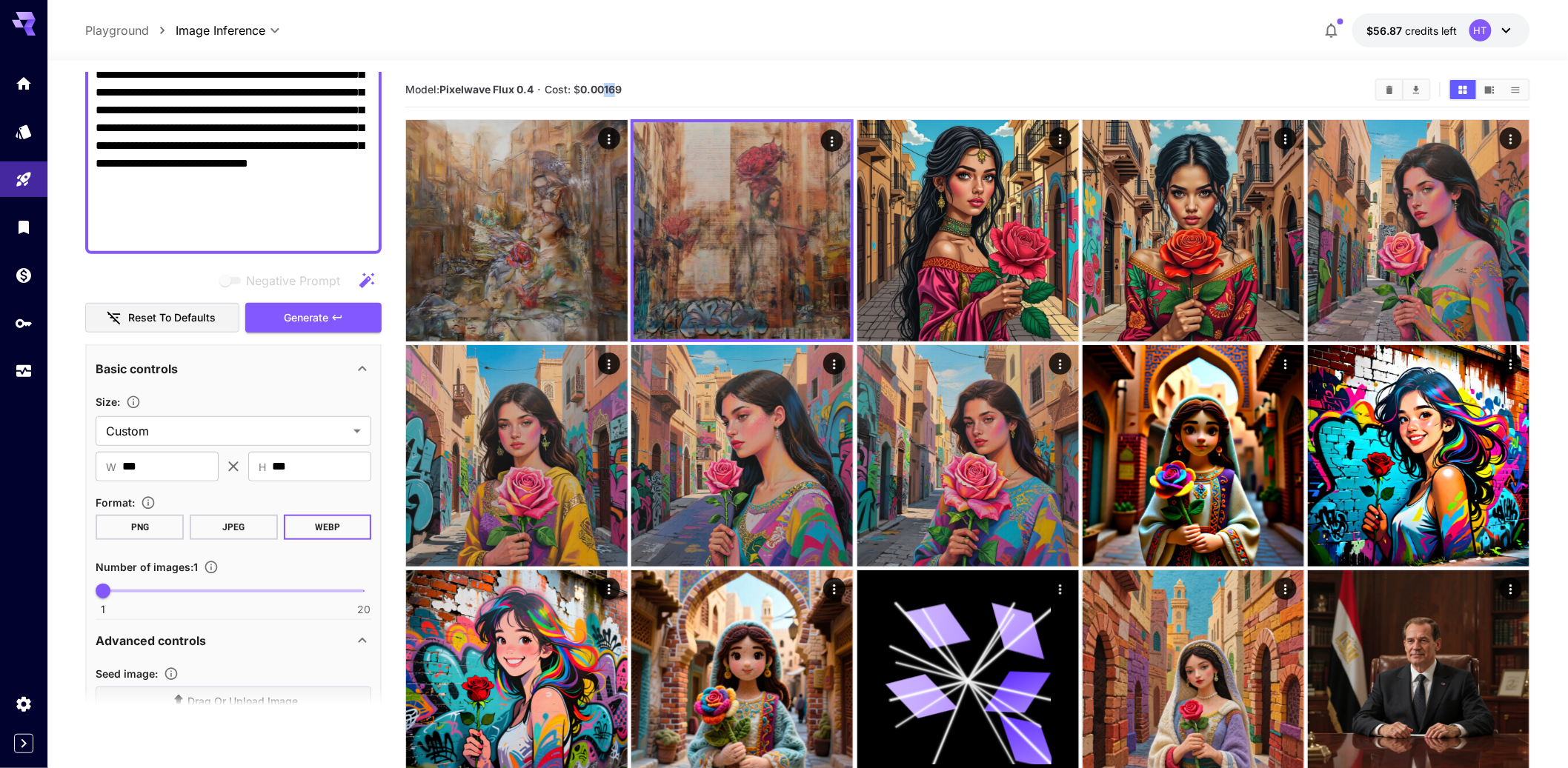
drag, startPoint x: 617, startPoint y: 112, endPoint x: 625, endPoint y: 111, distance: 8.1
click at [622, 95] on b "0.00169" at bounding box center [601, 89] width 42 height 13
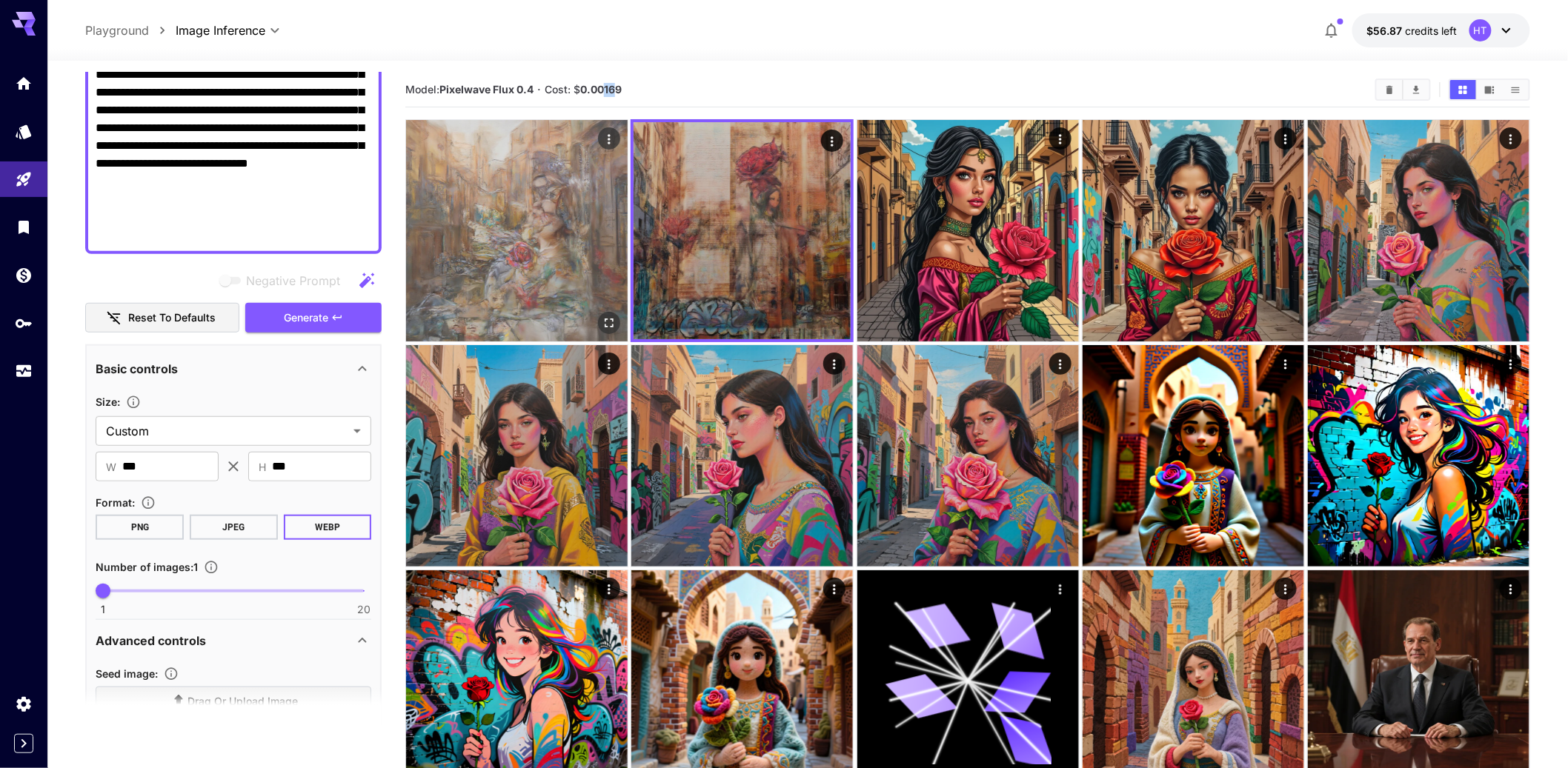
click at [559, 272] on img at bounding box center [516, 230] width 221 height 221
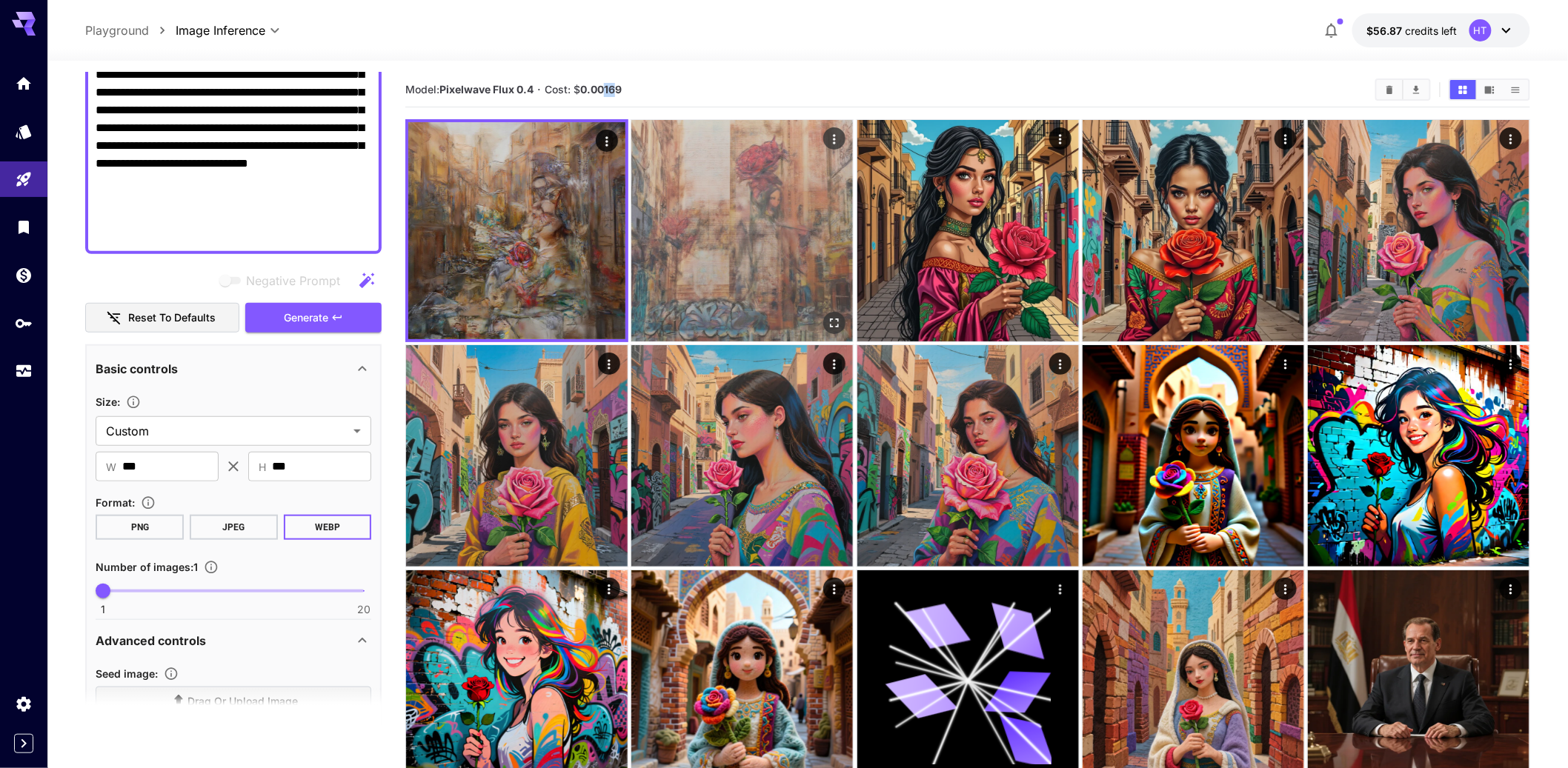
click at [727, 278] on img at bounding box center [742, 230] width 221 height 221
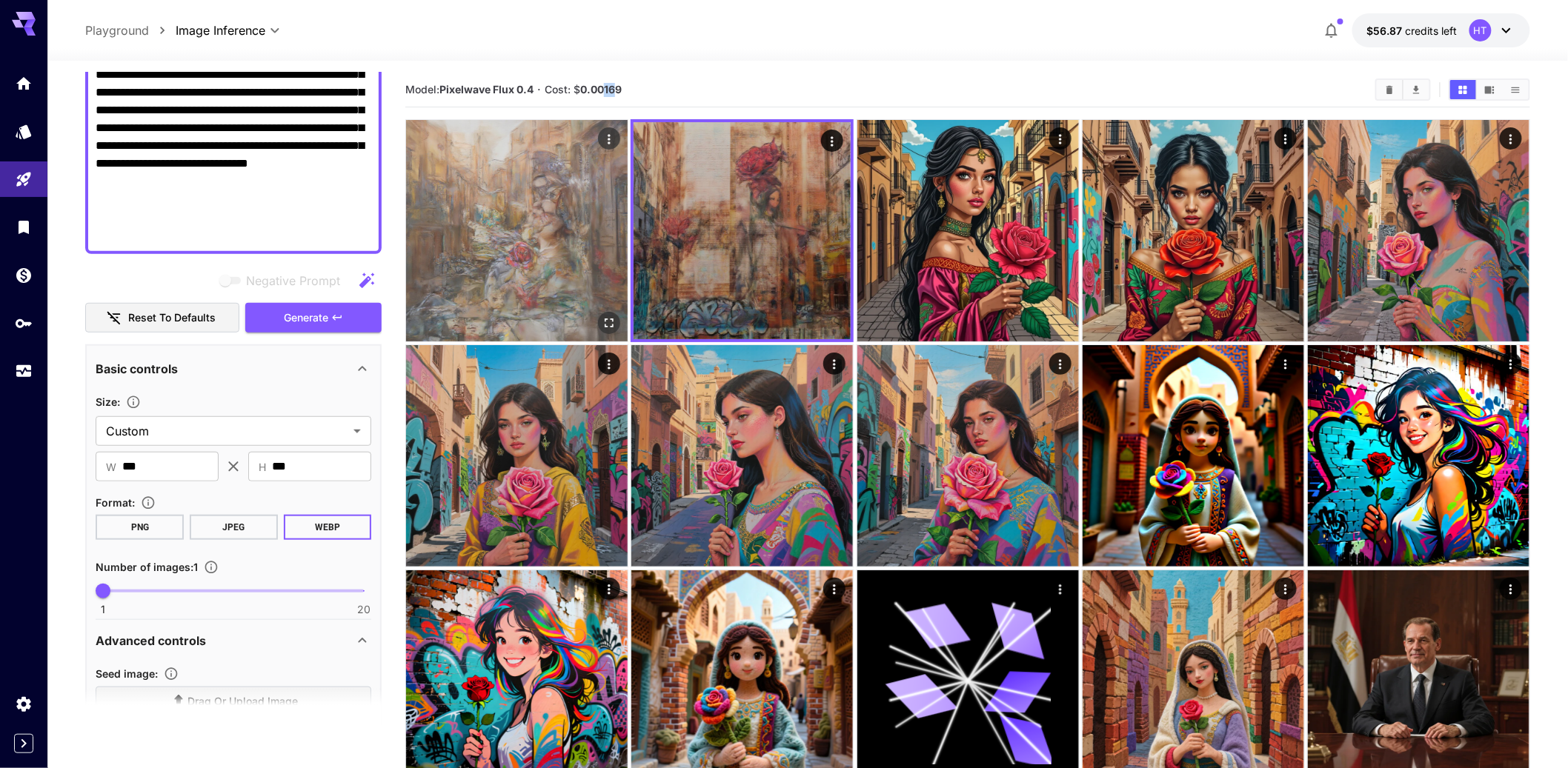
click at [531, 280] on img at bounding box center [516, 230] width 221 height 221
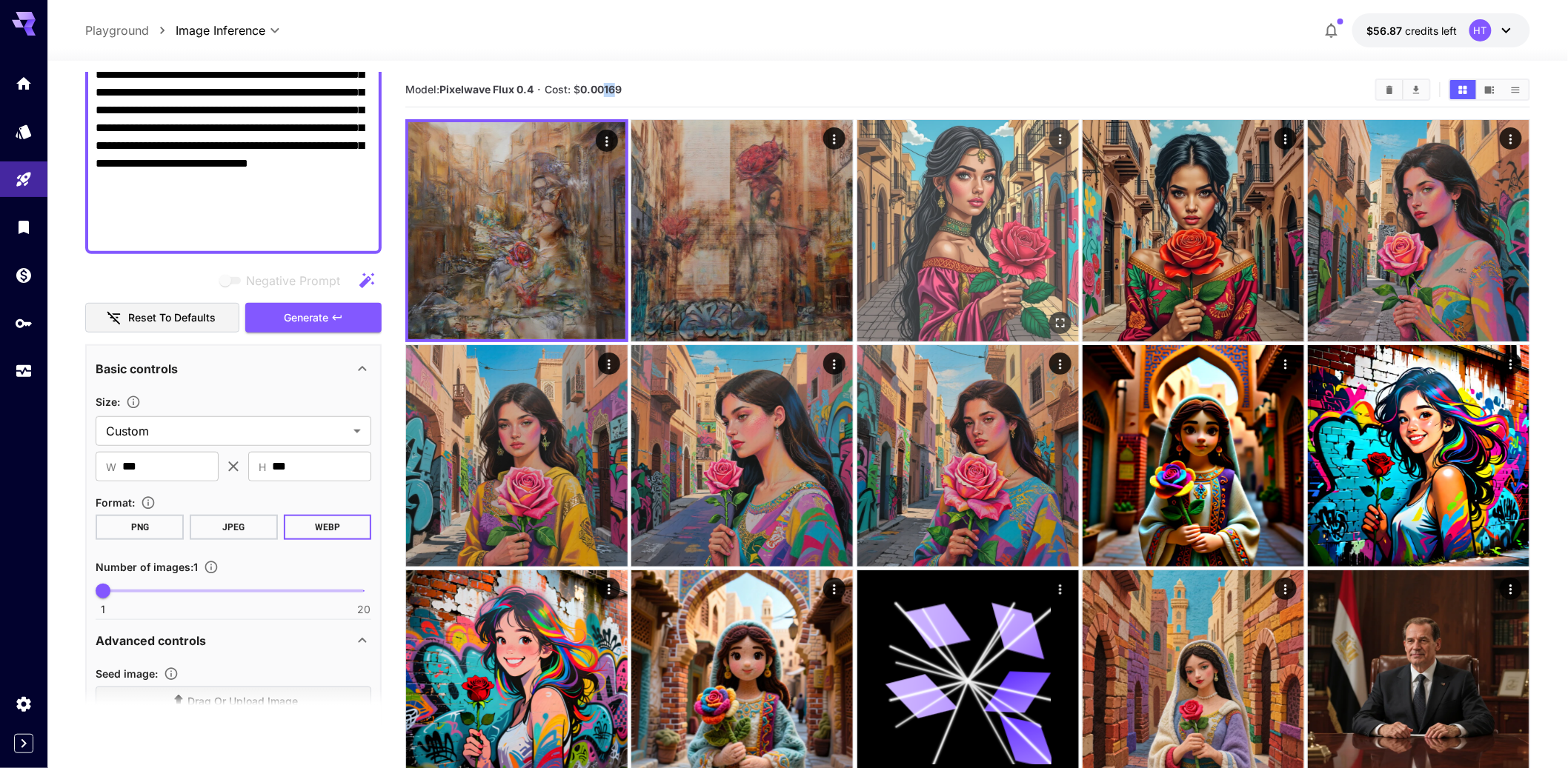
click at [1018, 277] on img at bounding box center [967, 230] width 221 height 221
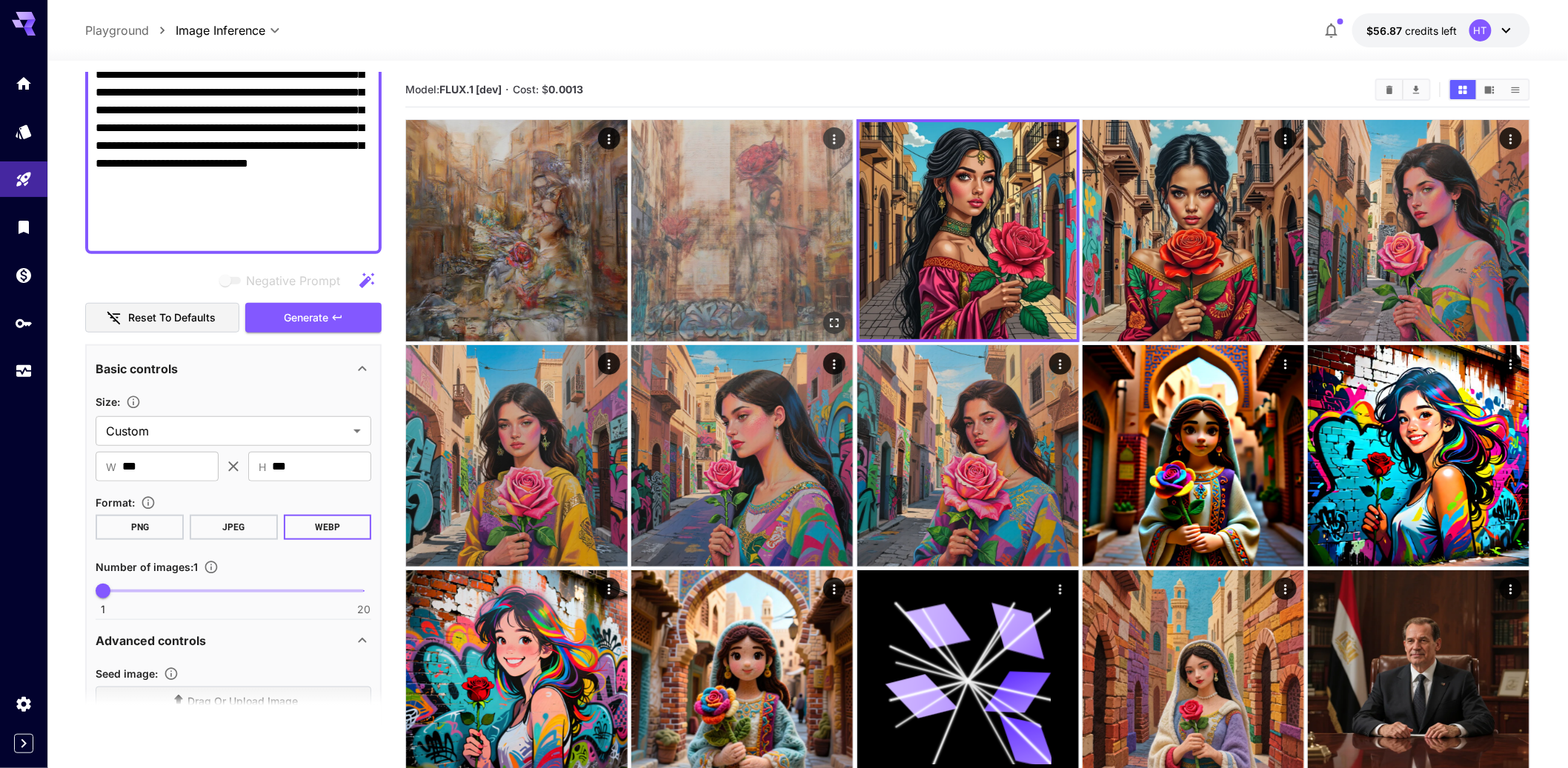
click at [768, 265] on img at bounding box center [742, 230] width 221 height 221
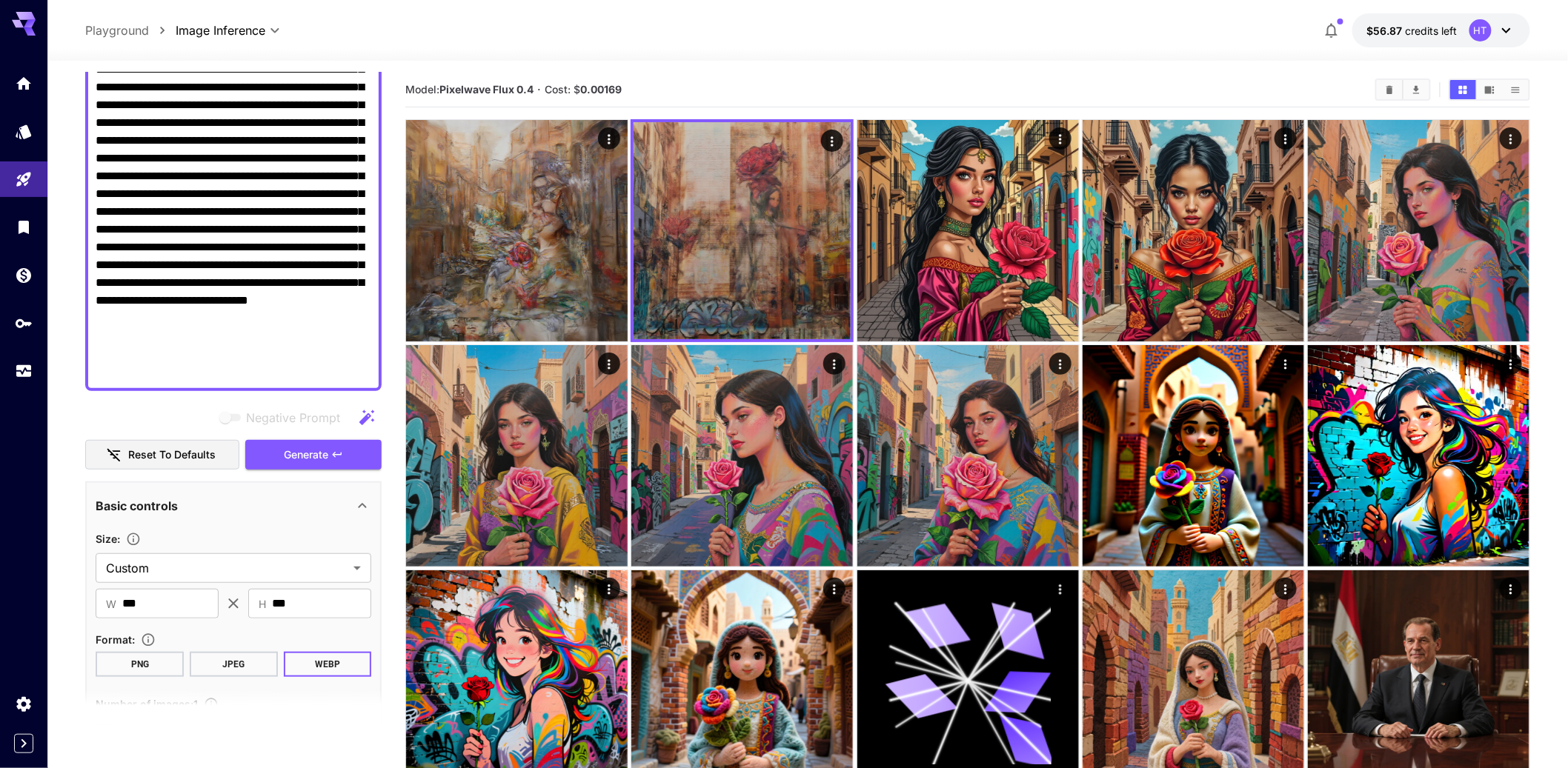
scroll to position [173, 0]
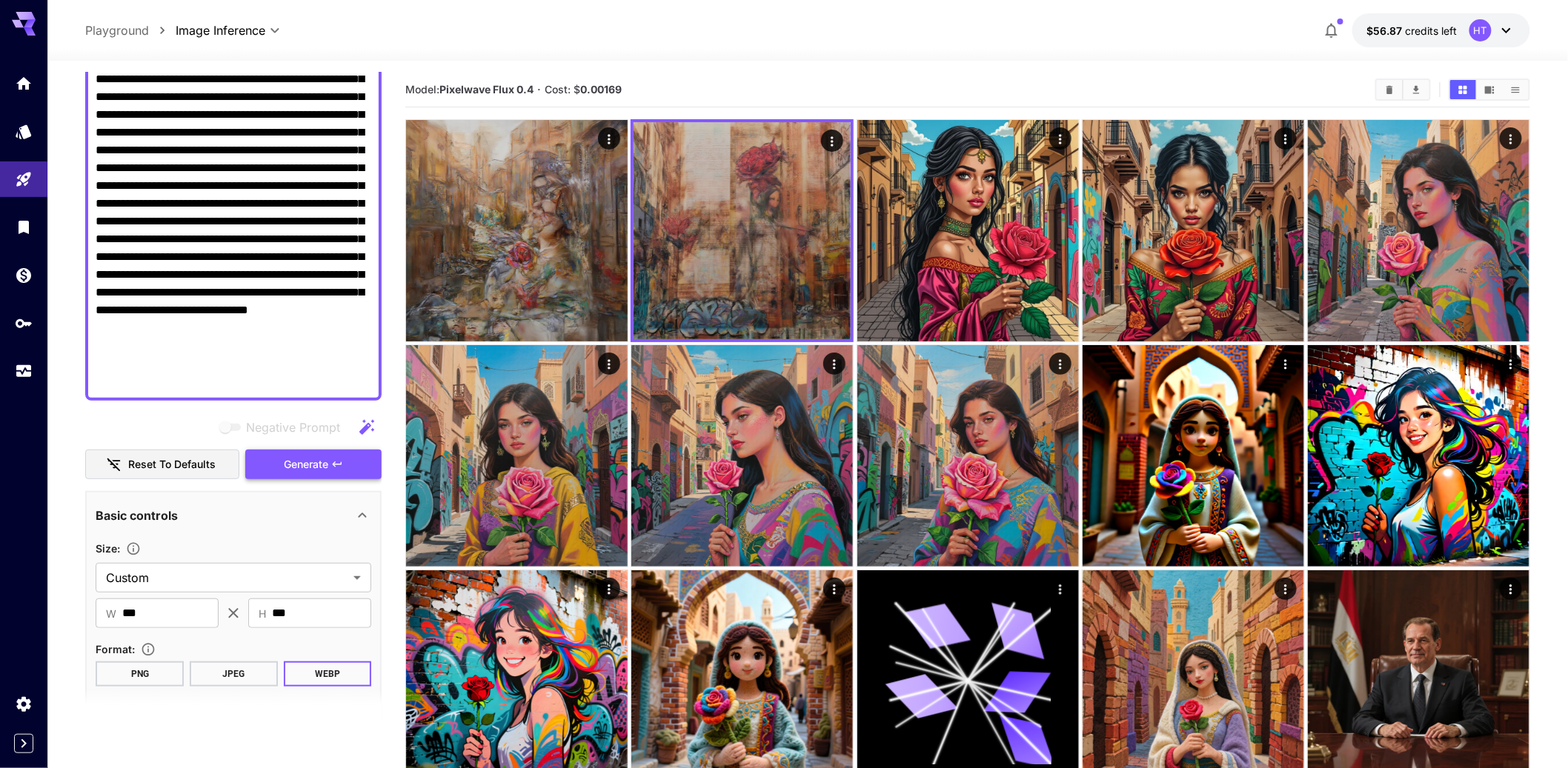
click at [306, 474] on span "Generate" at bounding box center [306, 464] width 45 height 19
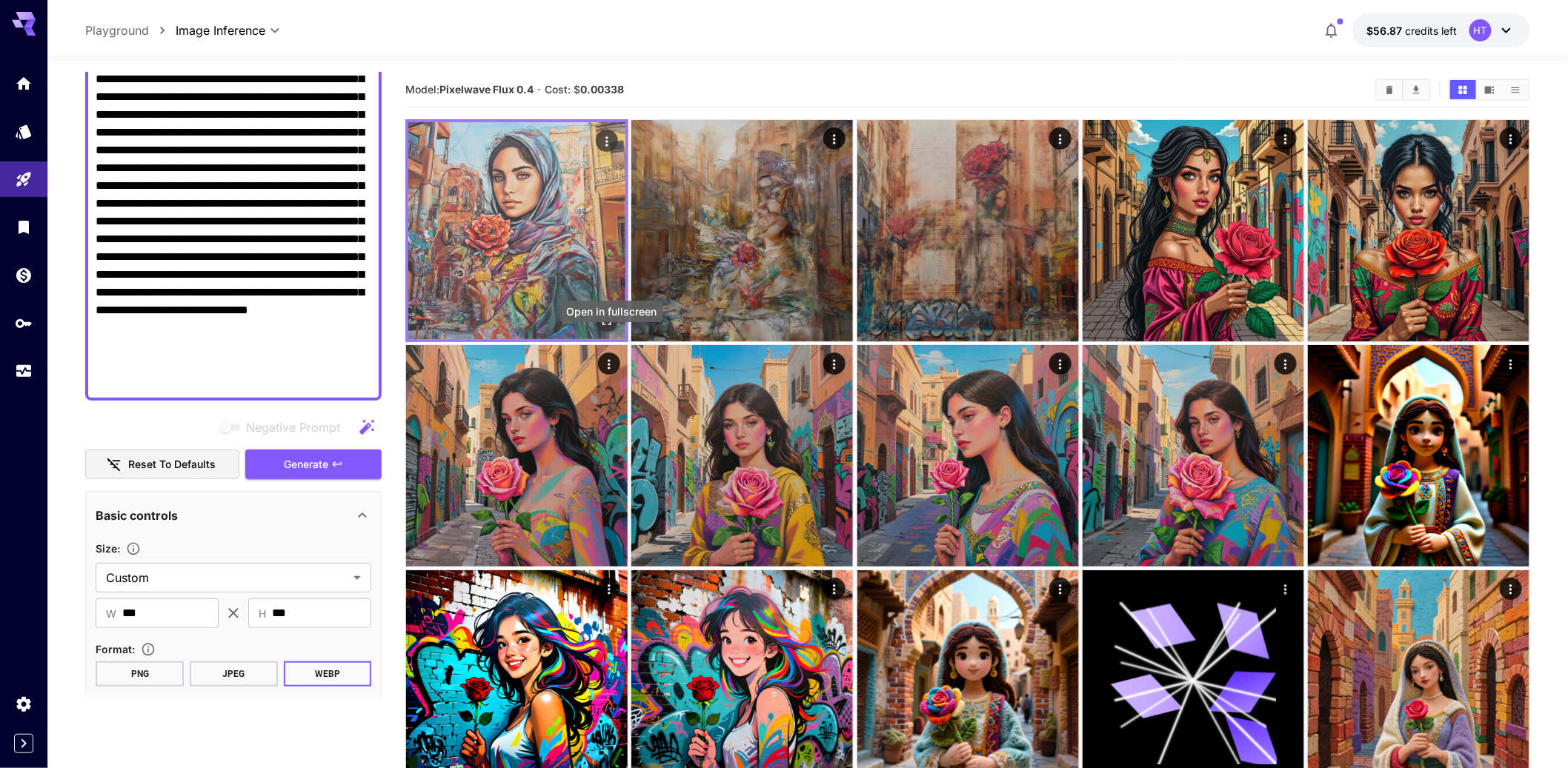
click at [611, 328] on icon "Open in fullscreen" at bounding box center [607, 321] width 15 height 15
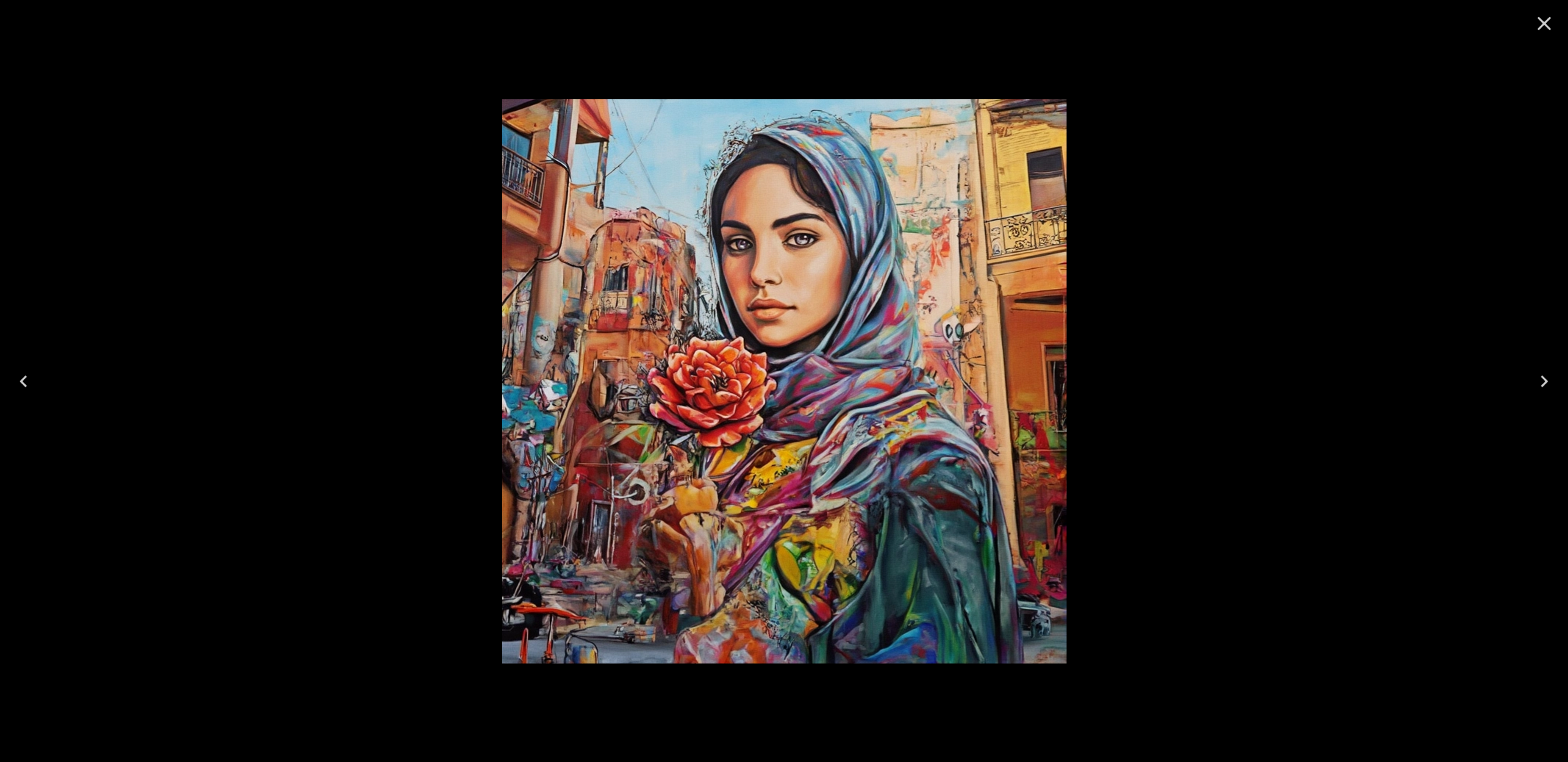
click at [1545, 25] on icon "Close" at bounding box center [1544, 24] width 14 height 14
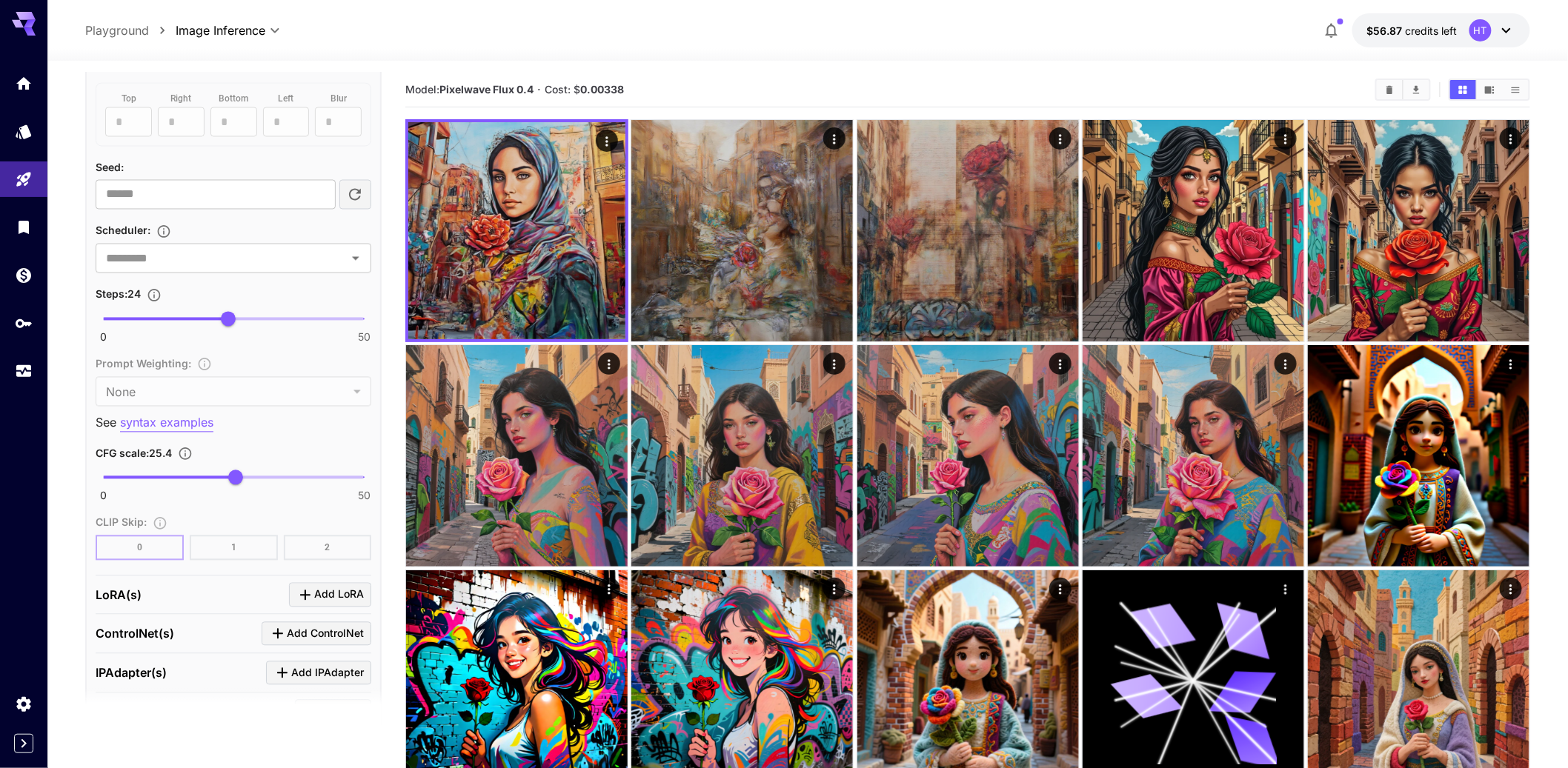
scroll to position [1074, 0]
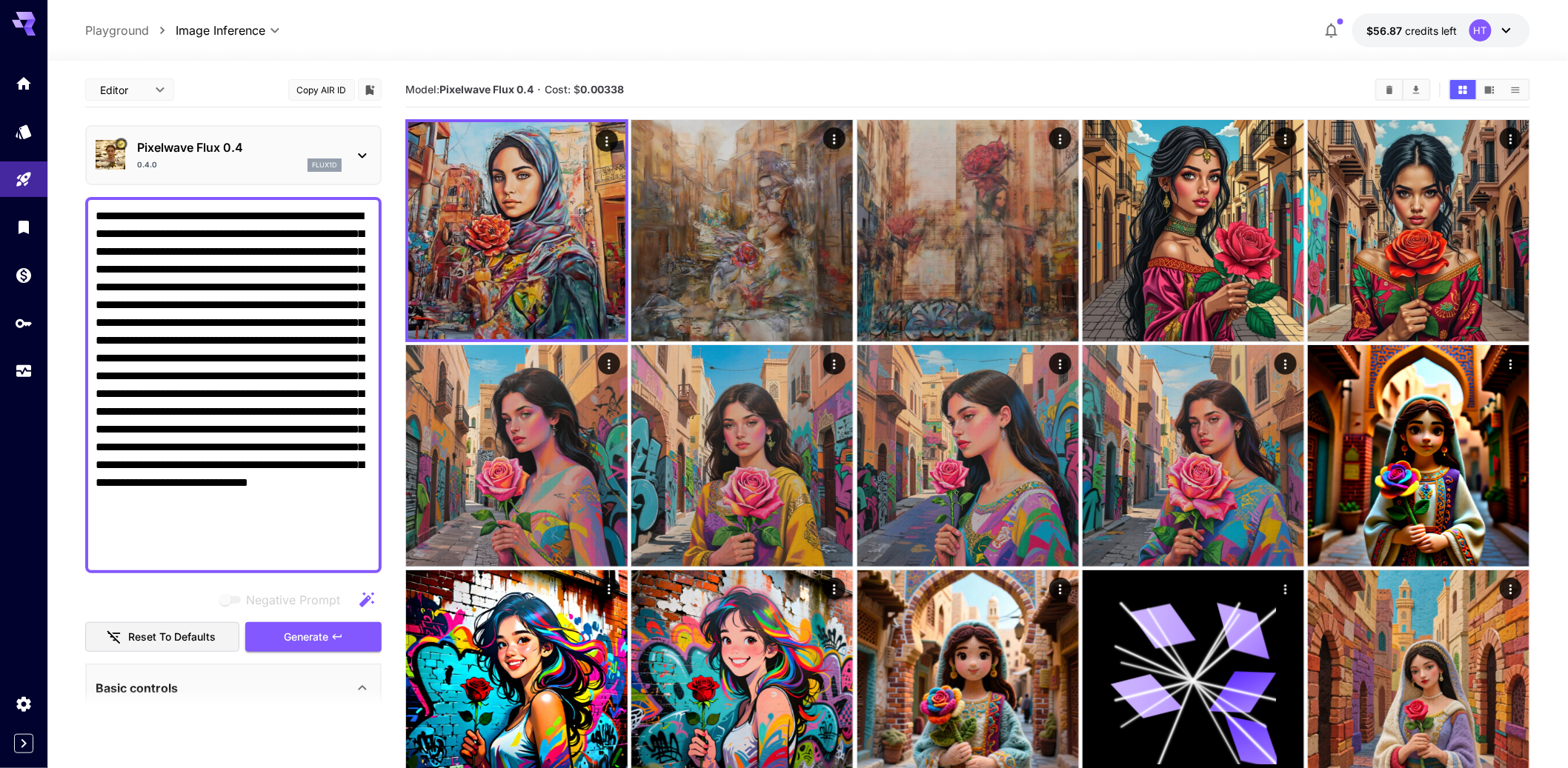
scroll to position [1074, 0]
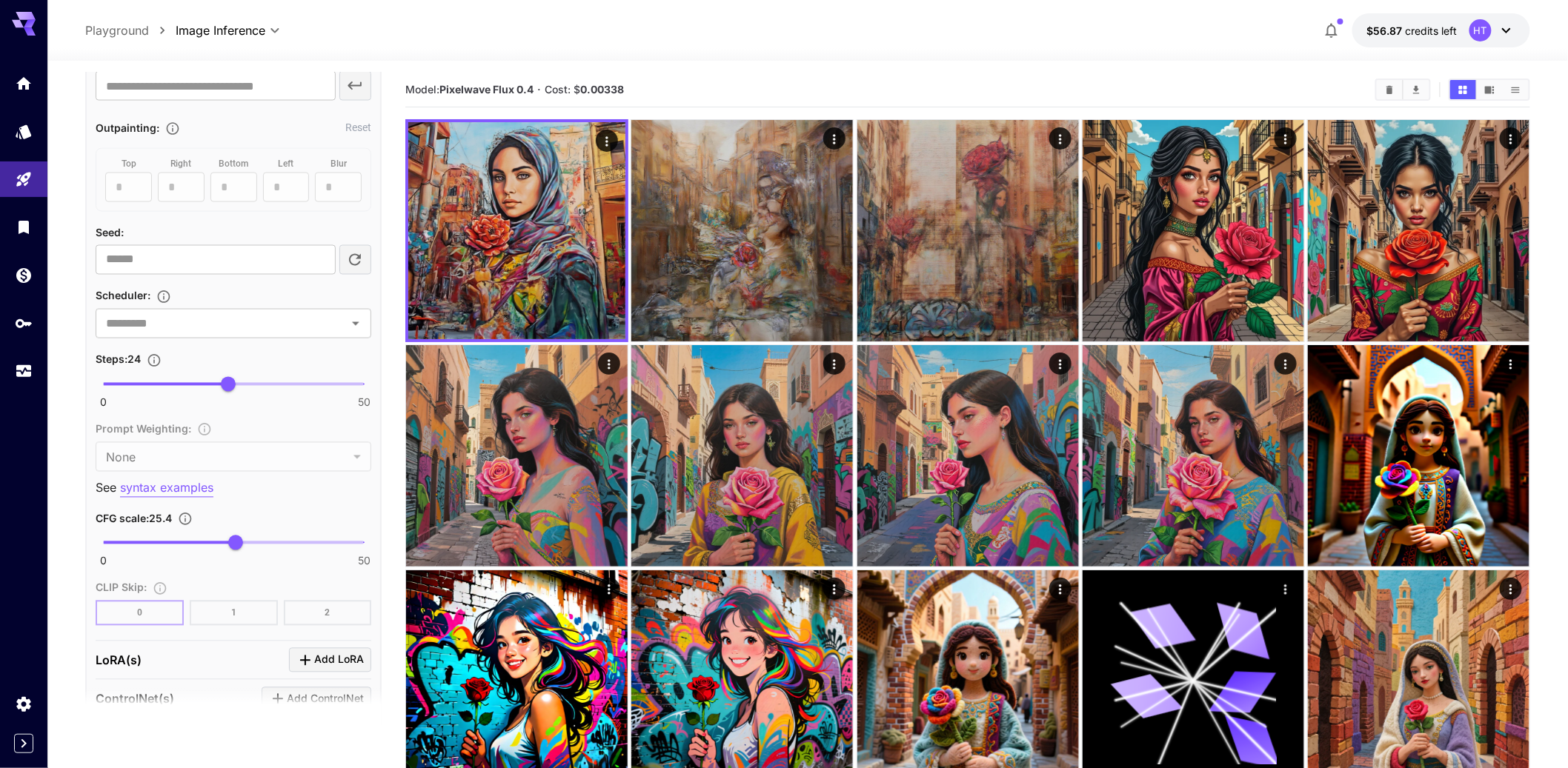
click at [510, 273] on img at bounding box center [516, 230] width 217 height 217
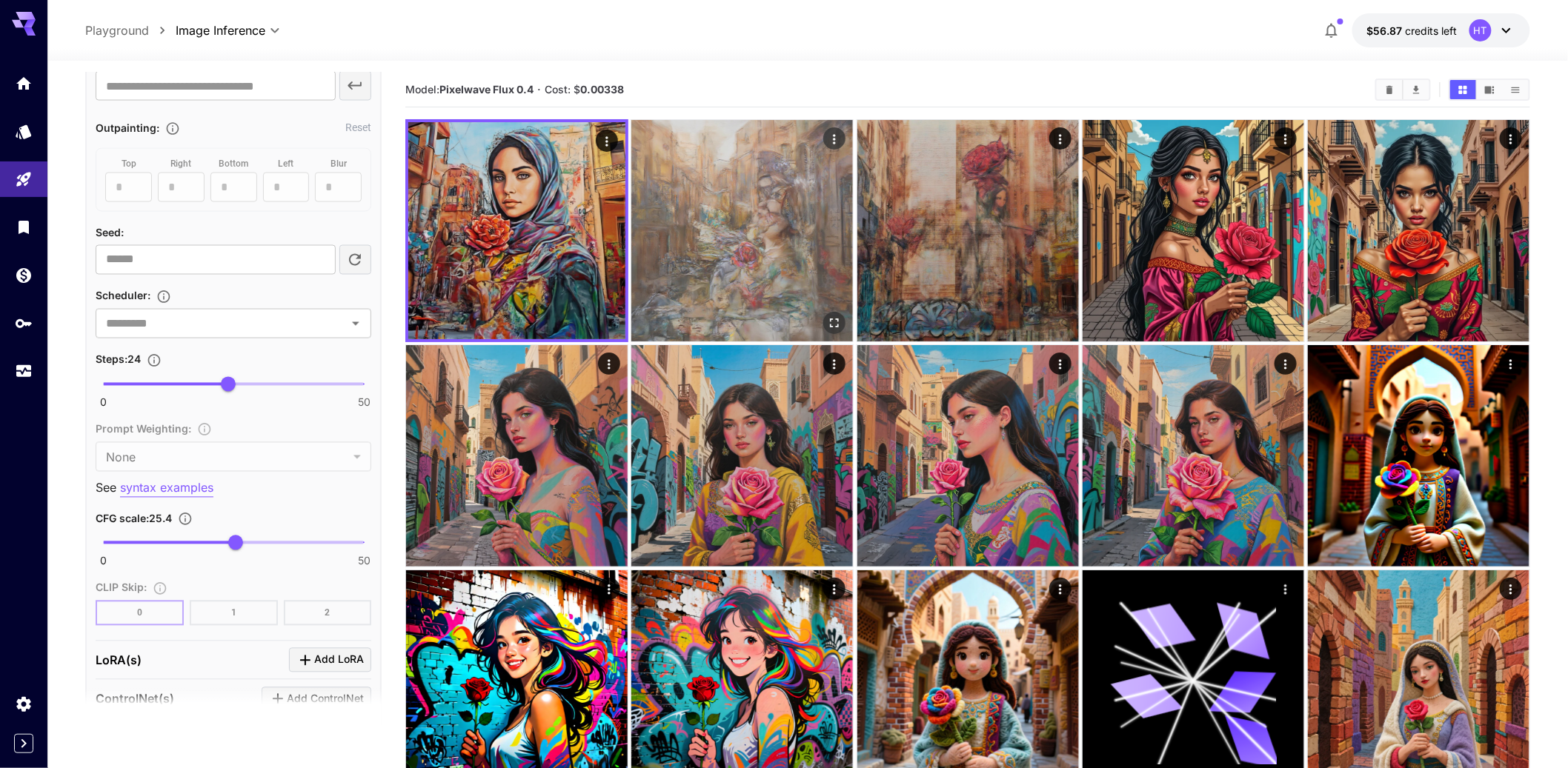
click at [699, 273] on img at bounding box center [742, 230] width 221 height 221
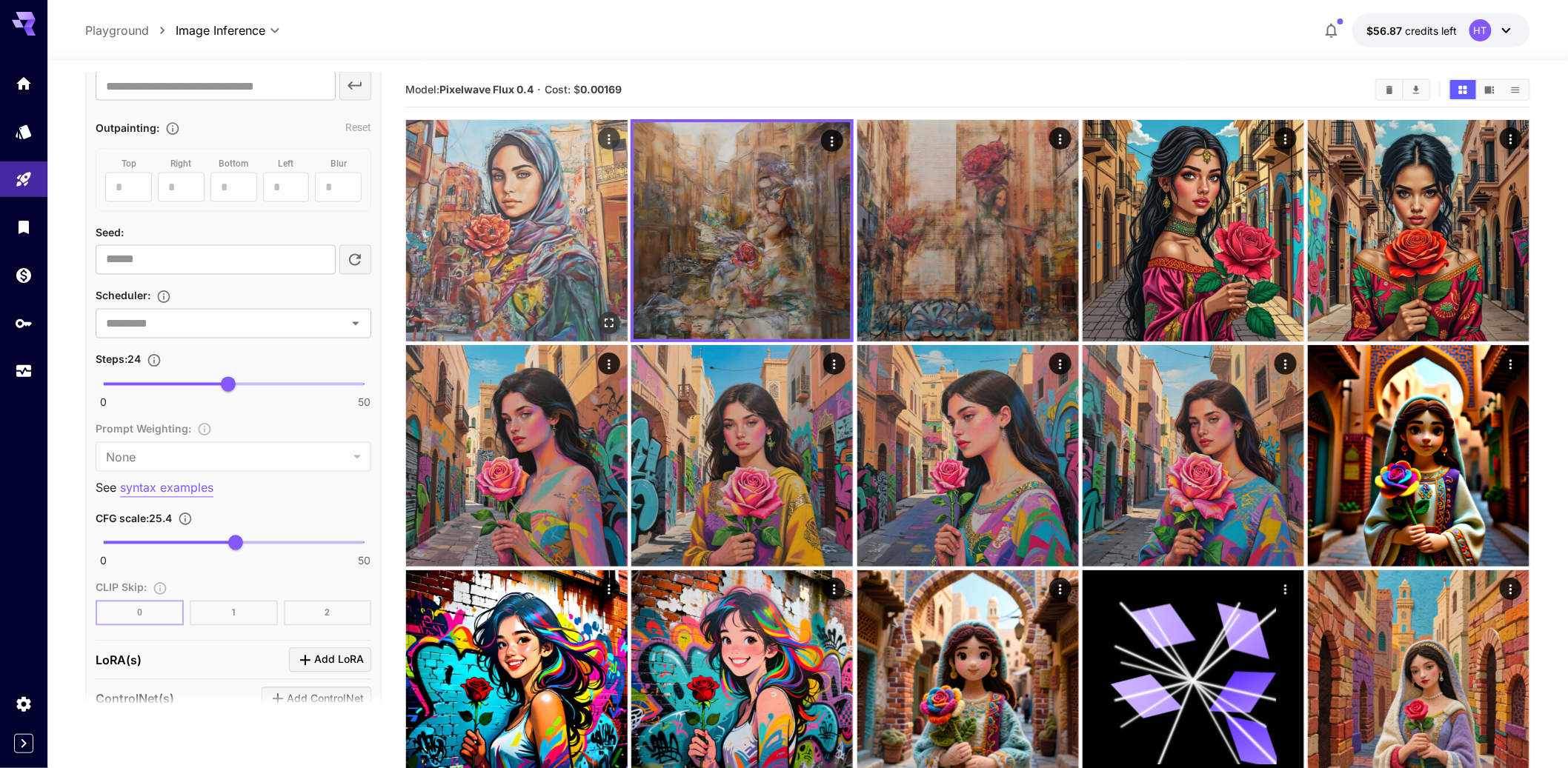
click at [603, 270] on img at bounding box center [516, 230] width 221 height 221
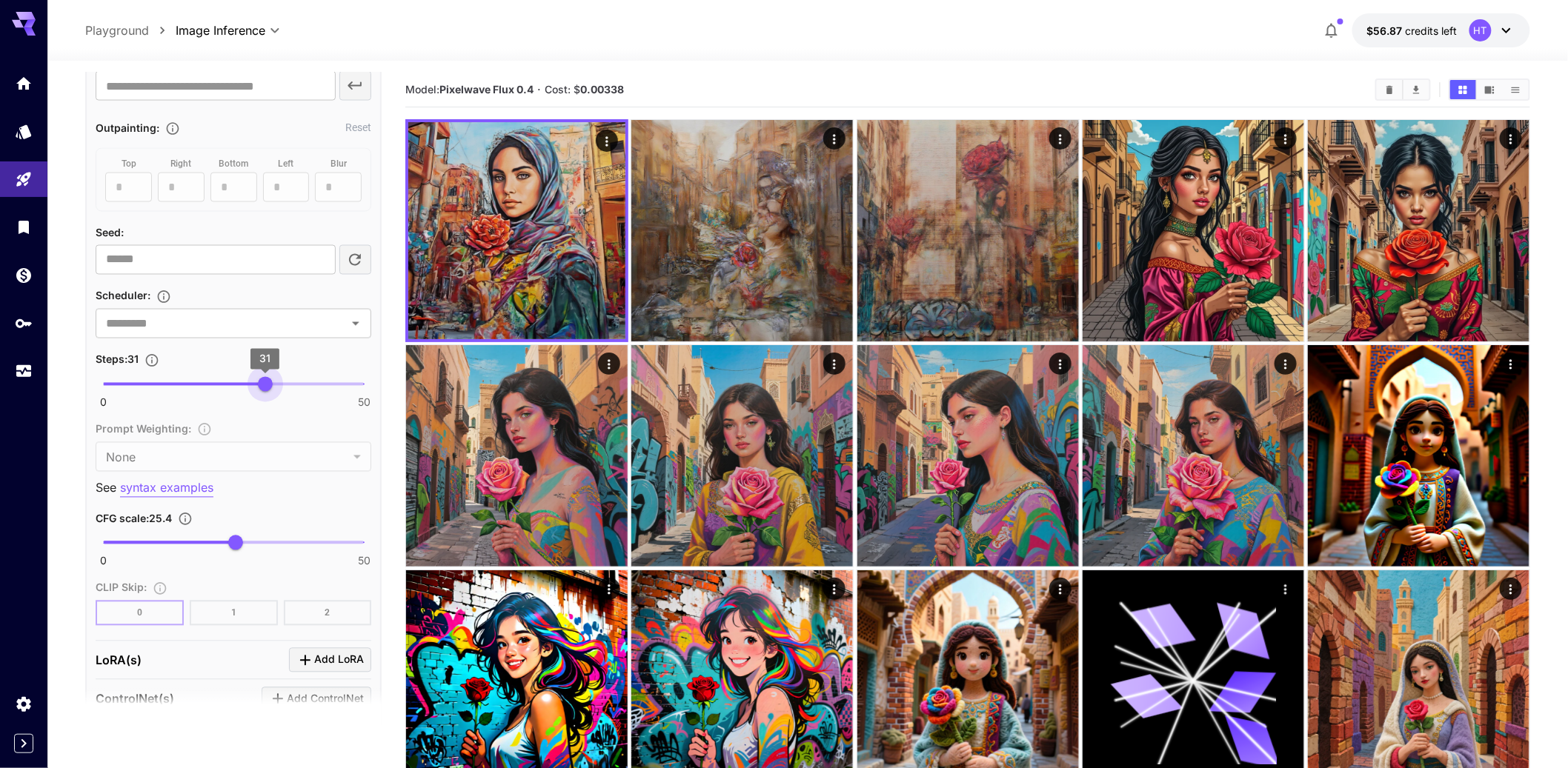
type input "**"
drag, startPoint x: 230, startPoint y: 550, endPoint x: 269, endPoint y: 545, distance: 39.3
click at [269, 392] on span "32" at bounding box center [271, 384] width 15 height 15
click at [219, 368] on div "Steps : 32" at bounding box center [233, 359] width 276 height 18
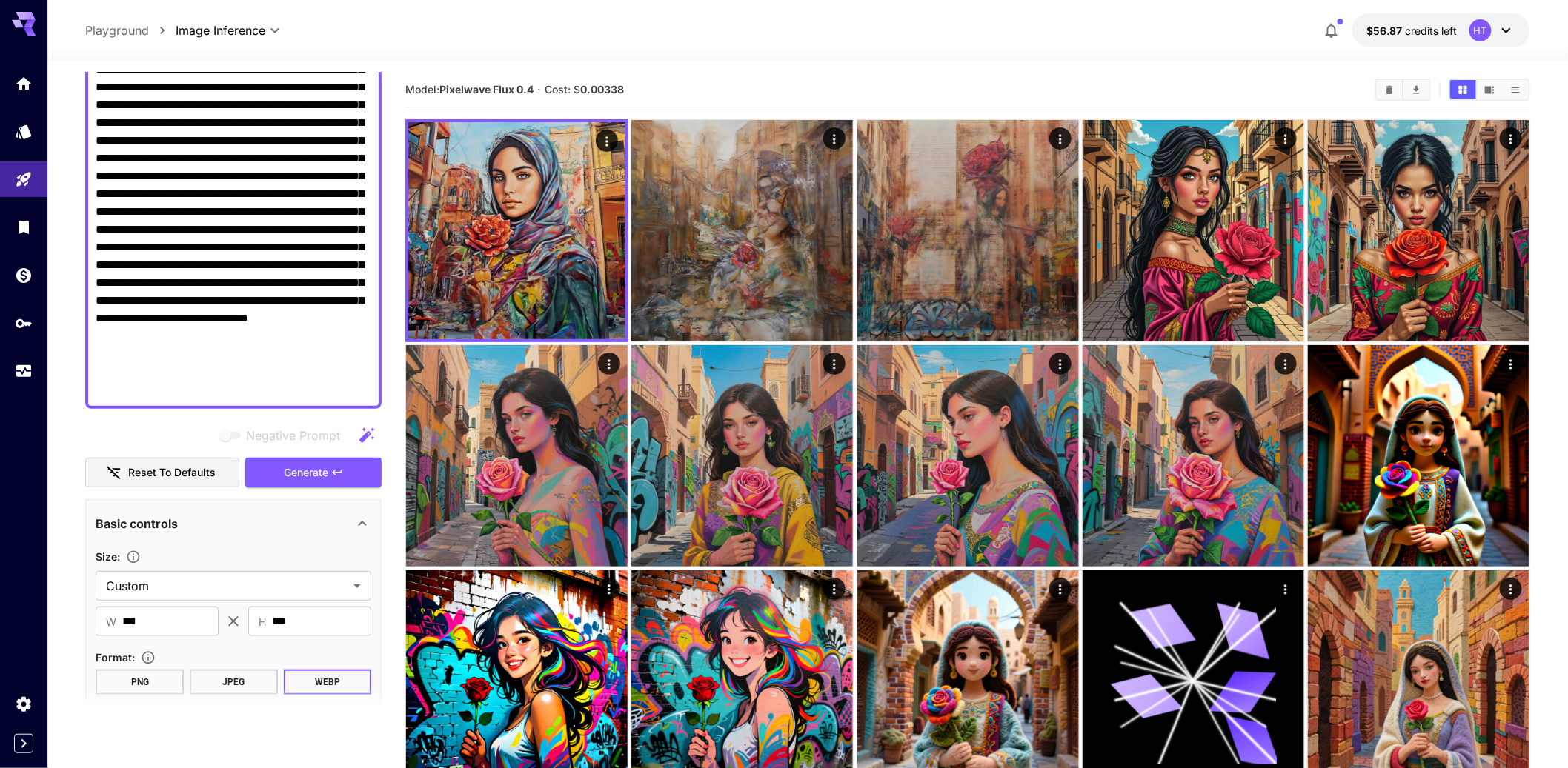
scroll to position [483, 0]
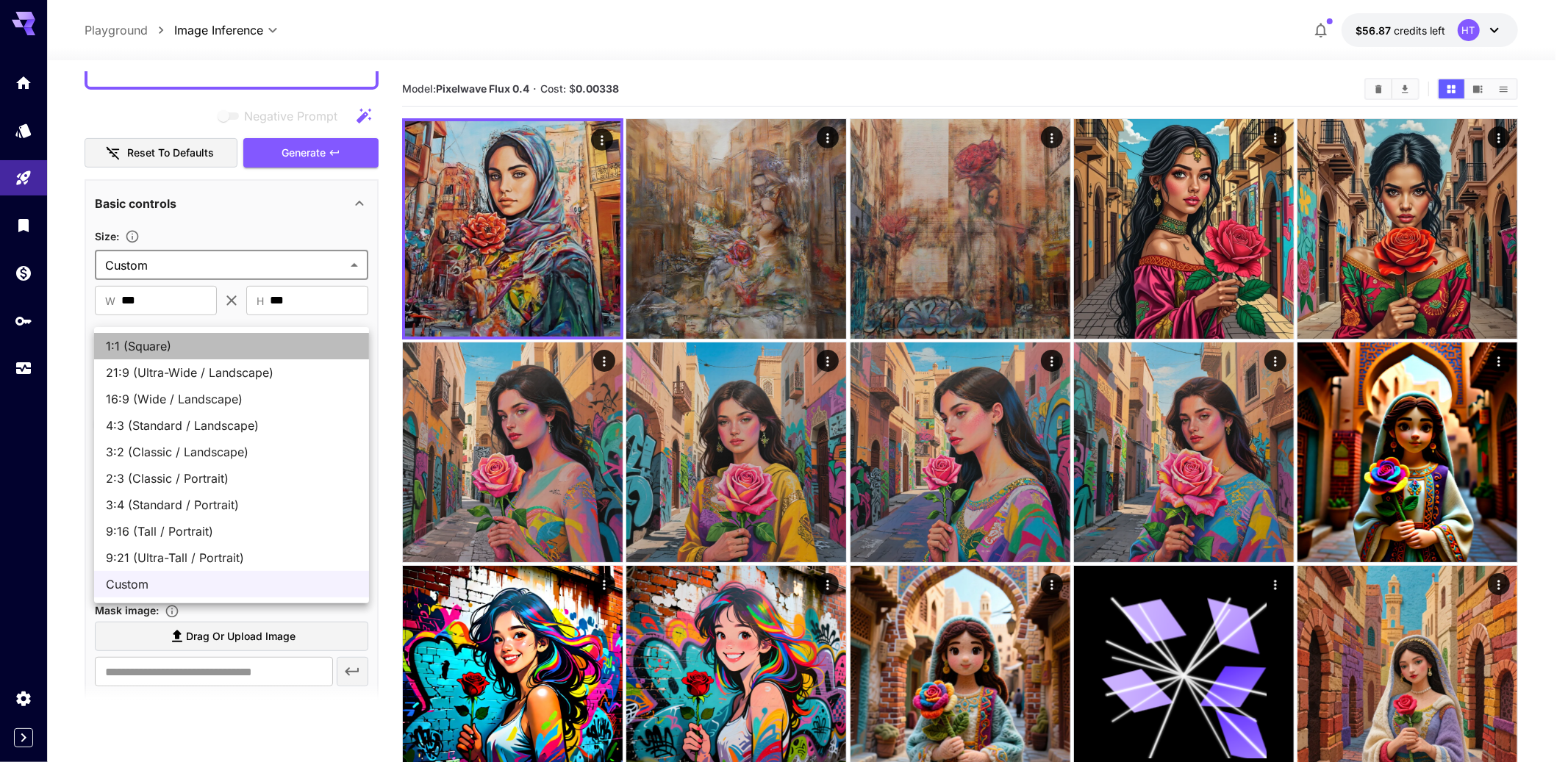
click at [150, 345] on span "1:1 (Square)" at bounding box center [231, 346] width 251 height 18
type input "**********"
type input "****"
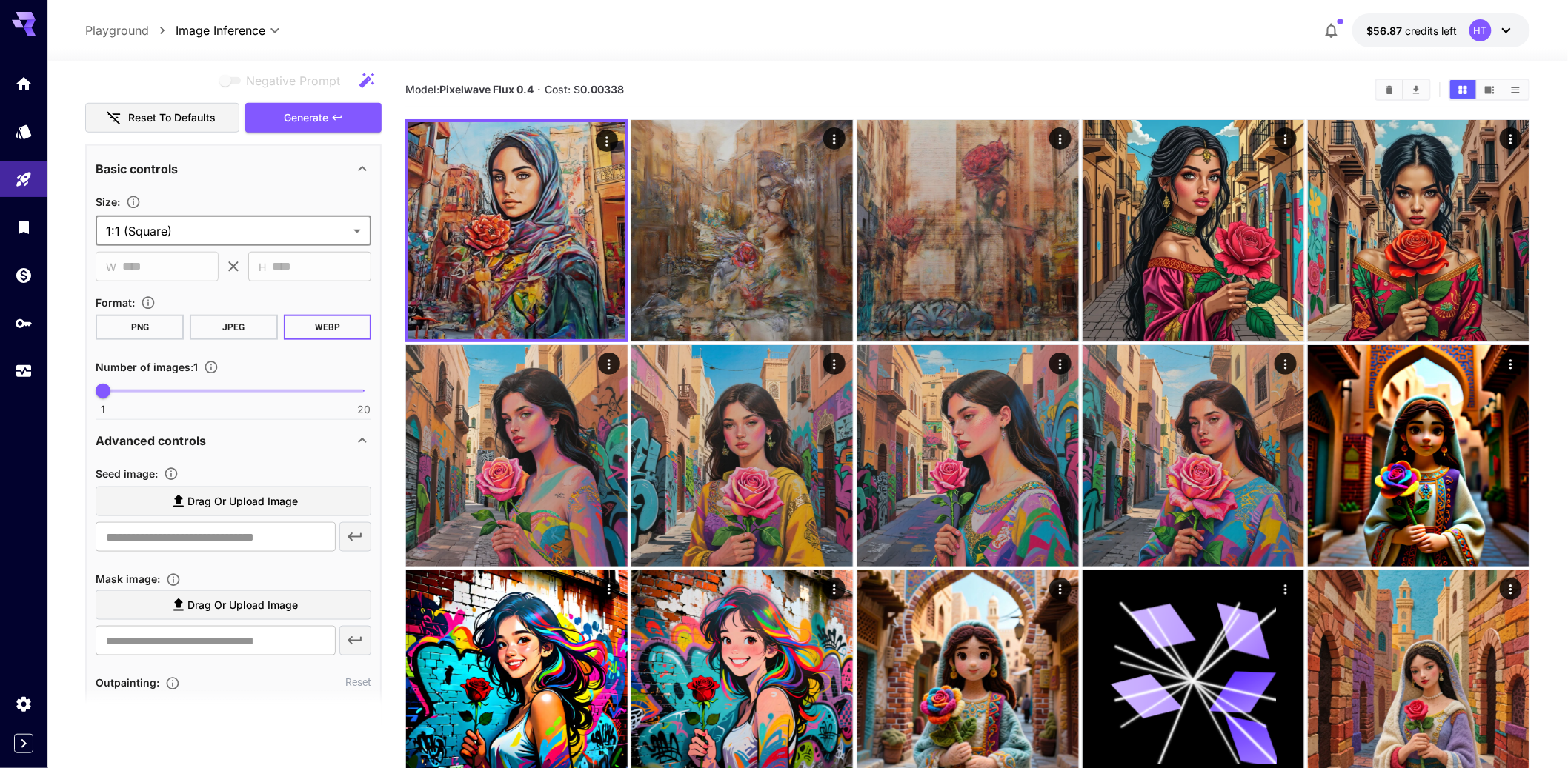
scroll to position [445, 0]
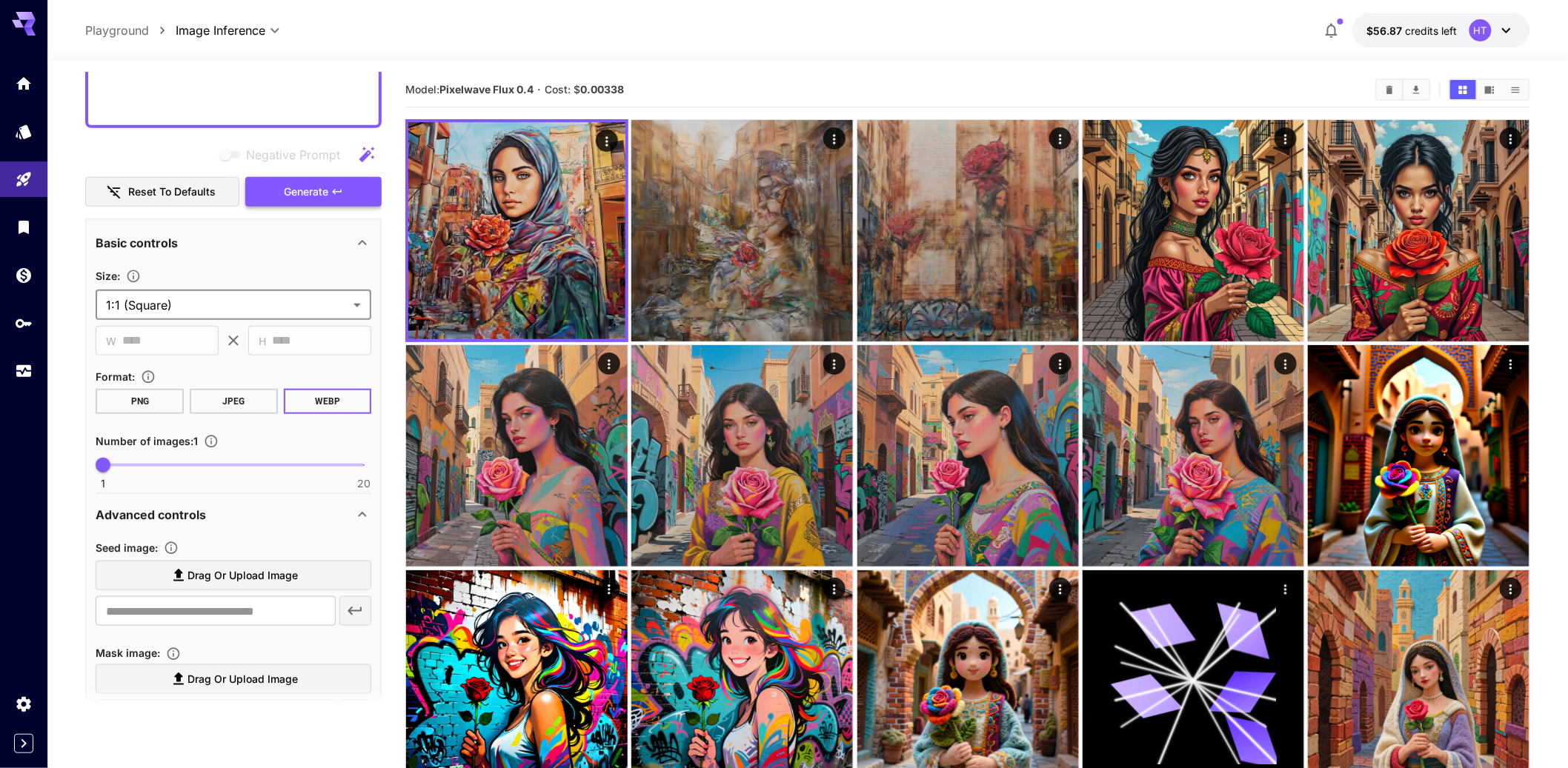
click at [286, 201] on span "Generate" at bounding box center [306, 192] width 45 height 19
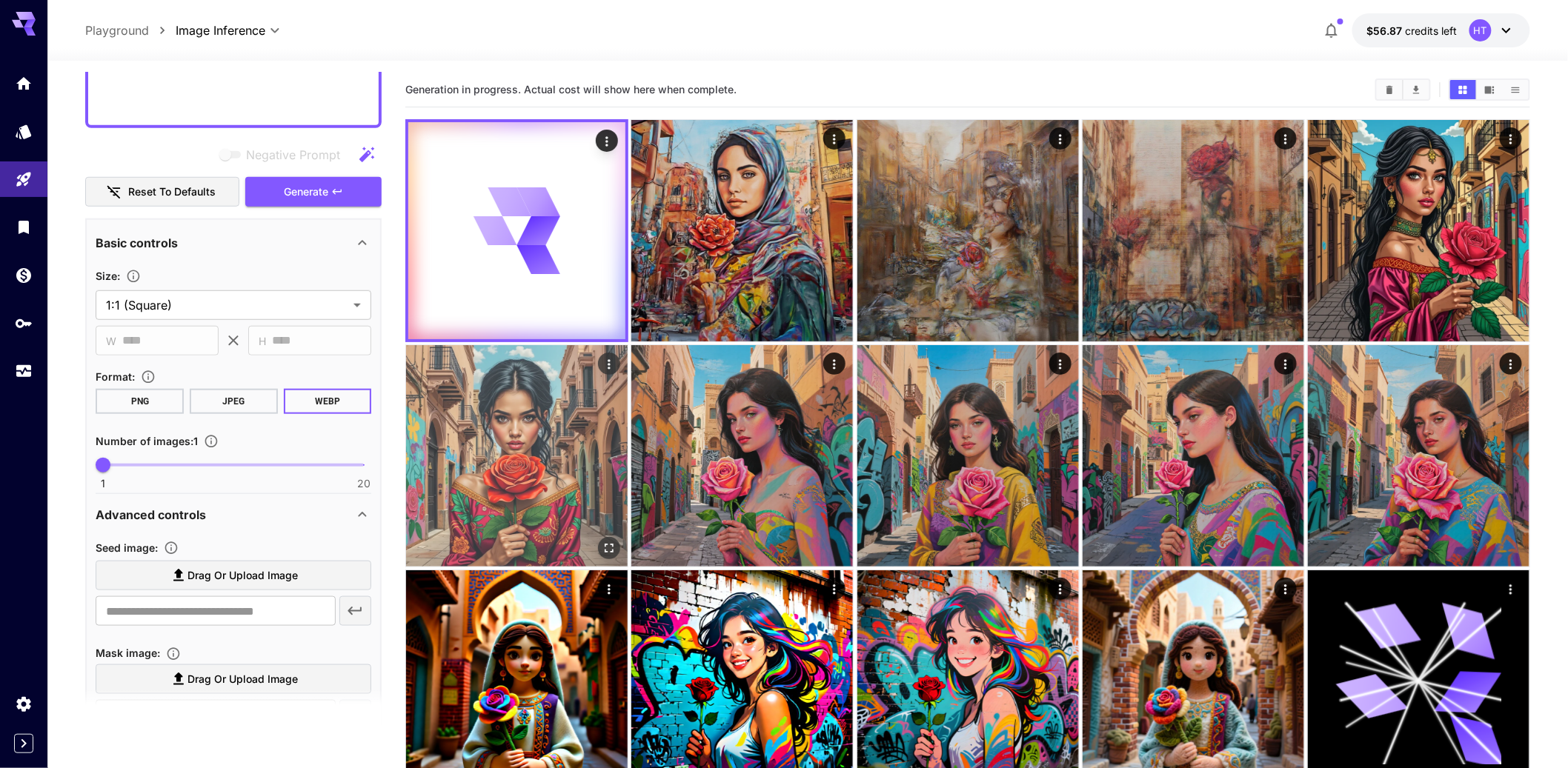
click at [561, 459] on img at bounding box center [516, 455] width 221 height 221
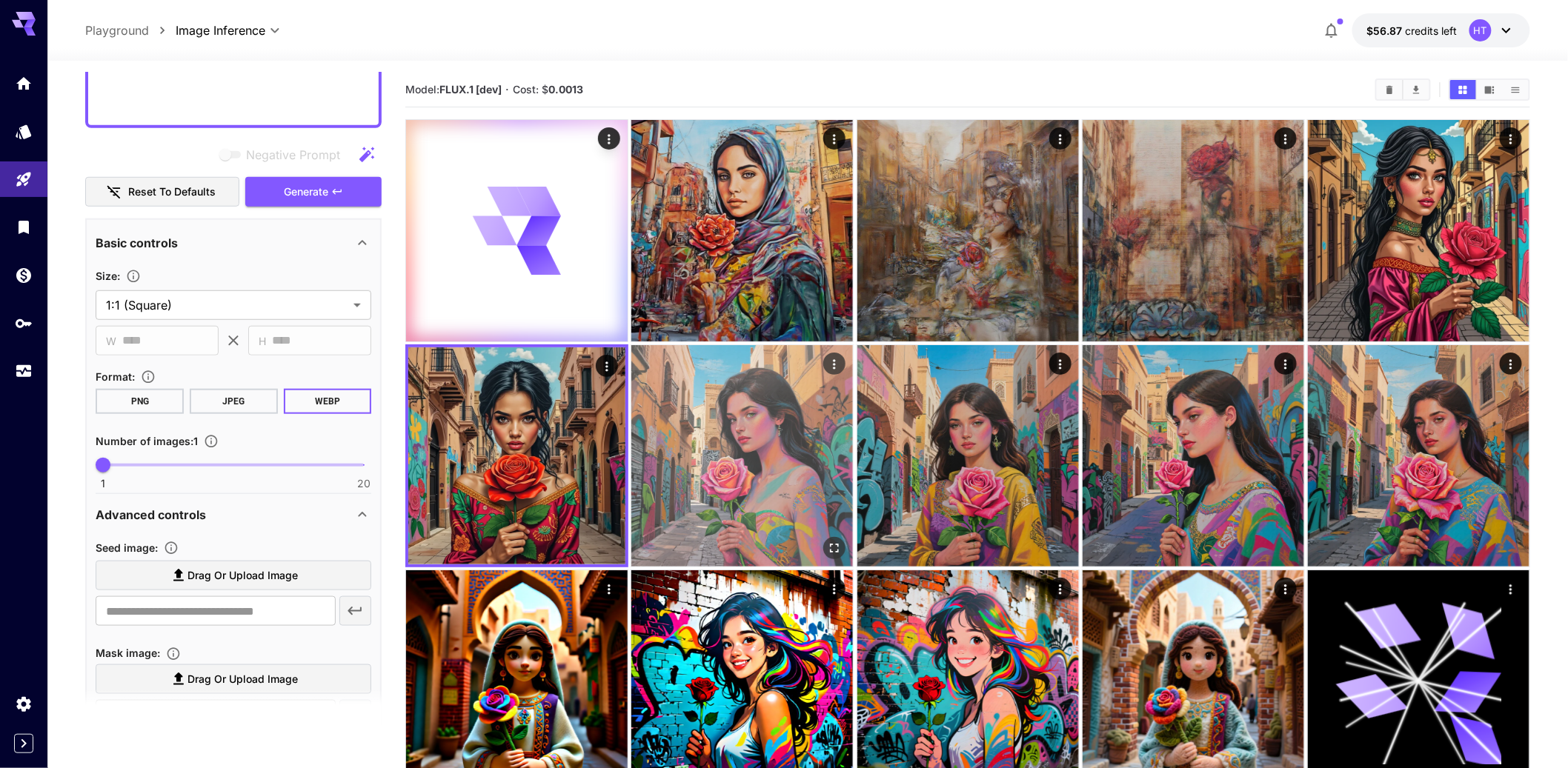
click at [765, 469] on img at bounding box center [742, 455] width 221 height 221
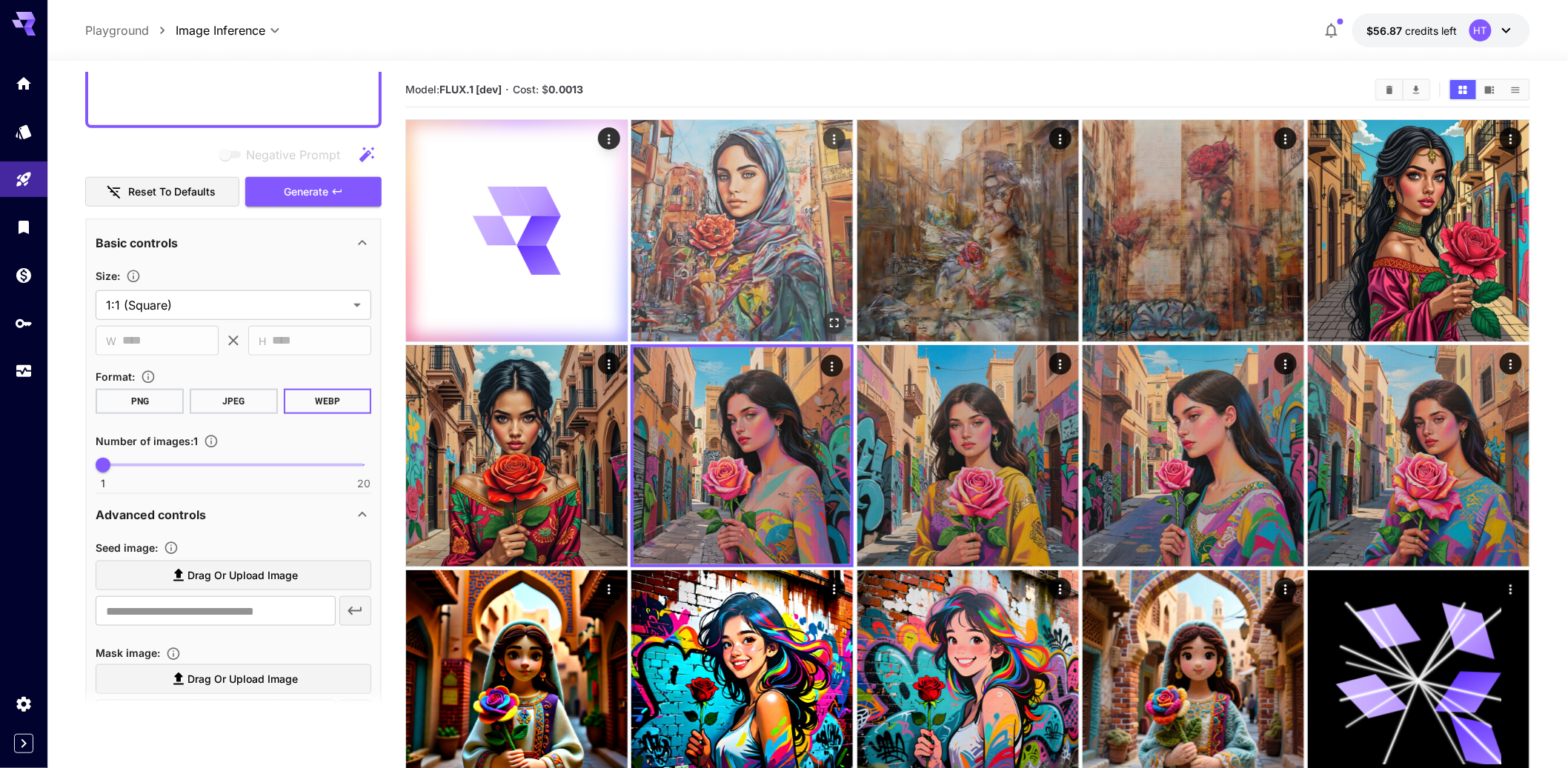
click at [741, 267] on img at bounding box center [742, 230] width 221 height 221
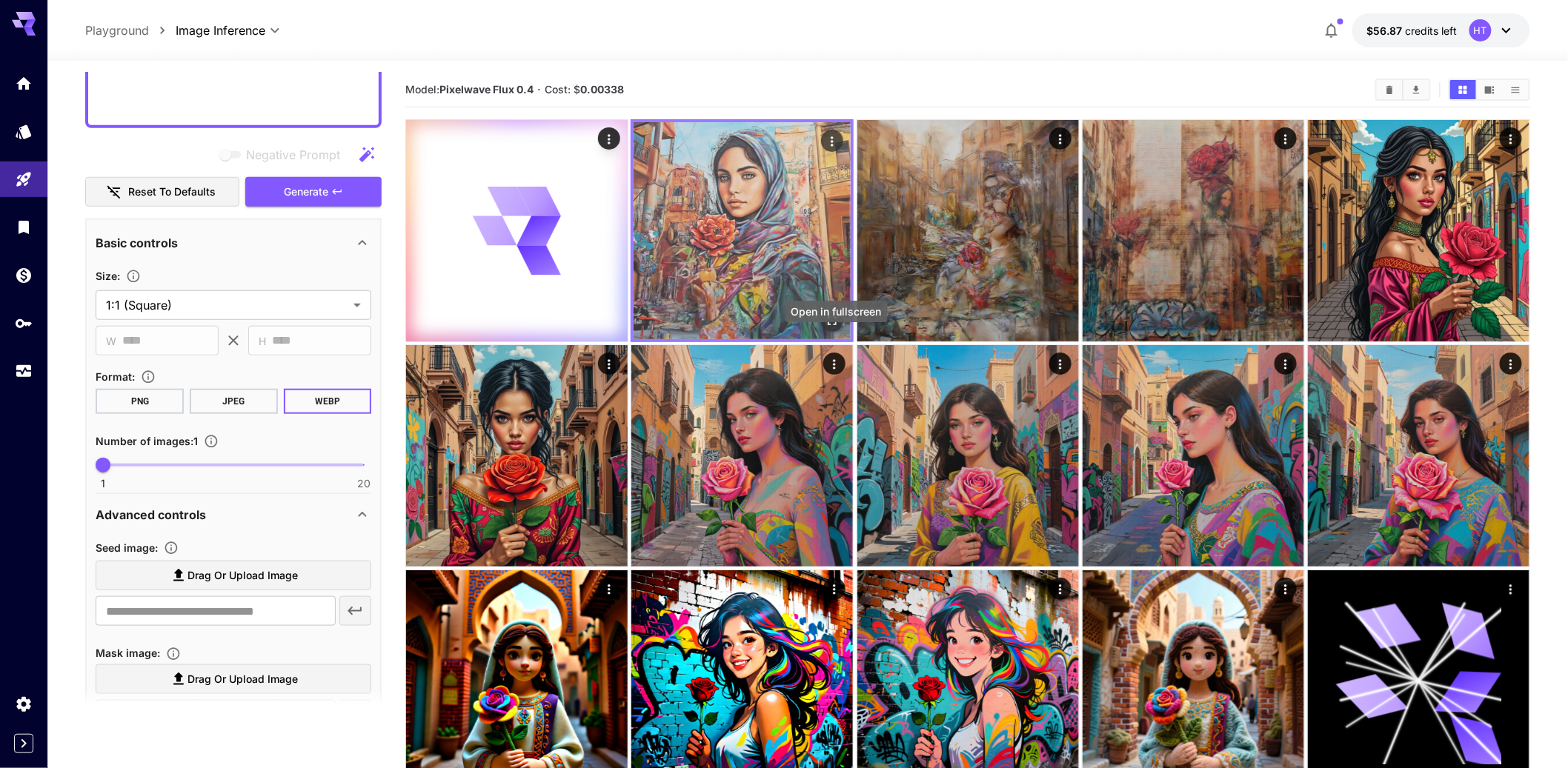
click at [835, 328] on icon "Open in fullscreen" at bounding box center [832, 321] width 15 height 15
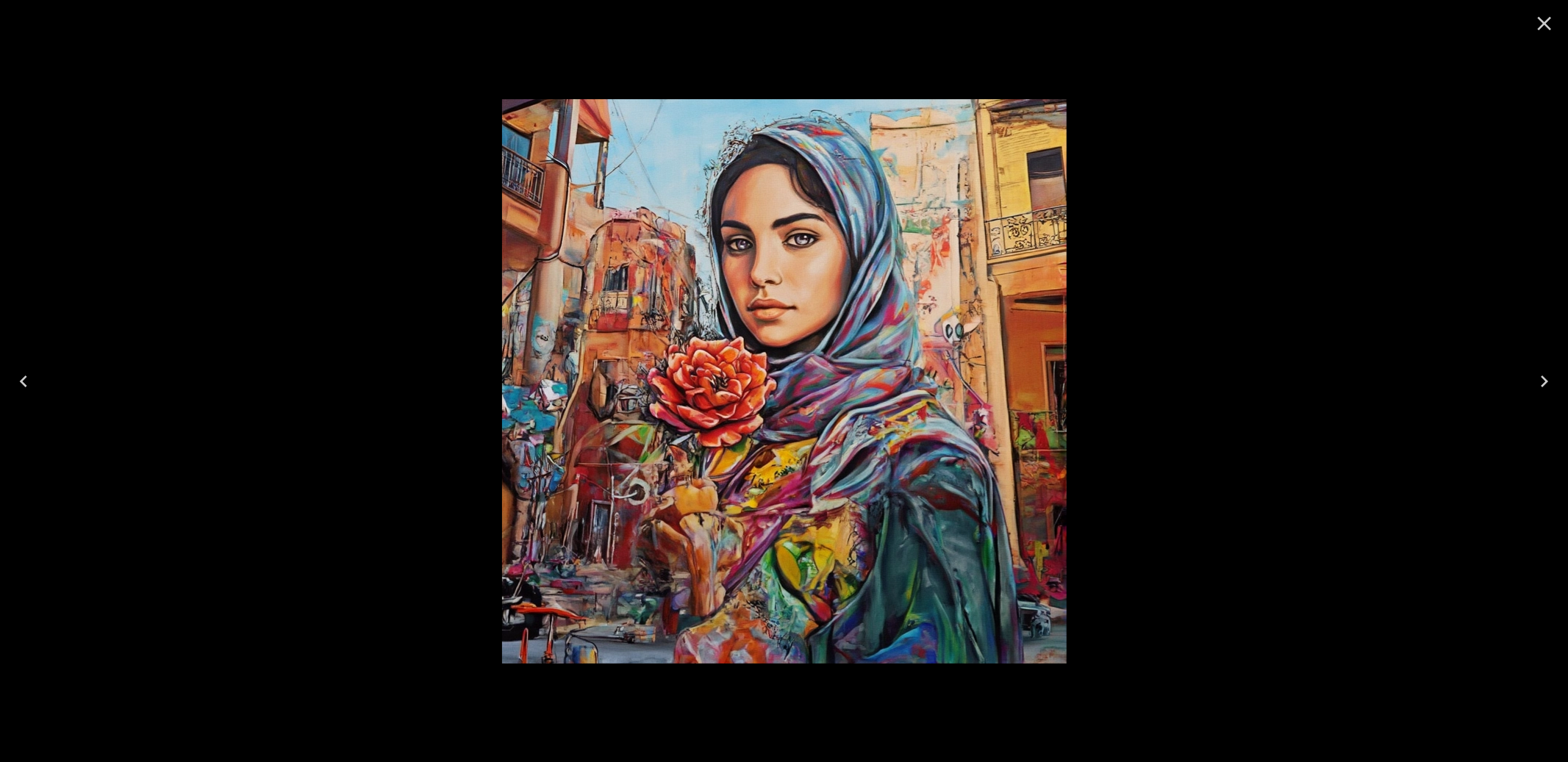
click at [1547, 18] on icon "Close" at bounding box center [1544, 24] width 24 height 24
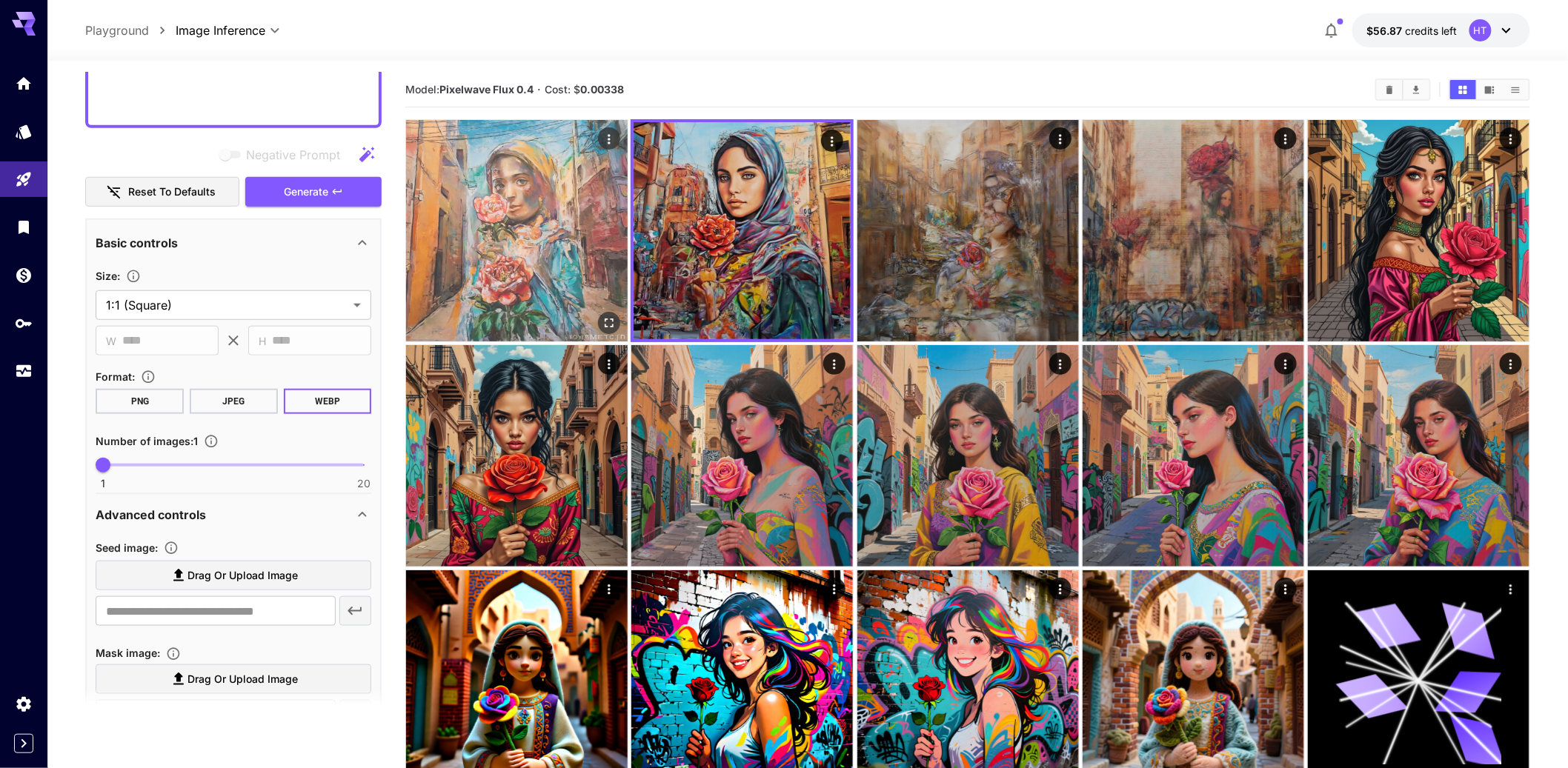
click at [537, 293] on img at bounding box center [516, 230] width 221 height 221
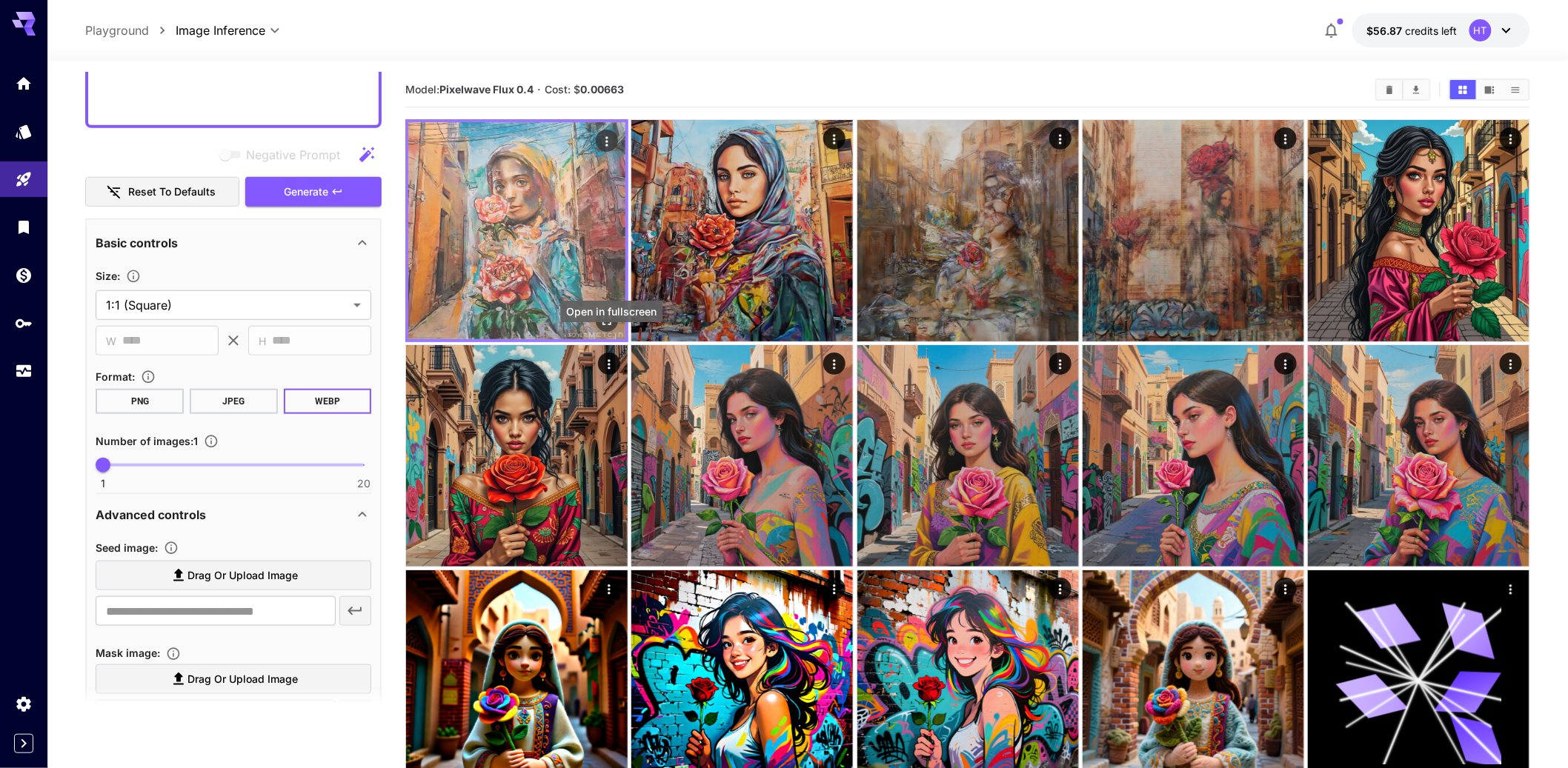
click at [610, 328] on icon "Open in fullscreen" at bounding box center [607, 321] width 15 height 15
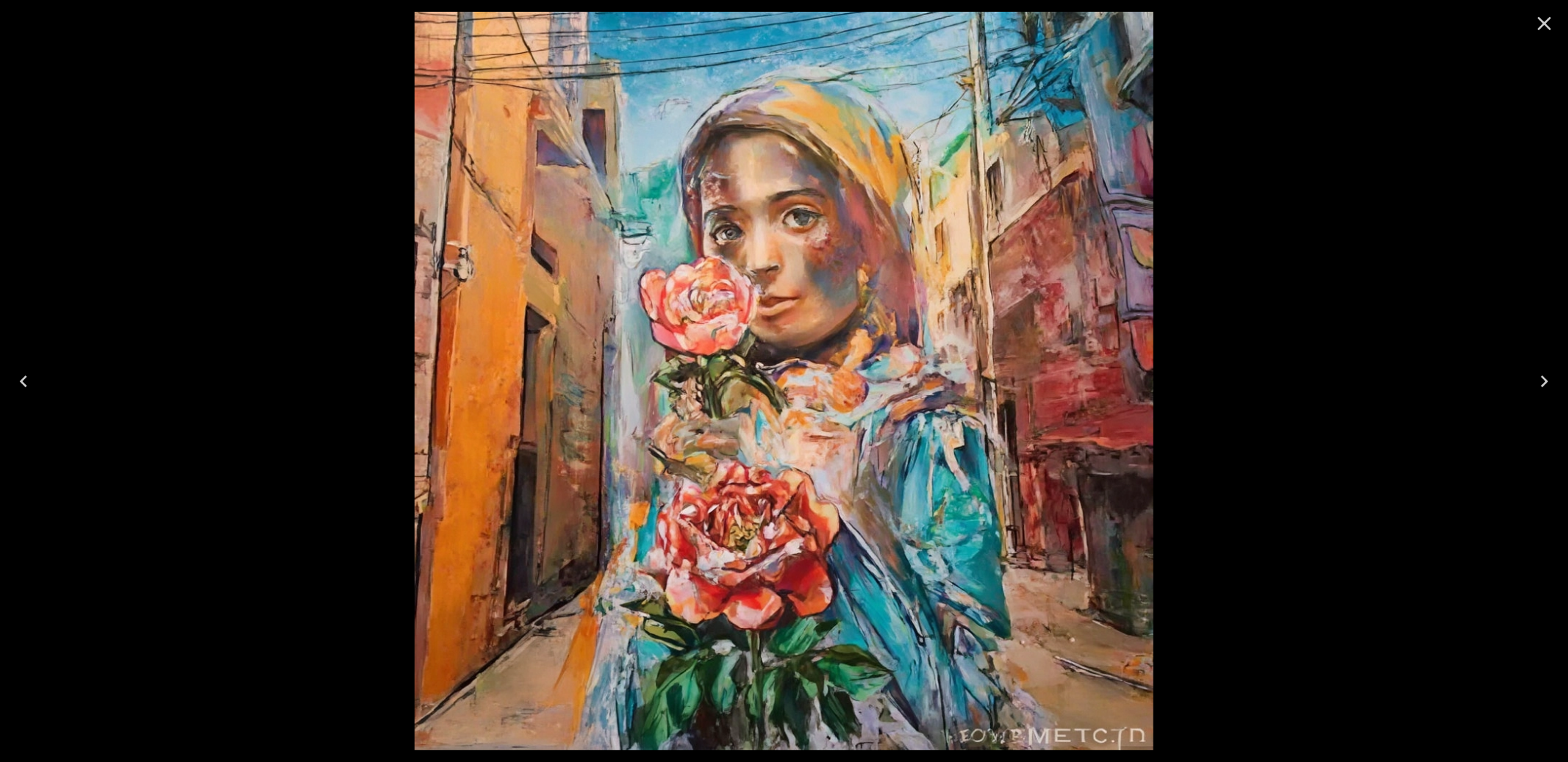
click at [1549, 30] on icon "Close" at bounding box center [1544, 24] width 24 height 24
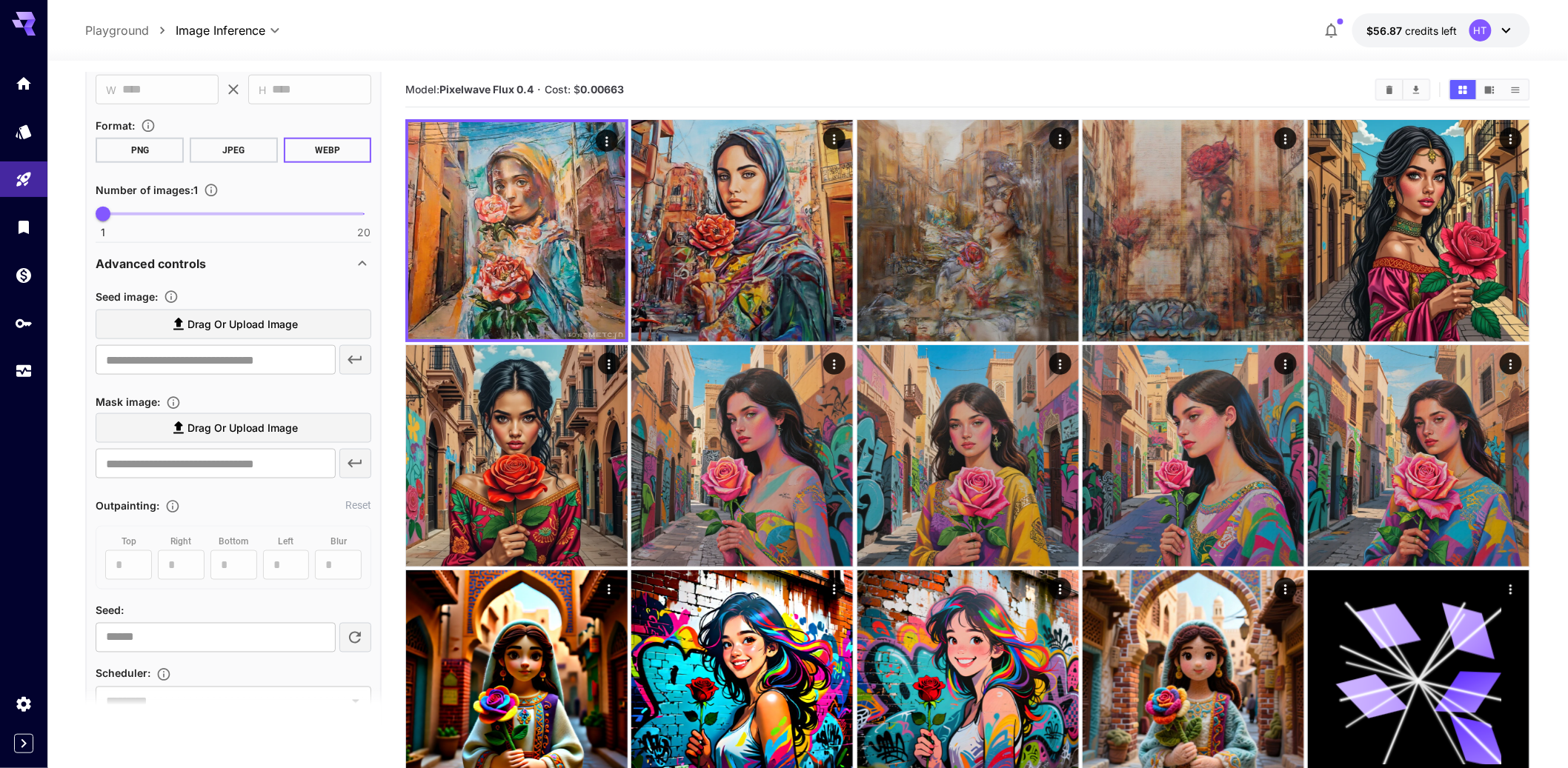
scroll to position [734, 0]
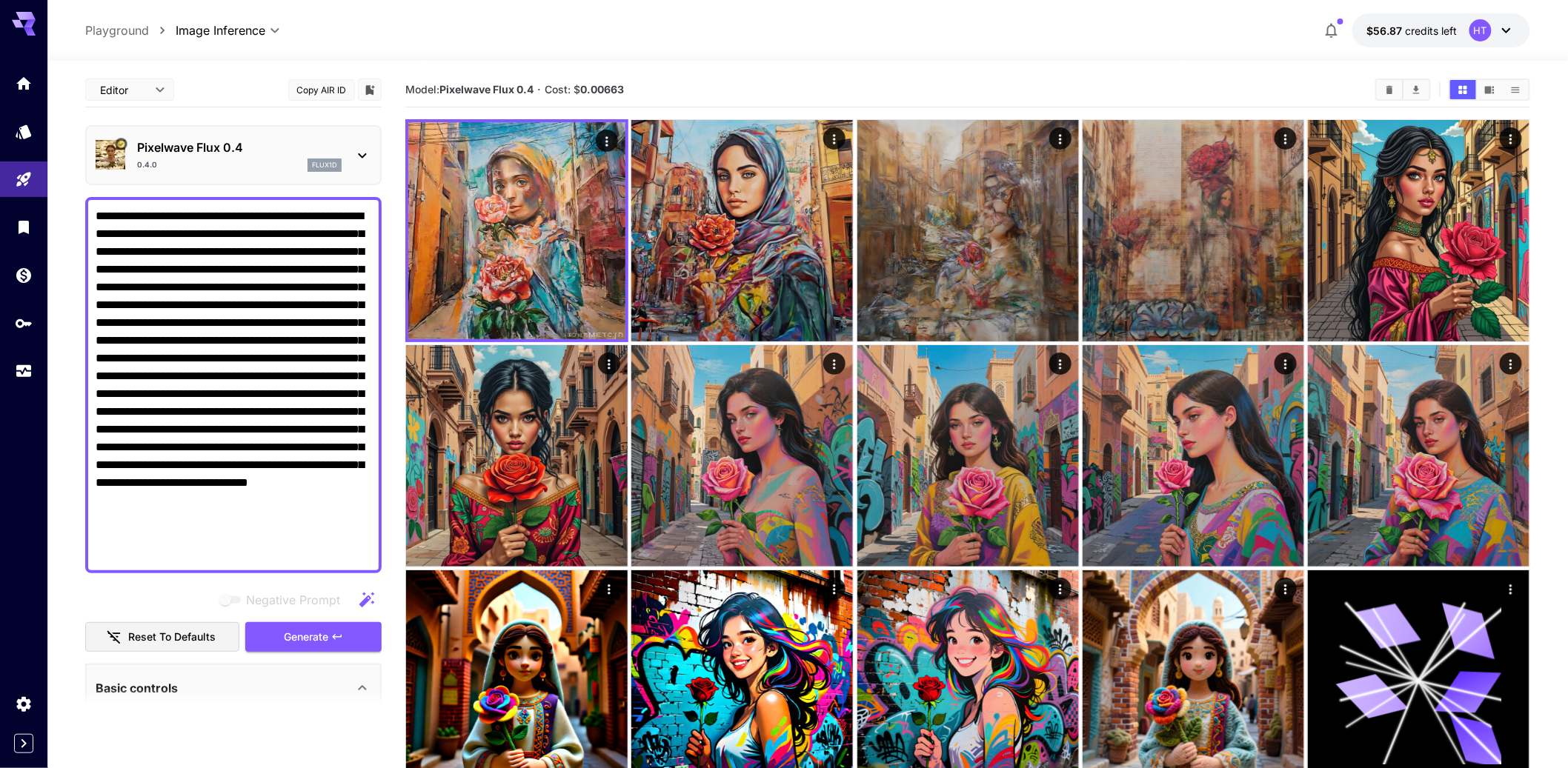
scroll to position [734, 0]
